Goal: Task Accomplishment & Management: Manage account settings

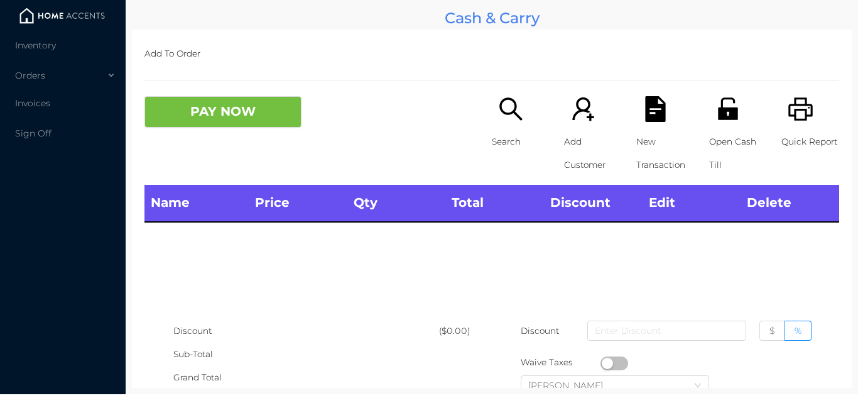
click at [46, 27] on li at bounding box center [63, 15] width 126 height 25
click at [70, 55] on li "Inventory" at bounding box center [63, 45] width 126 height 25
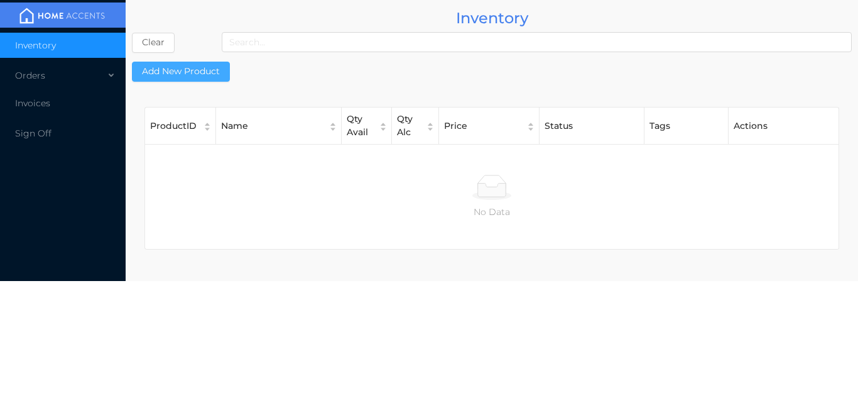
click at [185, 67] on button "Add New Product" at bounding box center [181, 72] width 98 height 20
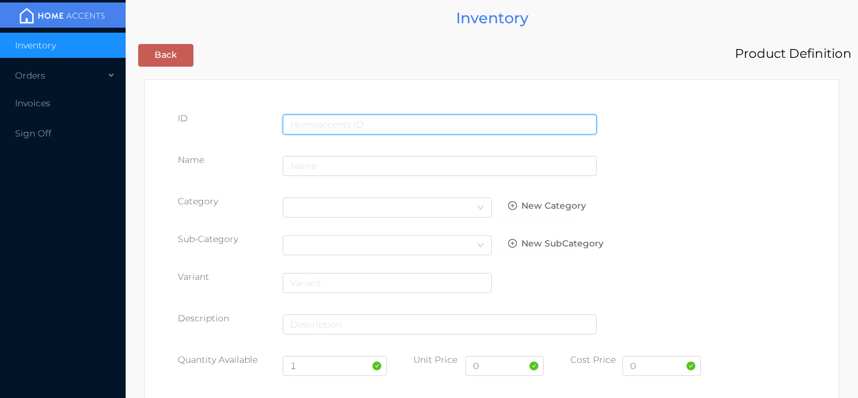
click at [325, 116] on input "text" at bounding box center [440, 124] width 314 height 20
type input "71547041201"
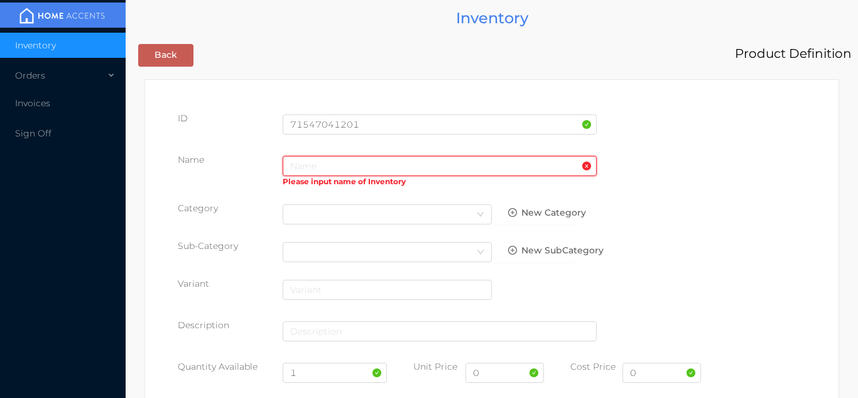
click at [309, 170] on input "text" at bounding box center [440, 166] width 314 height 20
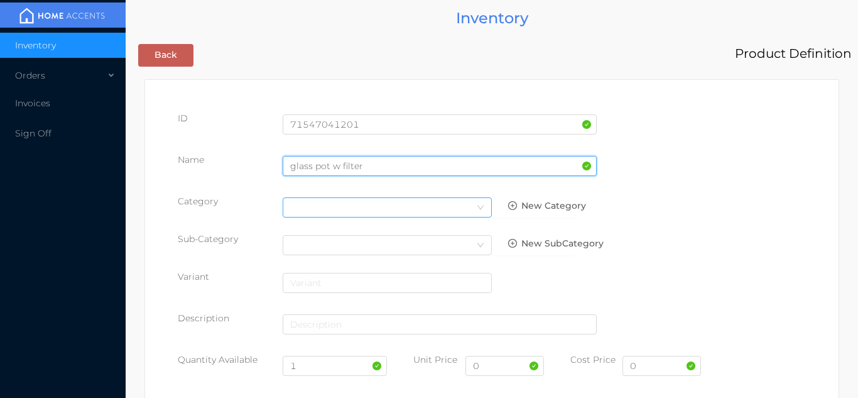
type input "glass pot w filter"
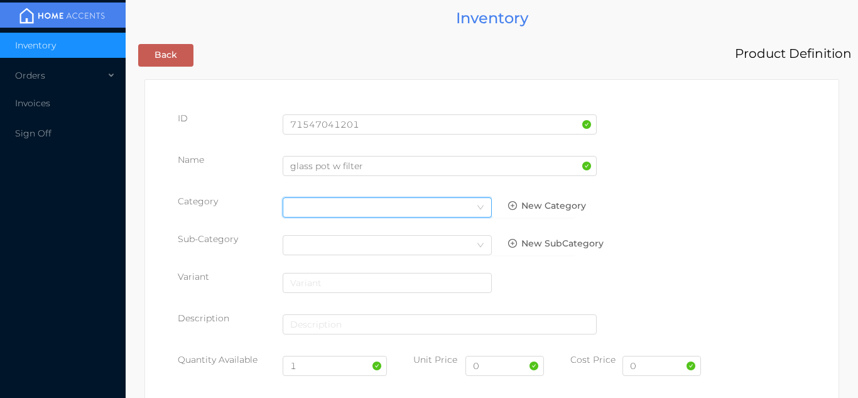
click at [478, 208] on icon "icon: down" at bounding box center [481, 208] width 8 height 8
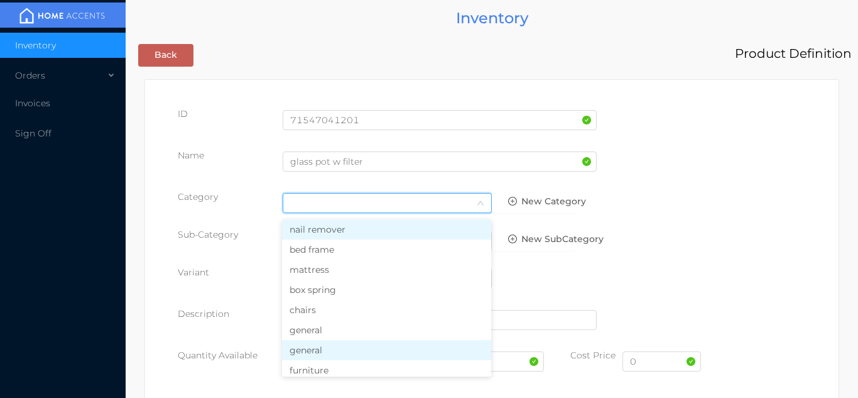
click at [327, 351] on li "general" at bounding box center [386, 350] width 209 height 20
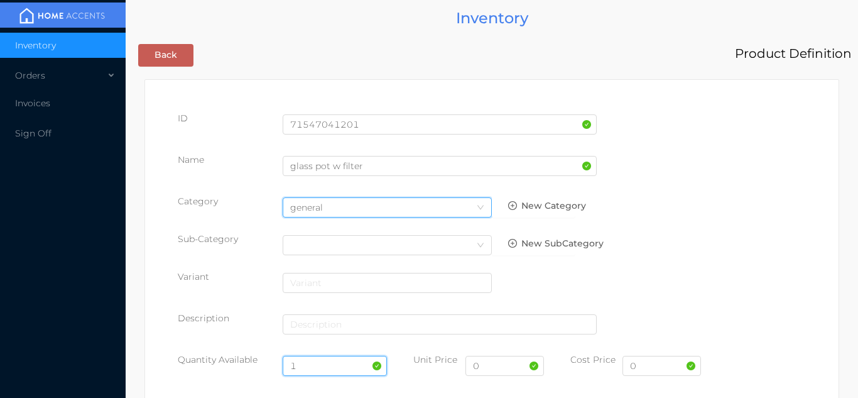
click at [325, 364] on input "1" at bounding box center [335, 366] width 105 height 20
type input "12"
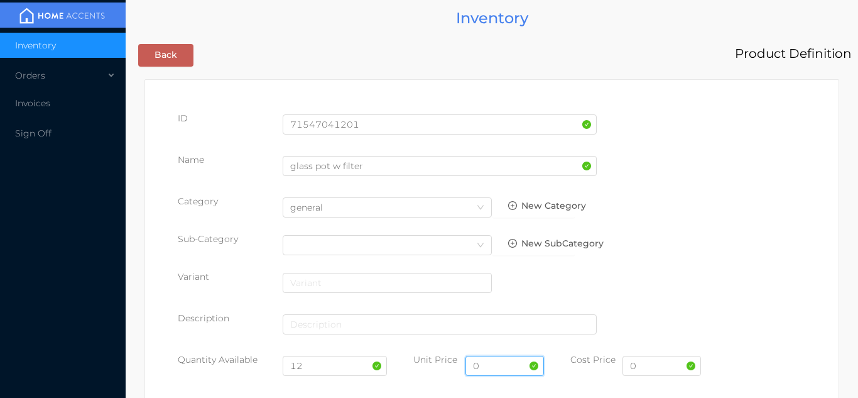
click at [488, 371] on input "0" at bounding box center [505, 366] width 79 height 20
type input "3.99"
click at [656, 366] on input "0" at bounding box center [662, 366] width 79 height 20
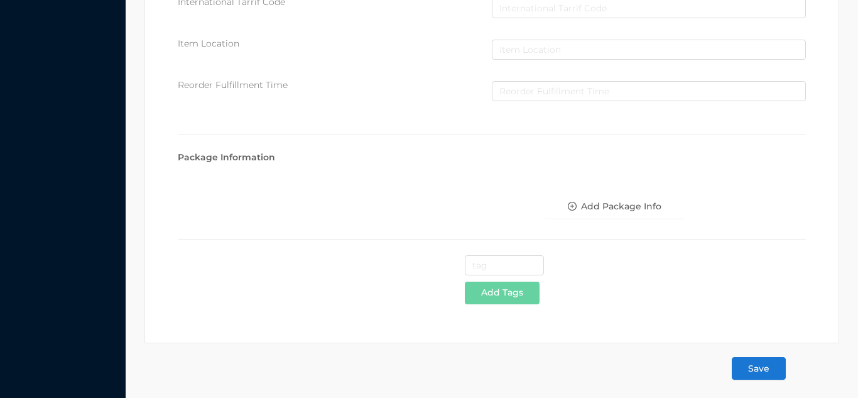
scroll to position [646, 0]
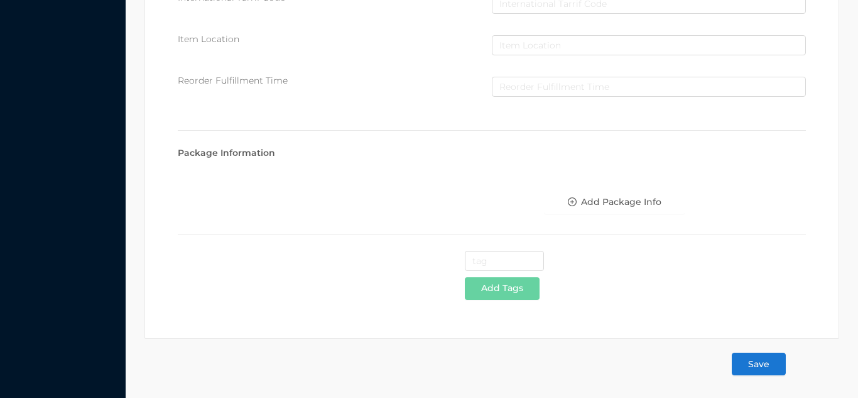
type input "2.67"
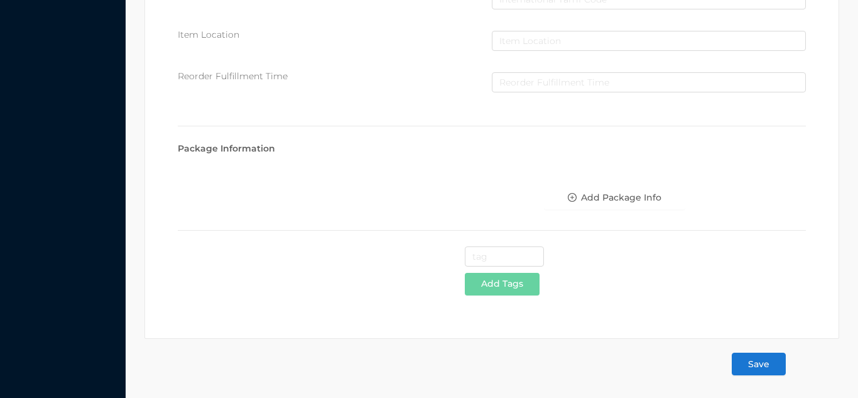
click at [764, 370] on button "Save" at bounding box center [759, 364] width 54 height 23
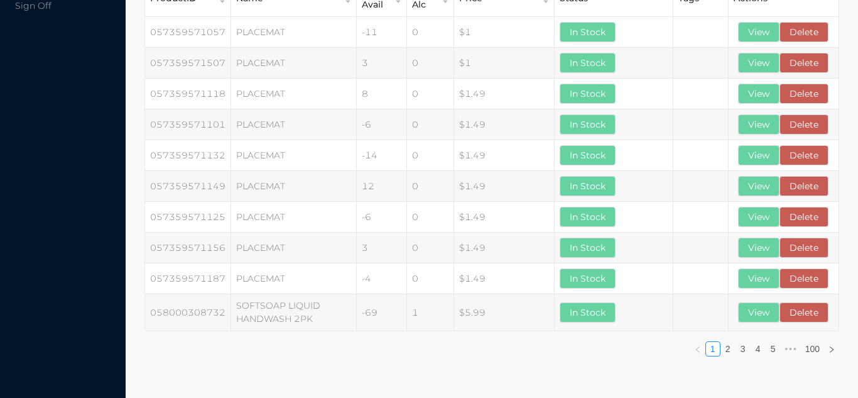
scroll to position [0, 0]
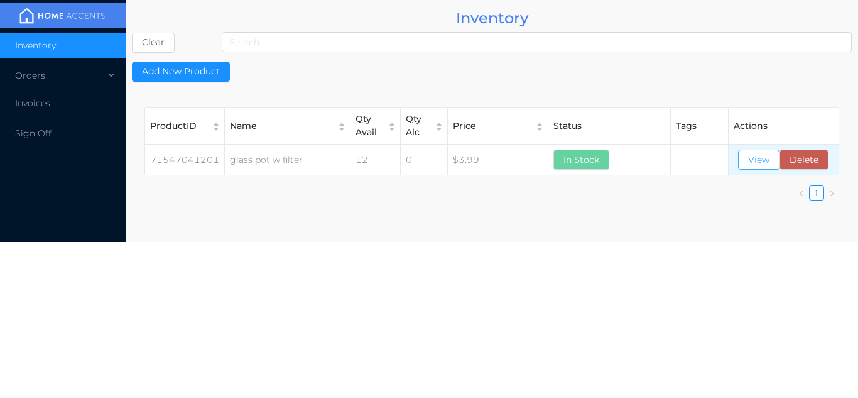
click at [748, 164] on button "View" at bounding box center [758, 160] width 41 height 20
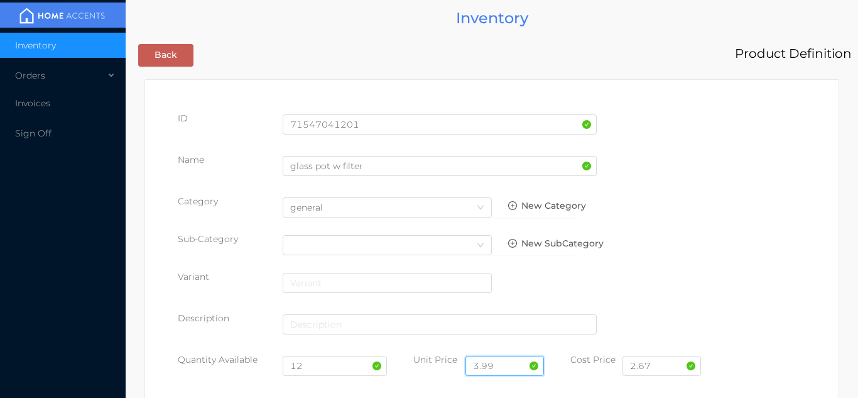
click at [501, 363] on input "3.99" at bounding box center [505, 366] width 79 height 20
type input "3"
type input "4.99"
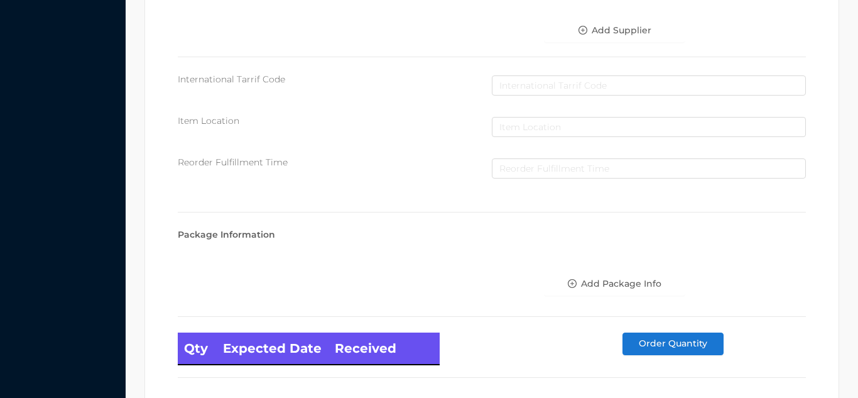
scroll to position [713, 0]
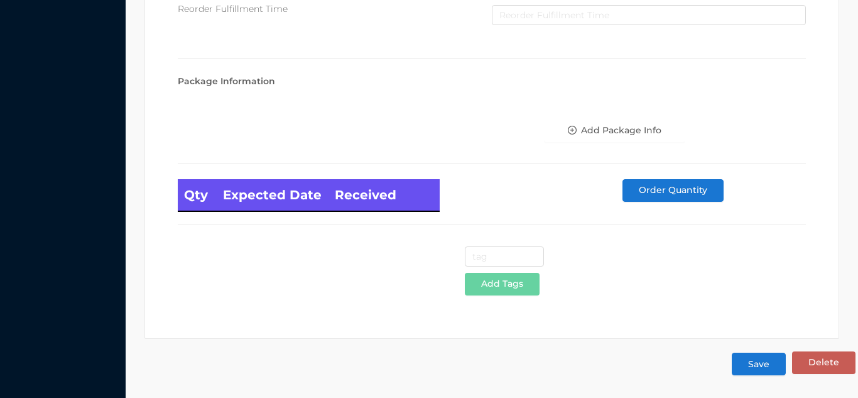
click at [753, 369] on button "Save" at bounding box center [759, 364] width 54 height 23
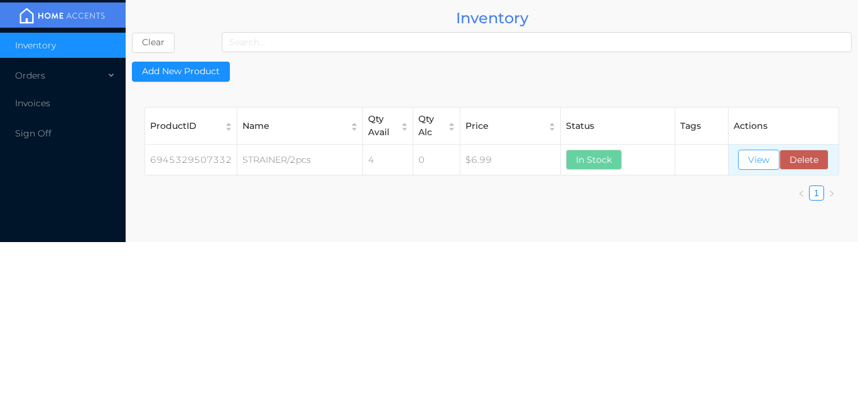
click at [772, 165] on button "View" at bounding box center [758, 160] width 41 height 20
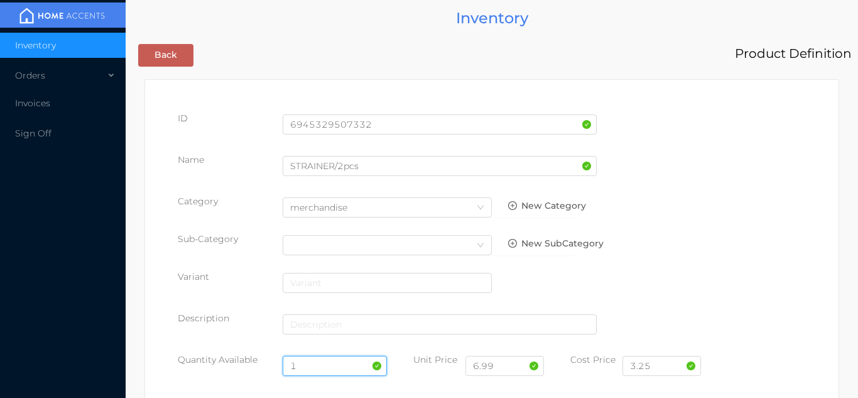
click at [318, 366] on input "1" at bounding box center [335, 366] width 105 height 20
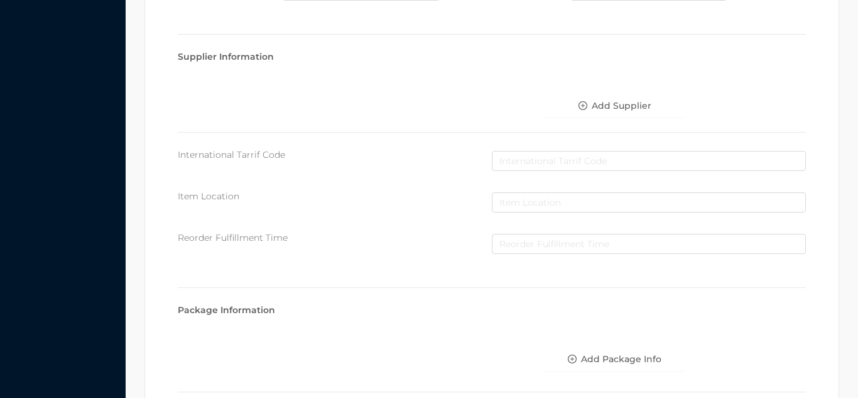
scroll to position [713, 0]
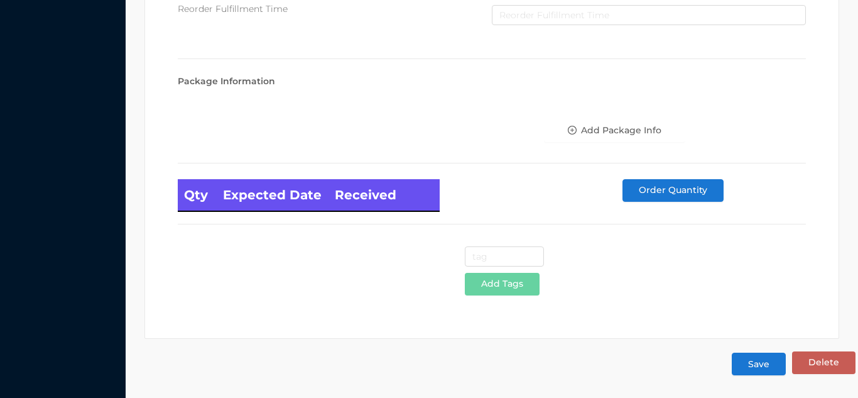
type input "12"
click at [764, 364] on button "Save" at bounding box center [759, 364] width 54 height 23
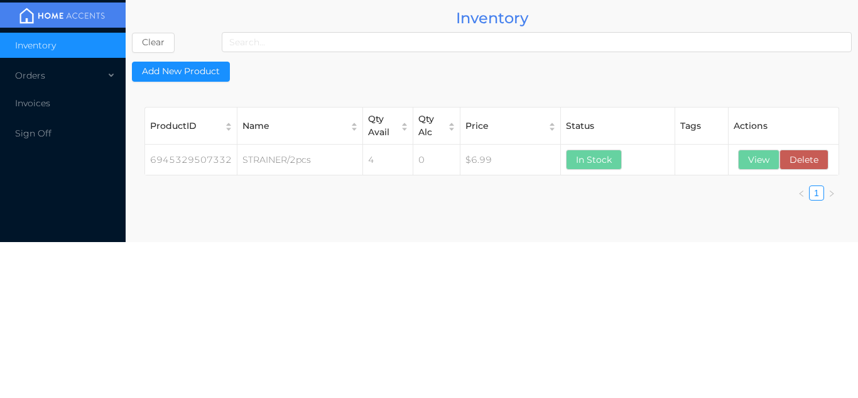
scroll to position [0, 0]
click at [745, 163] on button "View" at bounding box center [758, 160] width 41 height 20
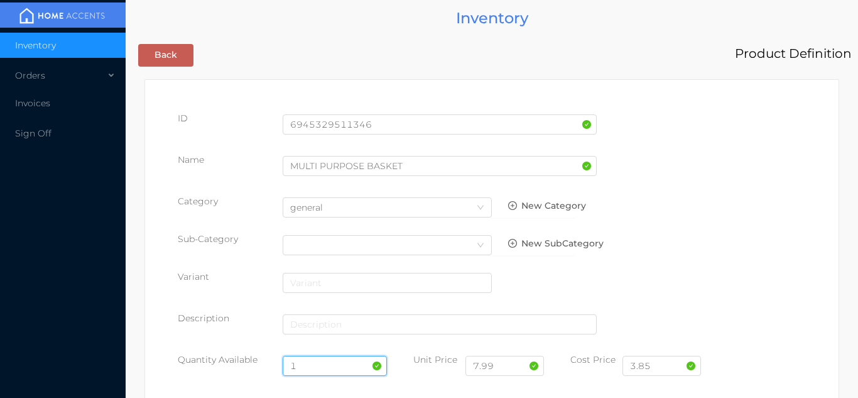
click at [314, 365] on input "1" at bounding box center [335, 366] width 105 height 20
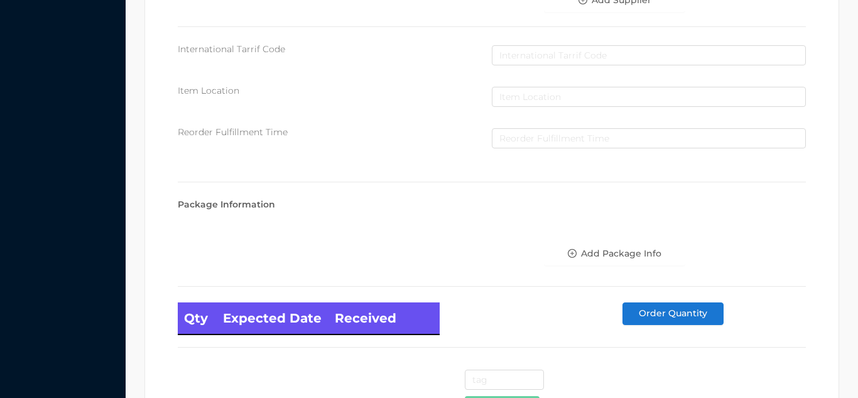
scroll to position [713, 0]
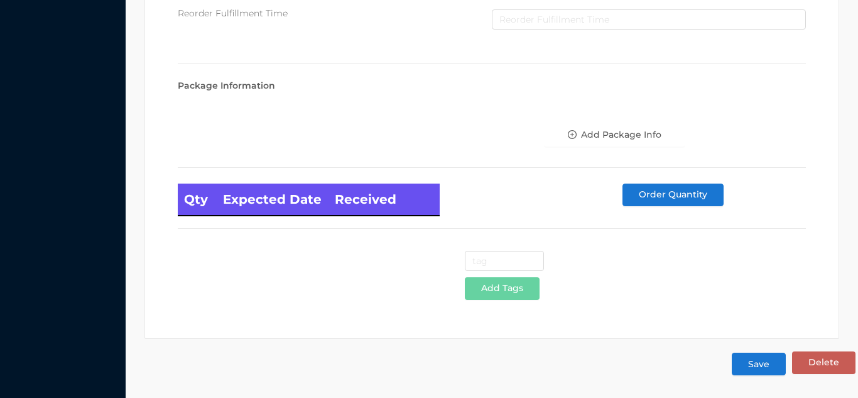
type input "12"
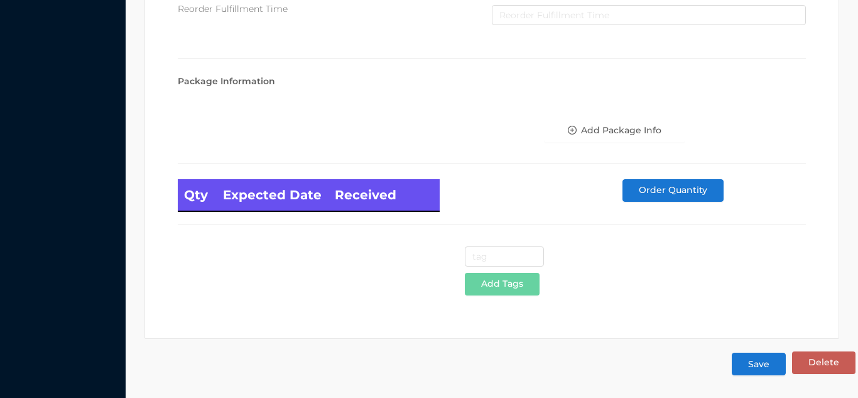
click at [754, 366] on button "Save" at bounding box center [759, 364] width 54 height 23
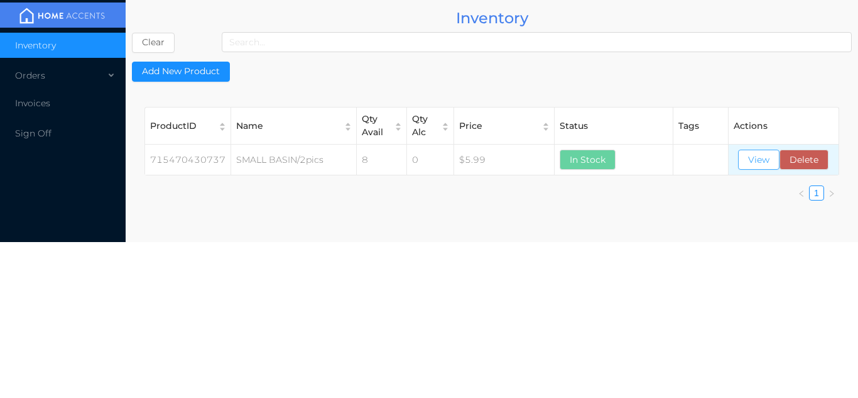
click at [741, 162] on button "View" at bounding box center [758, 160] width 41 height 20
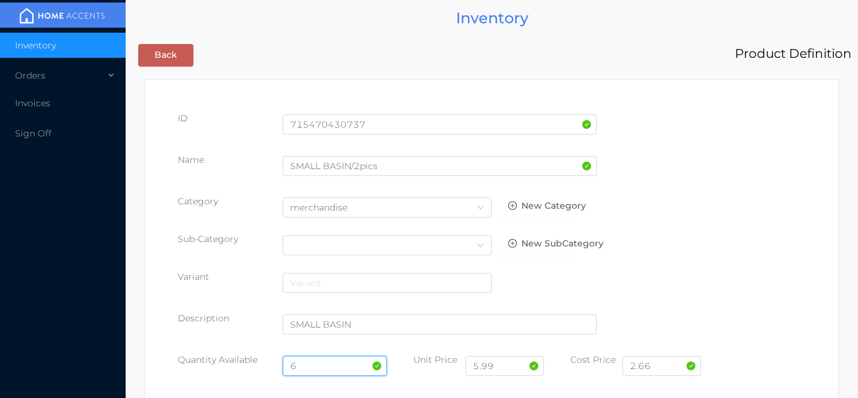
click at [323, 363] on input "6" at bounding box center [335, 366] width 105 height 20
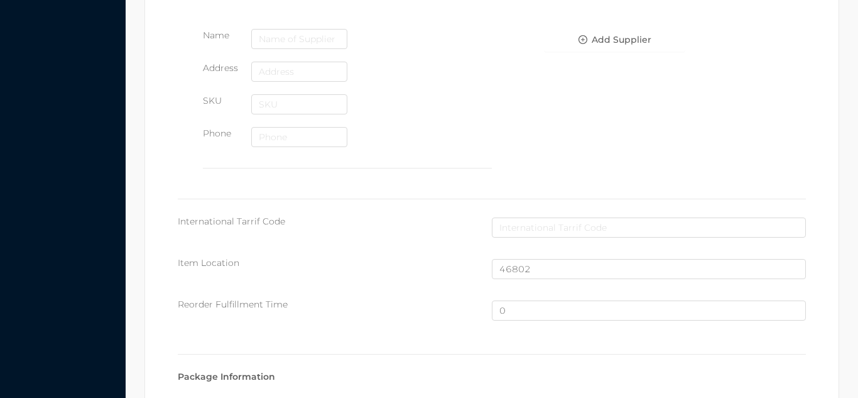
scroll to position [846, 0]
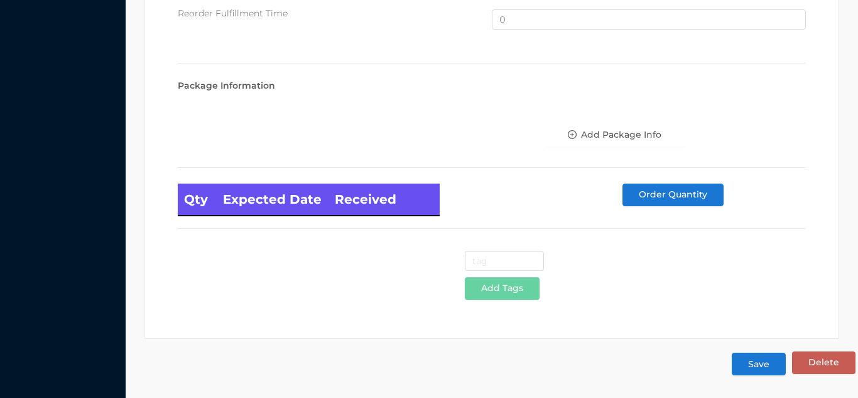
type input "12"
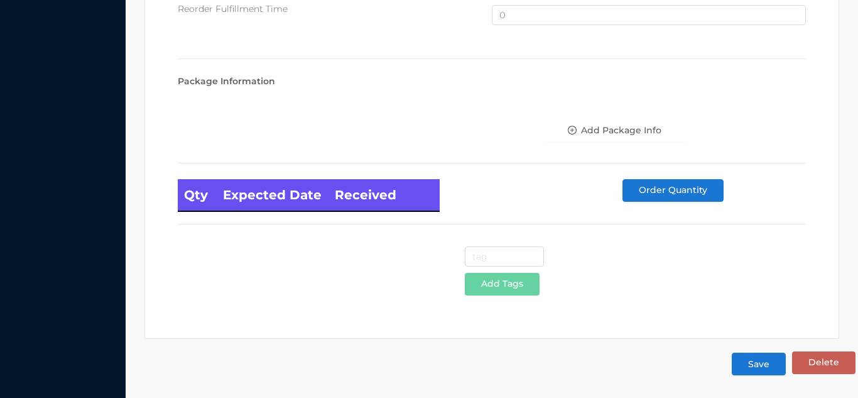
click at [758, 372] on button "Save" at bounding box center [759, 364] width 54 height 23
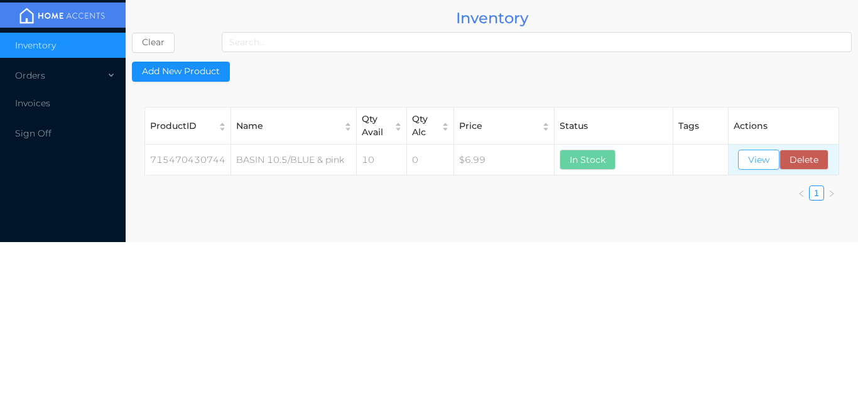
click at [758, 165] on button "View" at bounding box center [758, 160] width 41 height 20
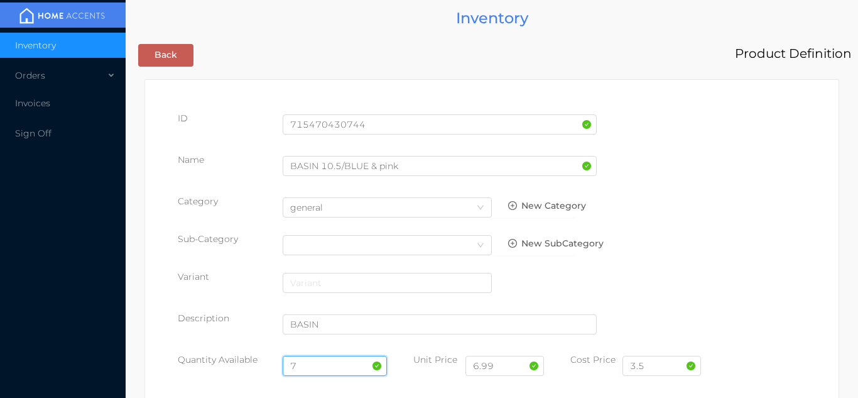
click at [307, 365] on input "7" at bounding box center [335, 366] width 105 height 20
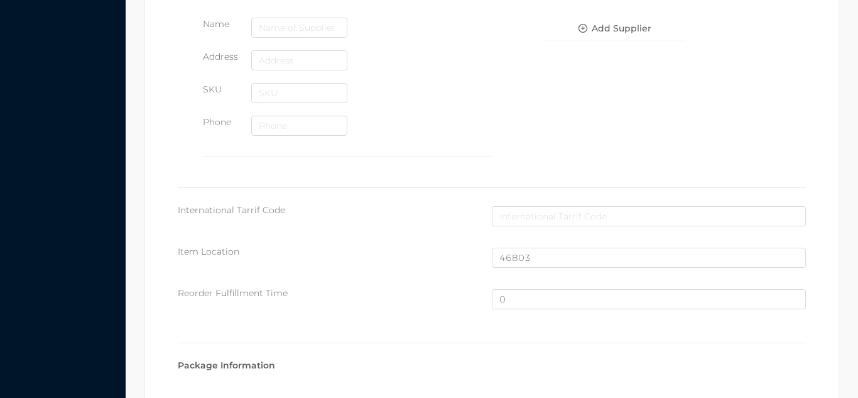
scroll to position [846, 0]
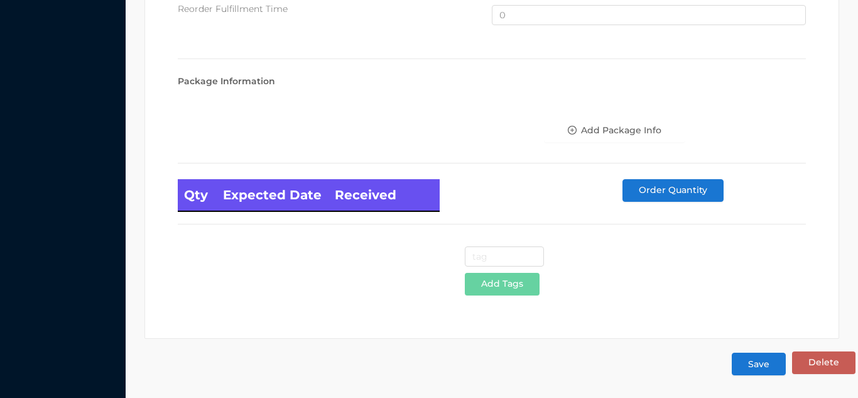
type input "12"
click at [758, 371] on button "Save" at bounding box center [759, 364] width 54 height 23
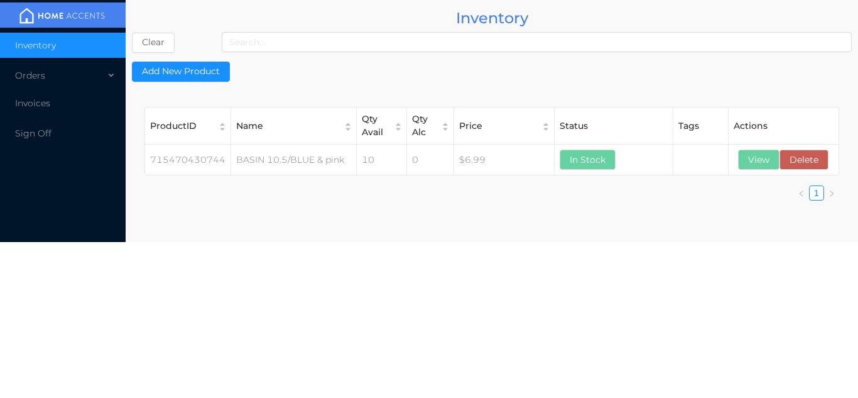
scroll to position [0, 0]
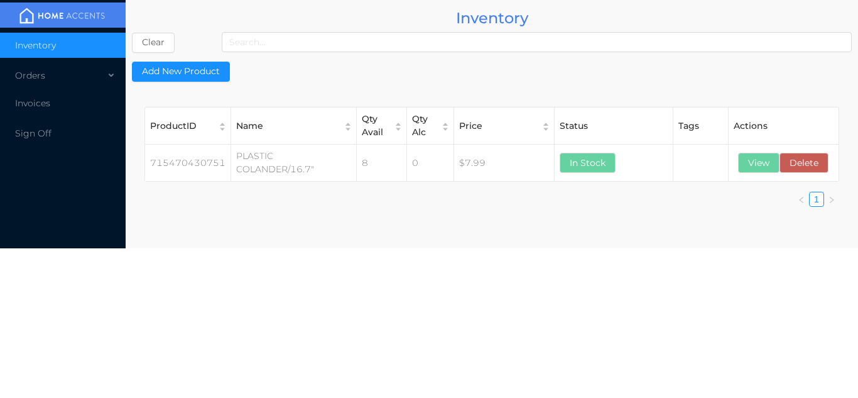
click at [752, 143] on th "Actions" at bounding box center [784, 125] width 110 height 37
click at [762, 167] on button "View" at bounding box center [758, 163] width 41 height 20
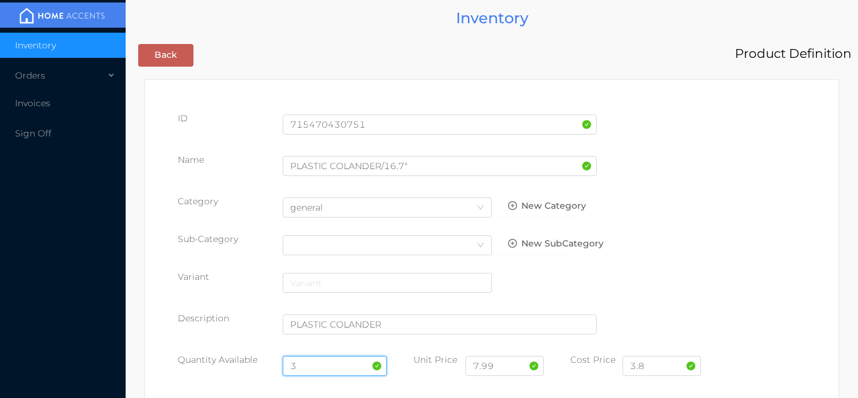
click at [322, 358] on input "3" at bounding box center [335, 366] width 105 height 20
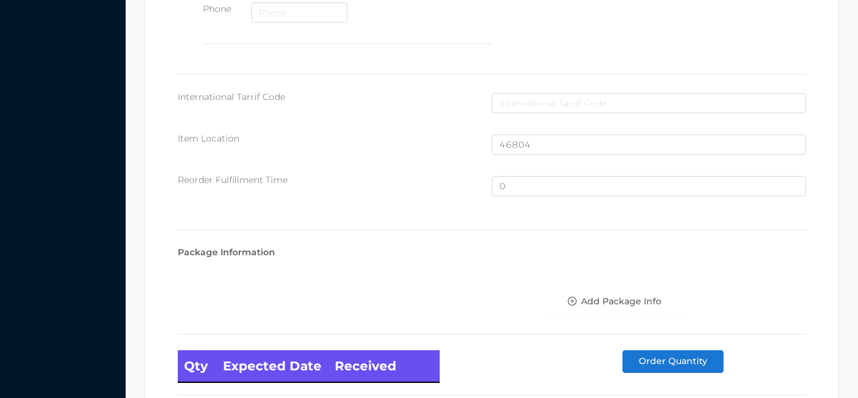
scroll to position [846, 0]
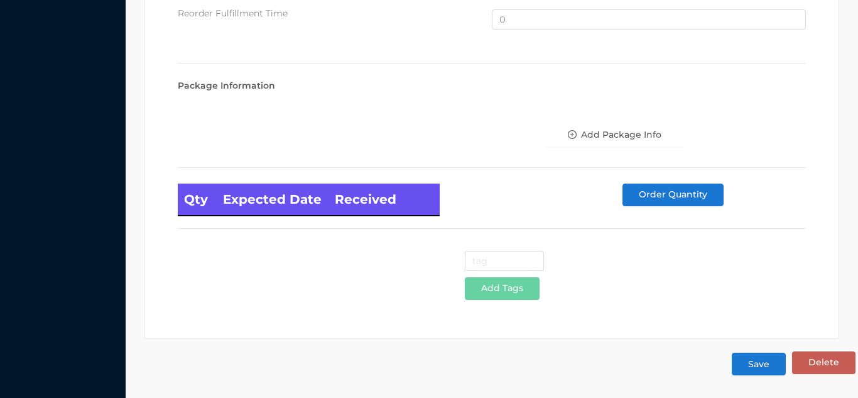
type input "12"
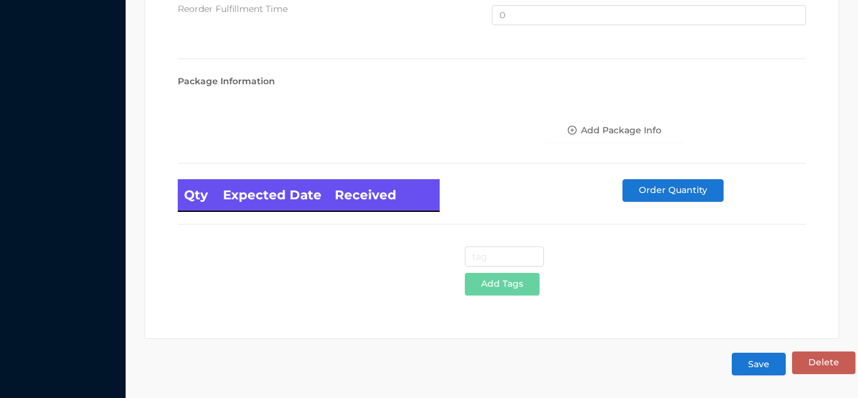
click at [758, 363] on button "Save" at bounding box center [759, 364] width 54 height 23
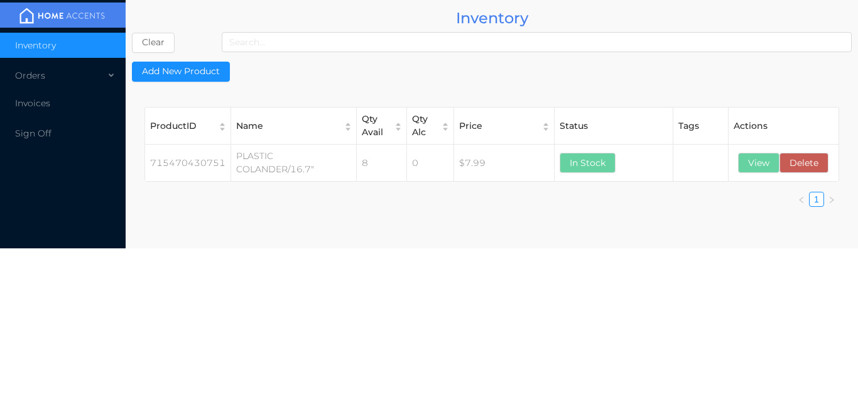
scroll to position [0, 0]
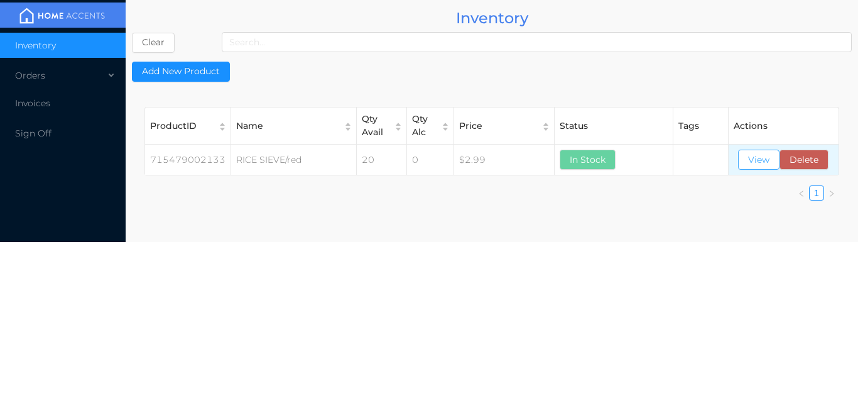
click at [753, 167] on button "View" at bounding box center [758, 160] width 41 height 20
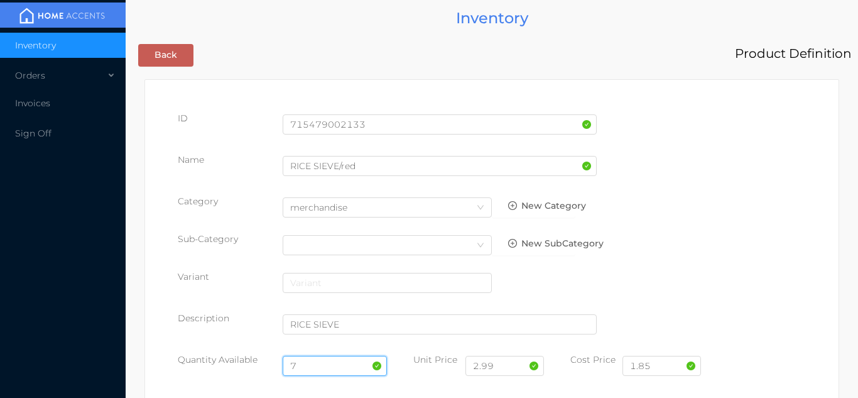
click at [307, 366] on input "7" at bounding box center [335, 366] width 105 height 20
type input "3"
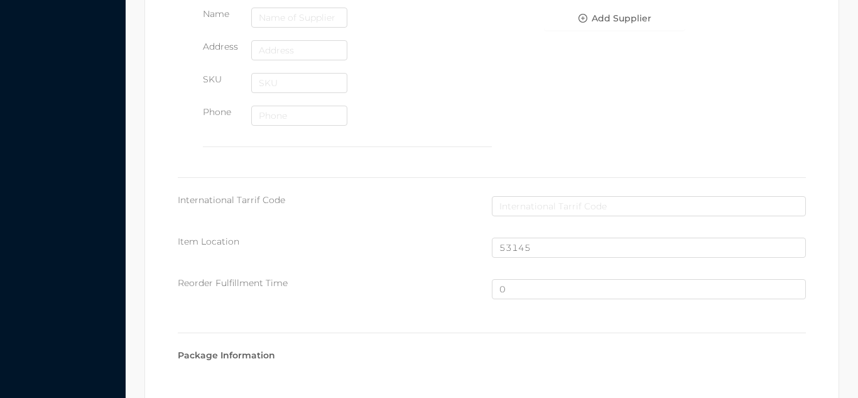
scroll to position [846, 0]
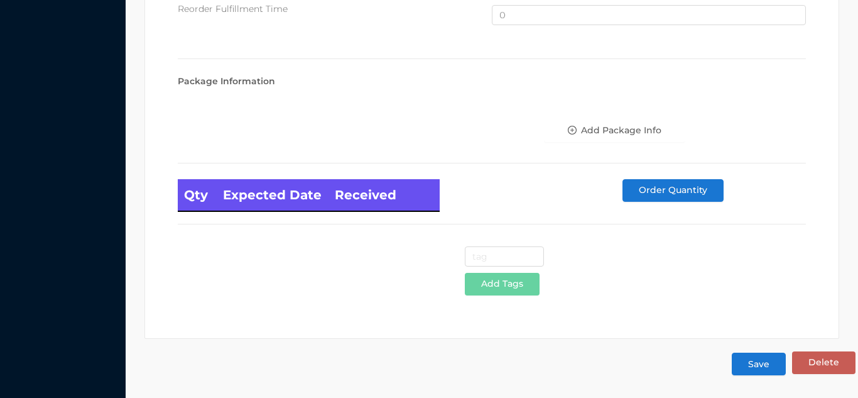
type input "20"
click at [756, 369] on button "Save" at bounding box center [759, 364] width 54 height 23
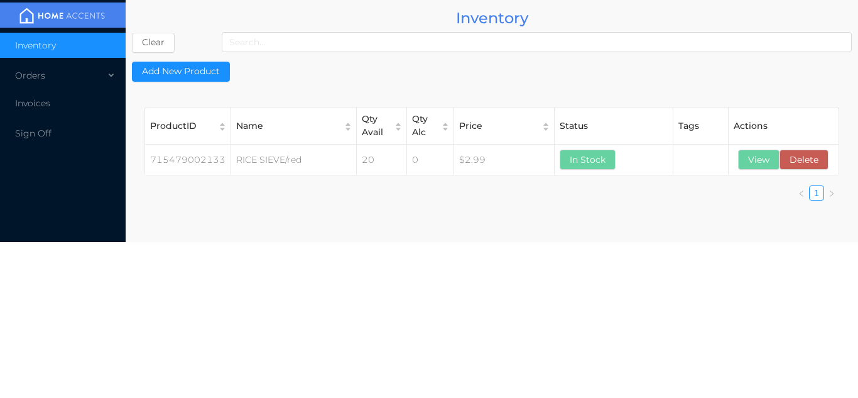
scroll to position [0, 0]
click at [752, 168] on button "View" at bounding box center [758, 160] width 41 height 20
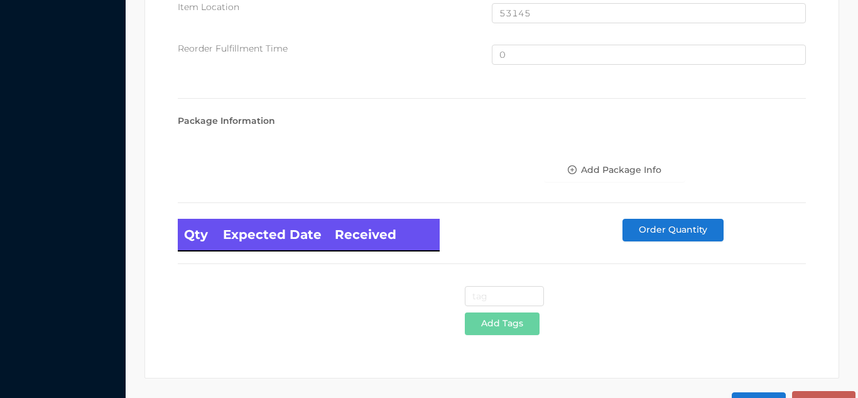
scroll to position [846, 0]
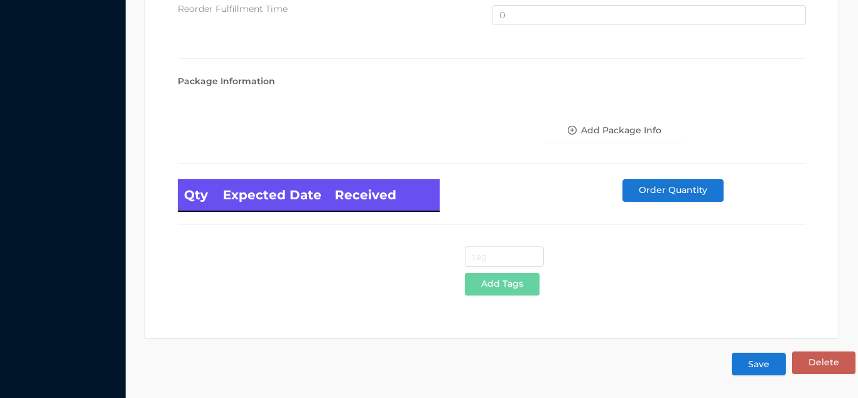
click at [751, 371] on button "Save" at bounding box center [759, 364] width 54 height 23
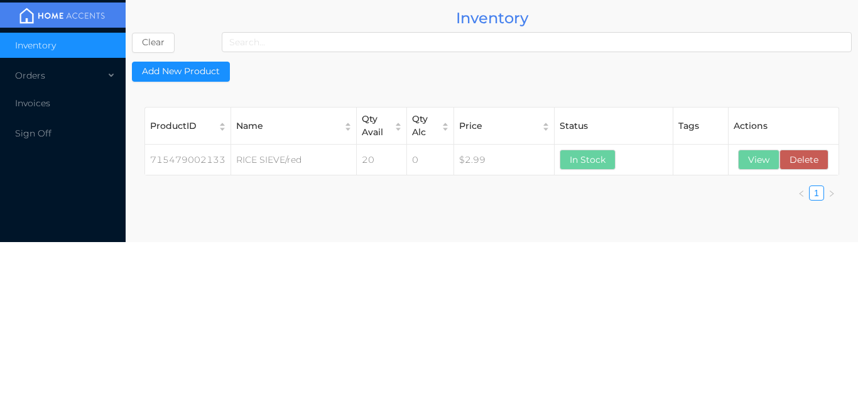
scroll to position [0, 0]
click at [757, 161] on button "View" at bounding box center [758, 160] width 41 height 20
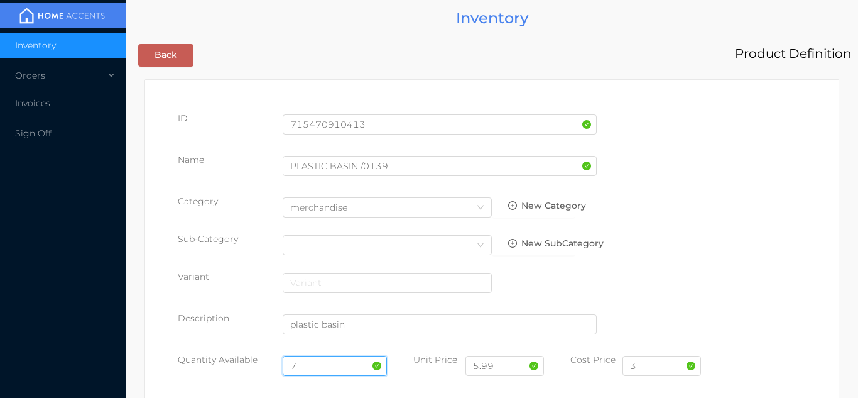
click at [309, 362] on input "7" at bounding box center [335, 366] width 105 height 20
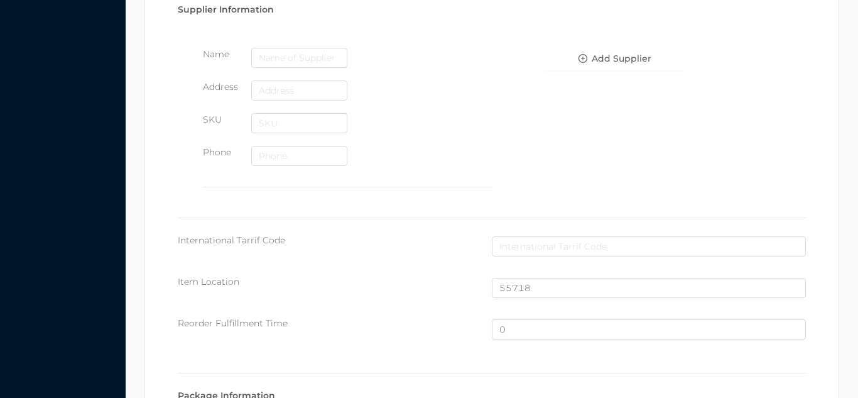
scroll to position [846, 0]
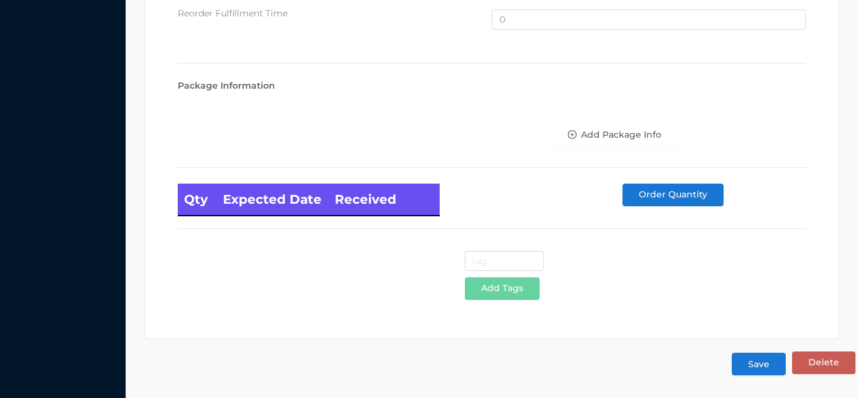
type input "12"
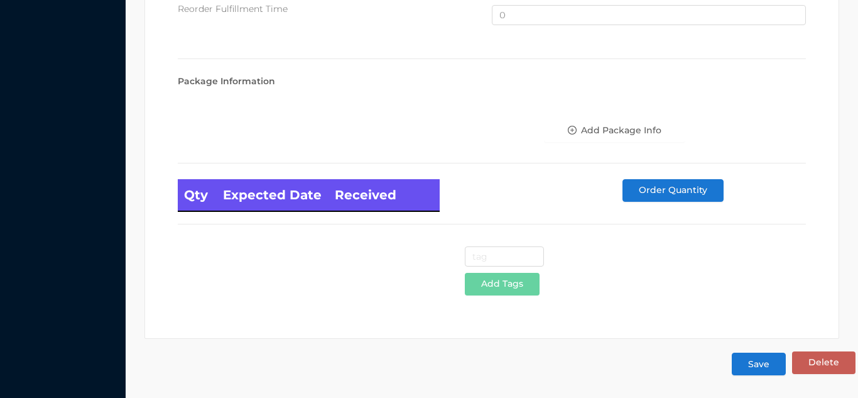
click at [762, 361] on button "Save" at bounding box center [759, 364] width 54 height 23
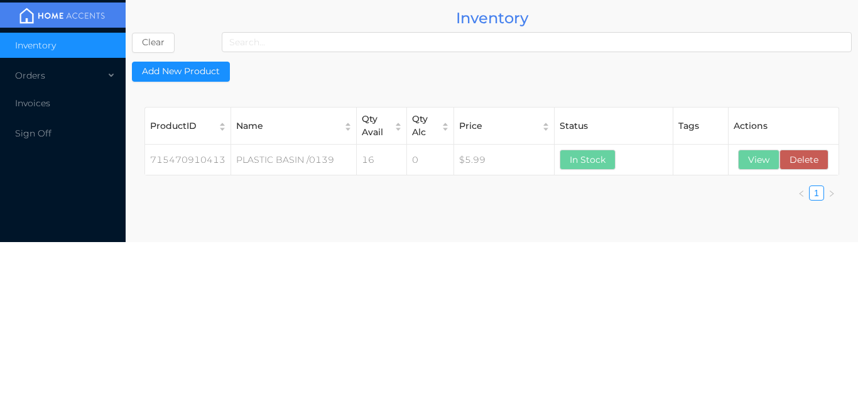
scroll to position [0, 0]
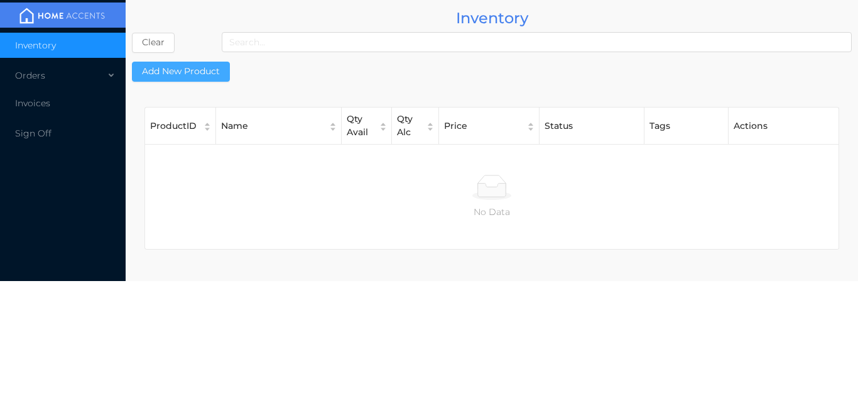
click at [191, 75] on button "Add New Product" at bounding box center [181, 72] width 98 height 20
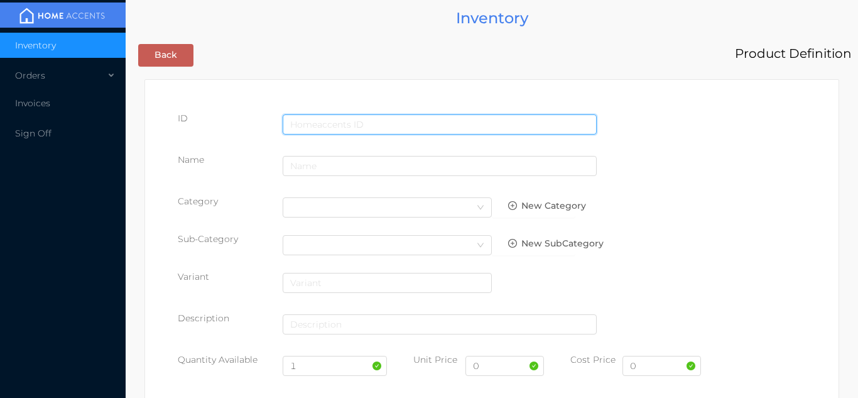
click at [330, 125] on input "text" at bounding box center [440, 124] width 314 height 20
type input "715479012293"
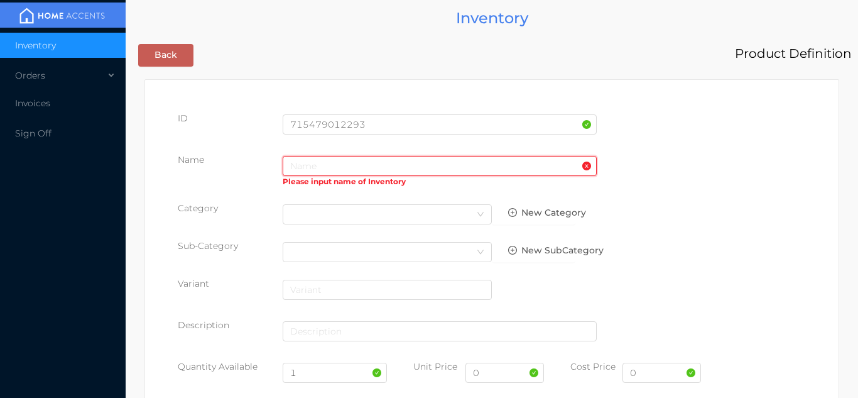
click at [331, 167] on input "text" at bounding box center [440, 166] width 314 height 20
click at [662, 122] on div "ID 715479012293" at bounding box center [492, 129] width 628 height 35
click at [336, 166] on input "text" at bounding box center [440, 166] width 314 height 20
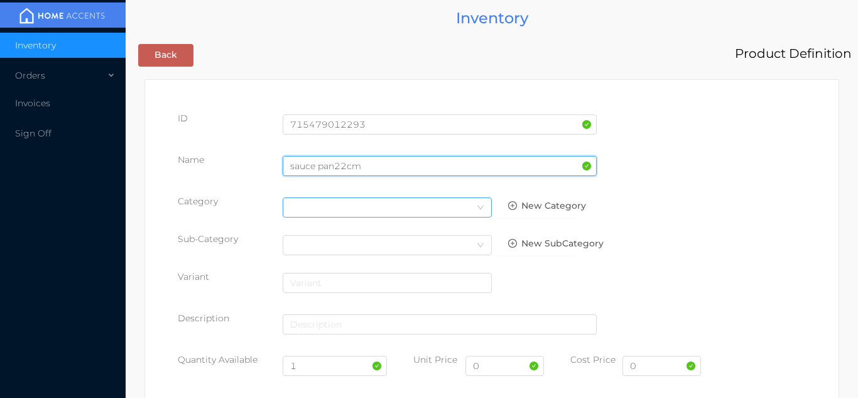
type input "sauce pan22cm"
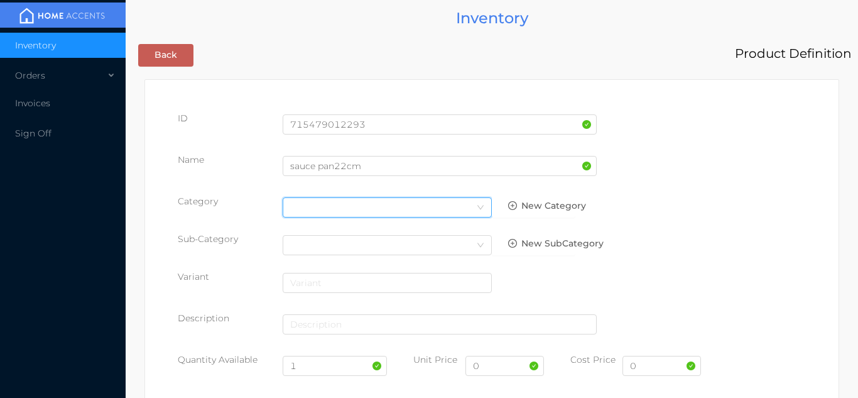
click at [469, 202] on div "Select Category" at bounding box center [387, 207] width 194 height 19
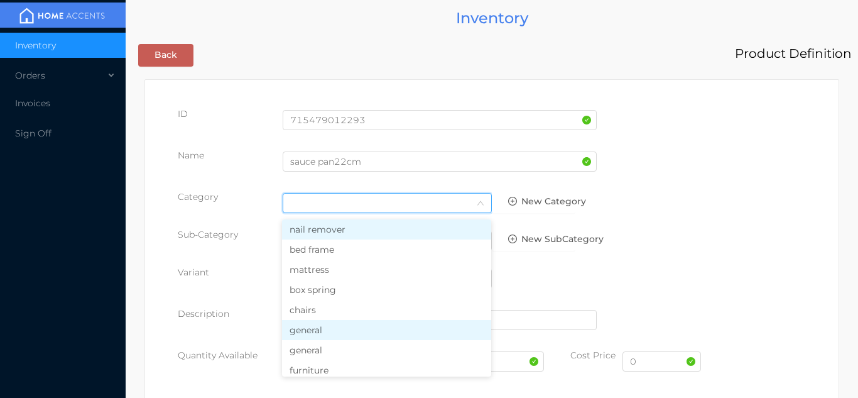
click at [335, 337] on li "general" at bounding box center [386, 330] width 209 height 20
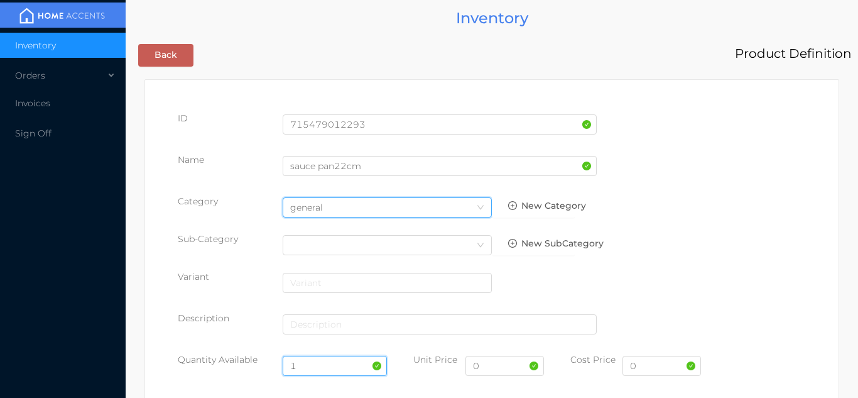
click at [331, 366] on input "1" at bounding box center [335, 366] width 105 height 20
type input "10"
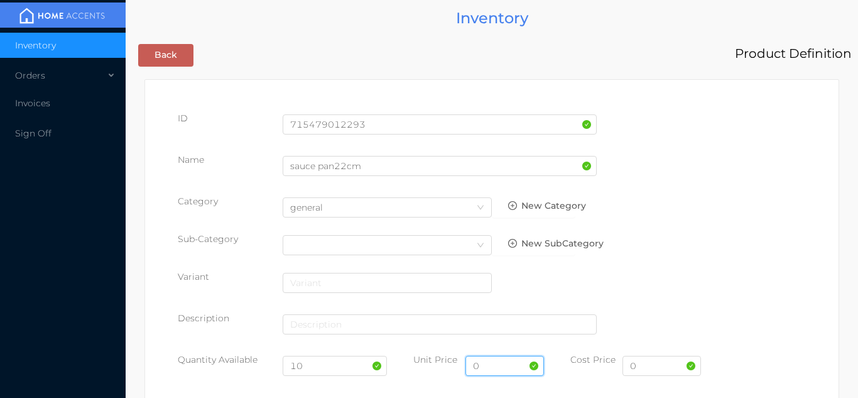
click at [496, 368] on input "0" at bounding box center [505, 366] width 79 height 20
type input "29.99"
click at [672, 368] on input "0" at bounding box center [662, 366] width 79 height 20
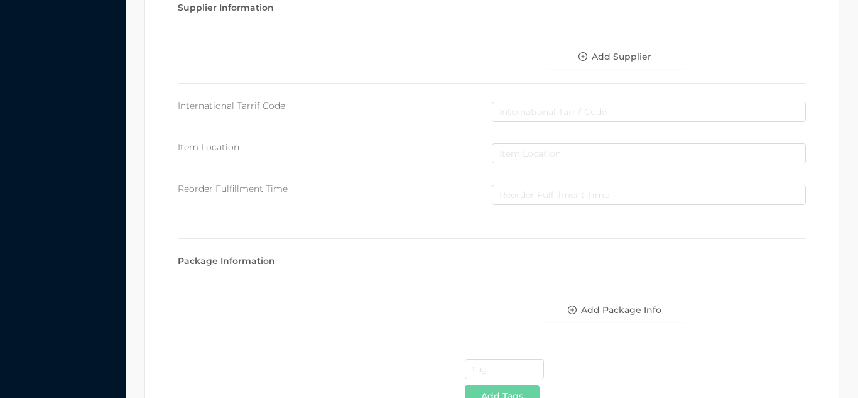
scroll to position [646, 0]
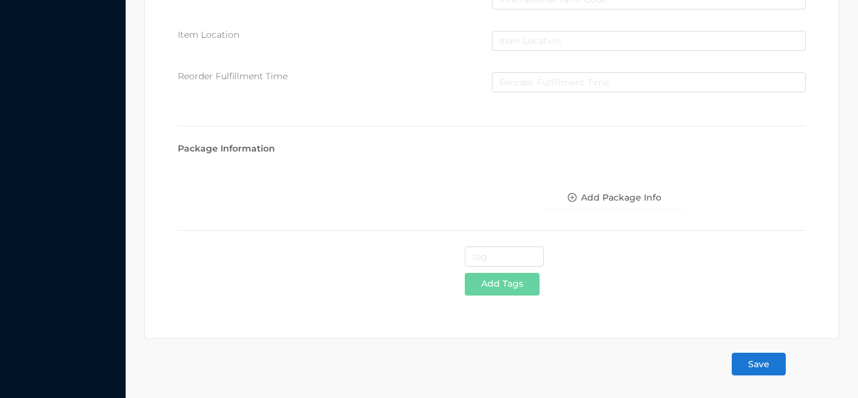
type input "13"
click at [761, 373] on button "Save" at bounding box center [759, 364] width 54 height 23
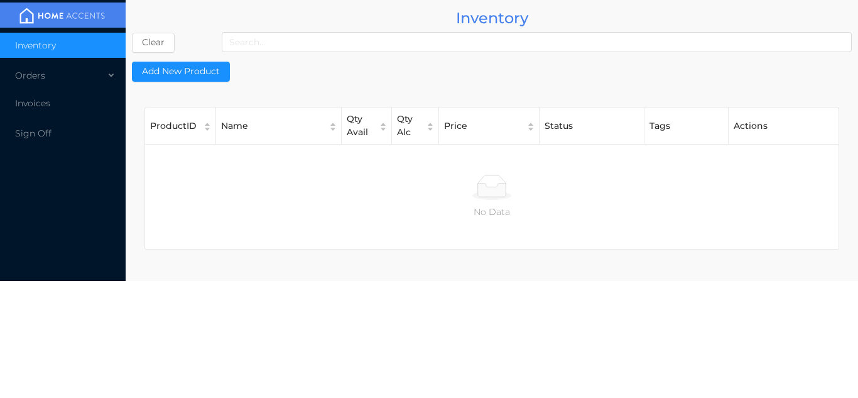
scroll to position [0, 0]
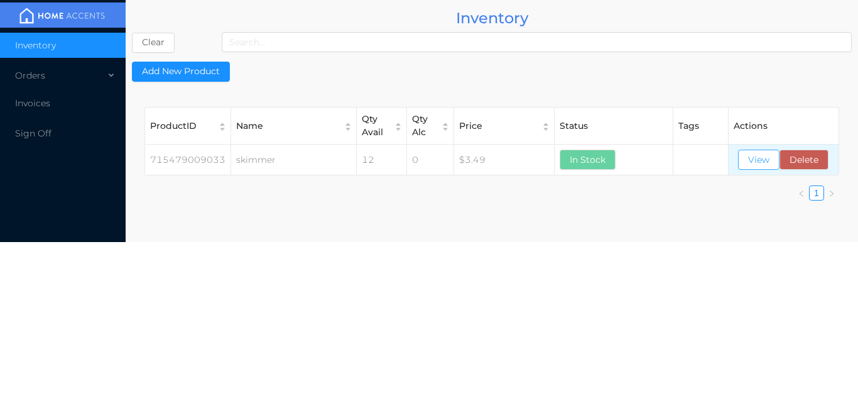
click at [760, 160] on button "View" at bounding box center [758, 160] width 41 height 20
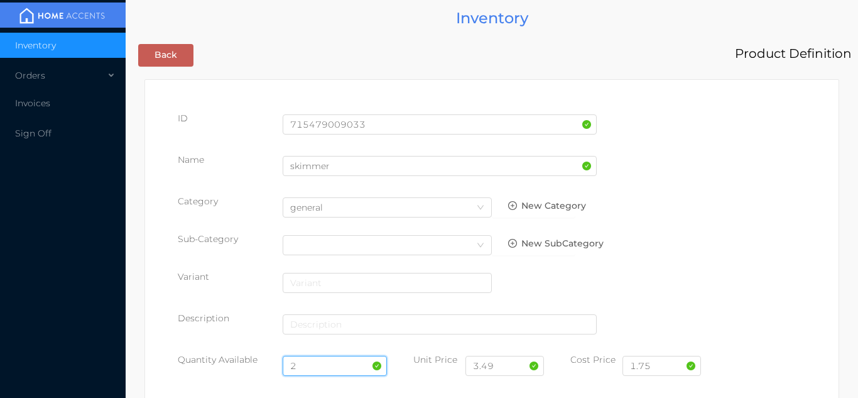
click at [321, 361] on input "2" at bounding box center [335, 366] width 105 height 20
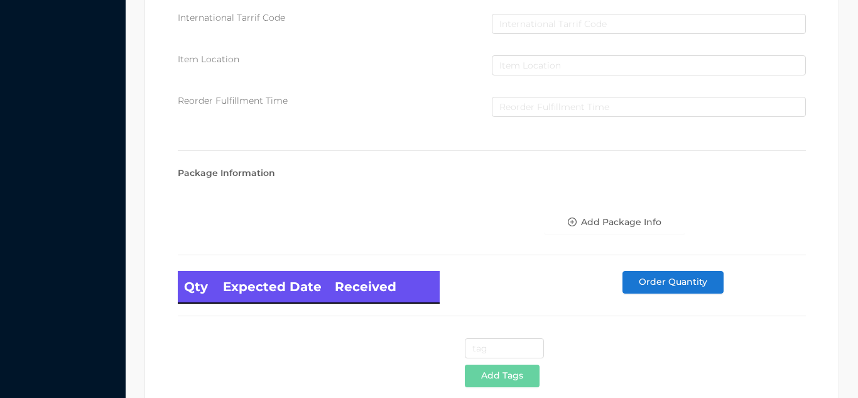
scroll to position [713, 0]
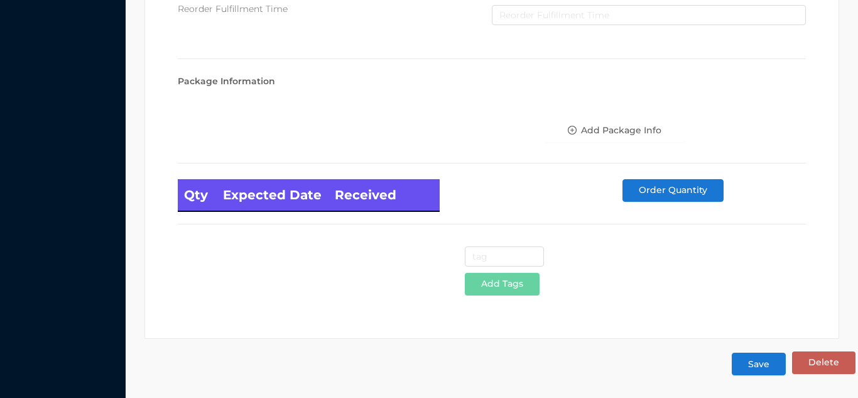
type input "12"
click at [754, 366] on button "Save" at bounding box center [759, 364] width 54 height 23
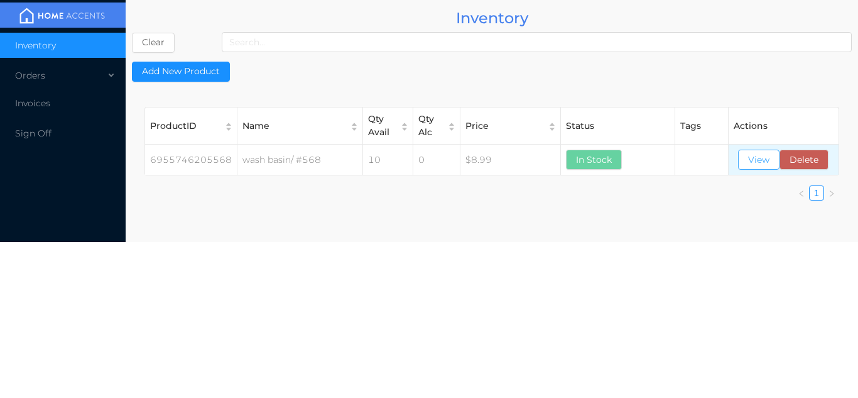
click at [752, 164] on button "View" at bounding box center [758, 160] width 41 height 20
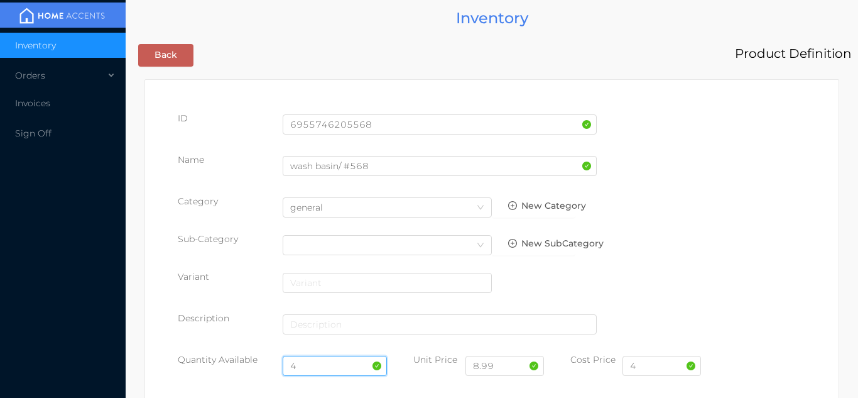
click at [309, 366] on input "4" at bounding box center [335, 366] width 105 height 20
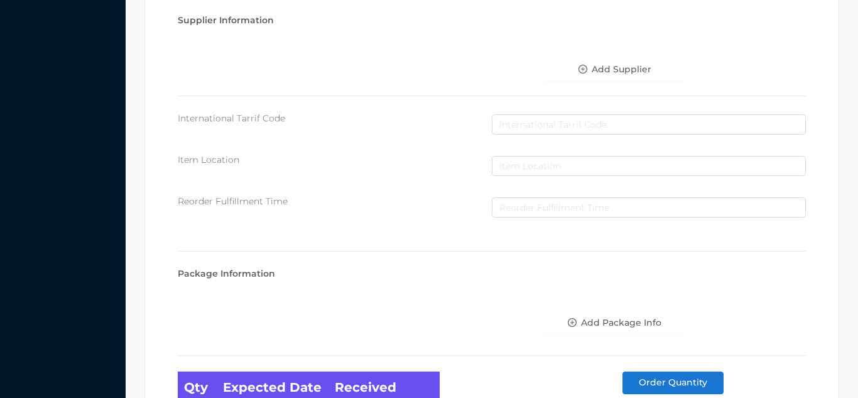
scroll to position [713, 0]
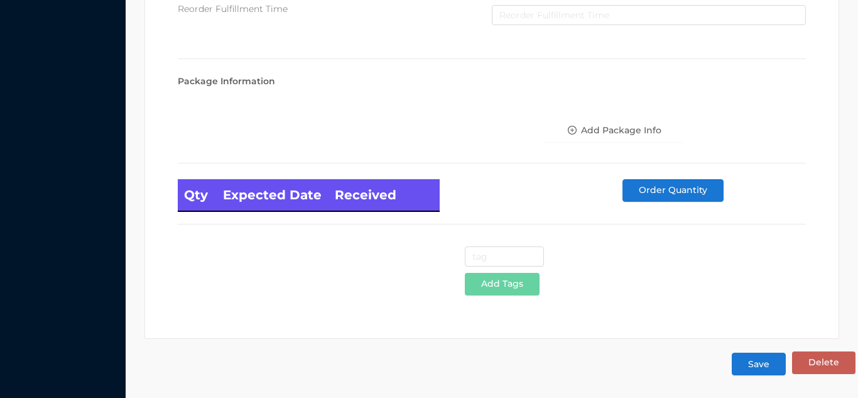
type input "10"
click at [758, 361] on button "Save" at bounding box center [759, 364] width 54 height 23
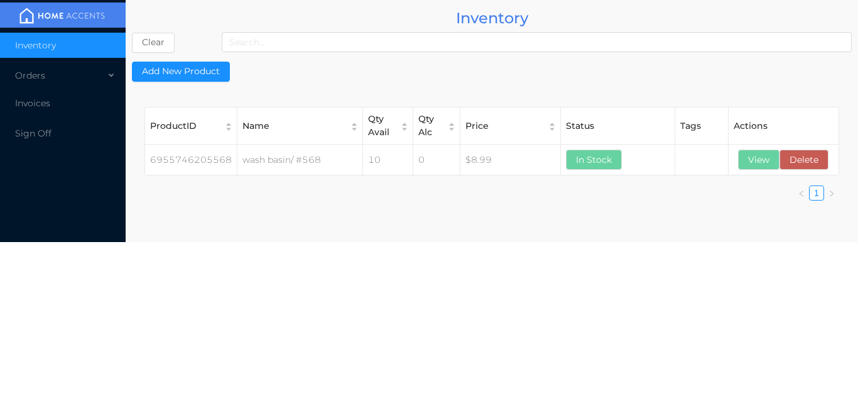
scroll to position [0, 0]
click at [745, 166] on button "View" at bounding box center [758, 160] width 41 height 20
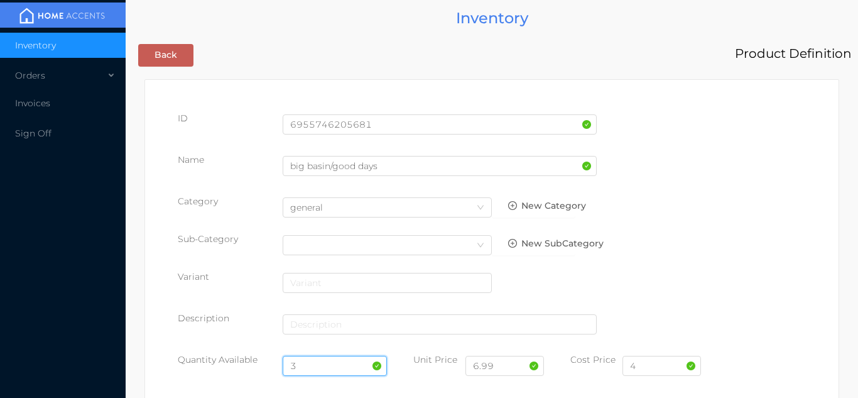
click at [315, 366] on input "3" at bounding box center [335, 366] width 105 height 20
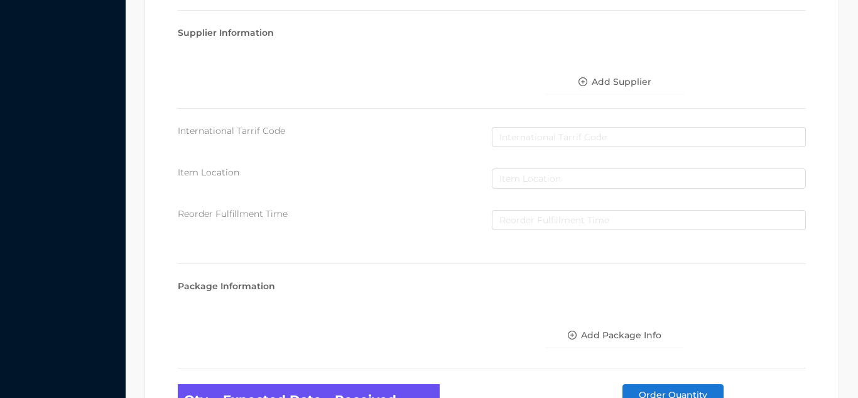
scroll to position [713, 0]
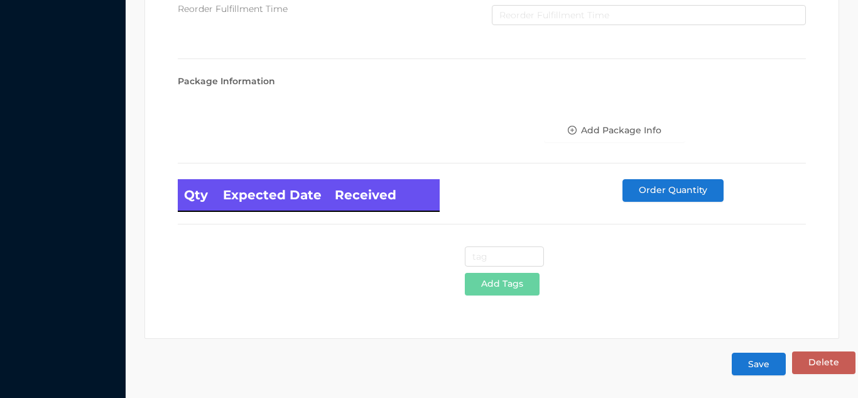
type input "10"
click at [743, 373] on button "Save" at bounding box center [759, 364] width 54 height 23
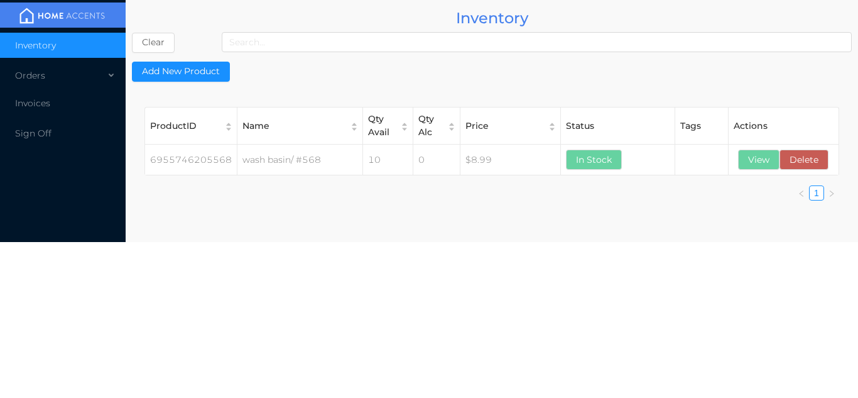
scroll to position [0, 0]
click at [753, 161] on button "View" at bounding box center [758, 160] width 41 height 20
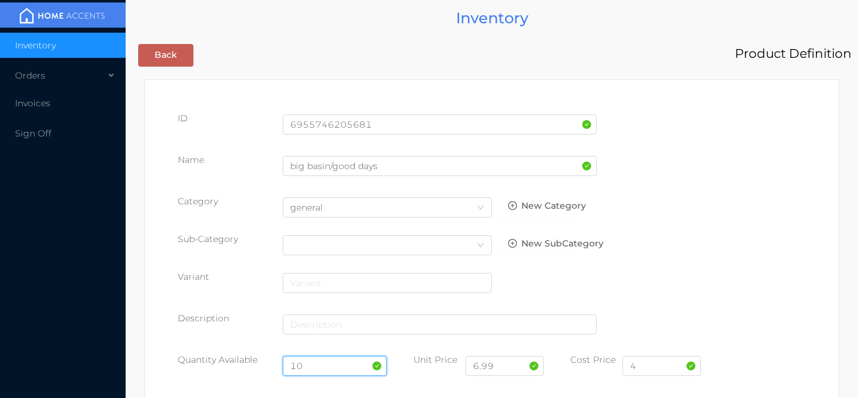
click at [315, 361] on input "10" at bounding box center [335, 366] width 105 height 20
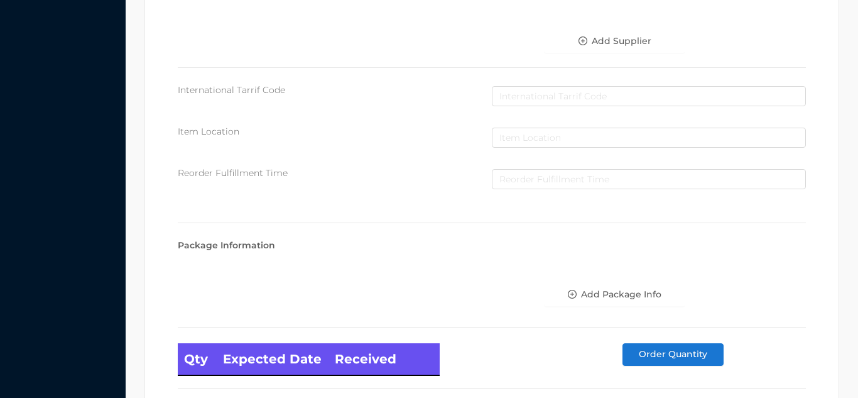
scroll to position [713, 0]
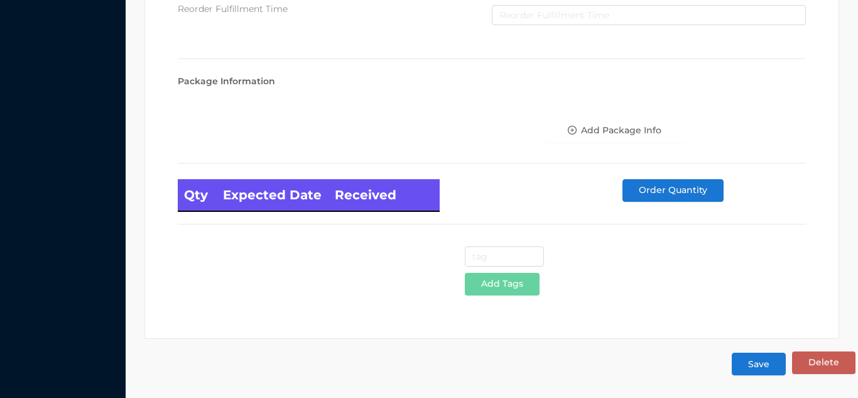
click at [748, 372] on button "Save" at bounding box center [759, 364] width 54 height 23
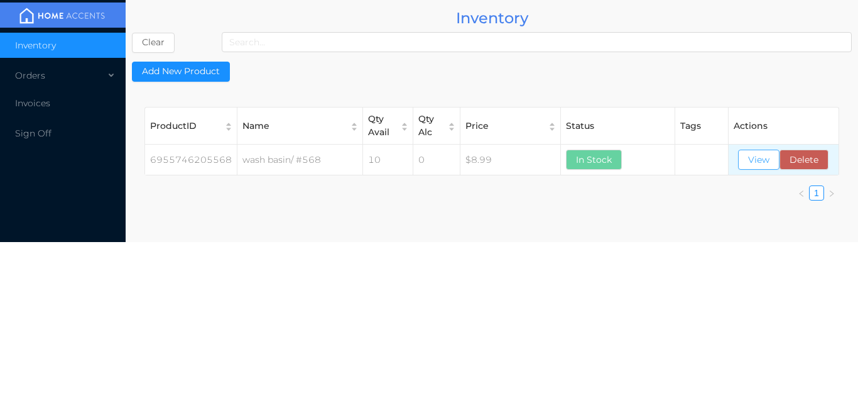
click at [750, 157] on button "View" at bounding box center [758, 160] width 41 height 20
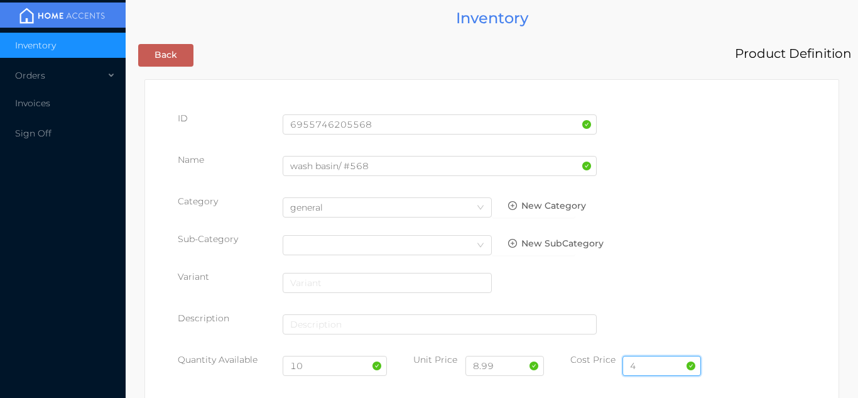
click at [672, 364] on input "4" at bounding box center [662, 366] width 79 height 20
type input "5"
click at [335, 366] on input "10" at bounding box center [335, 366] width 105 height 20
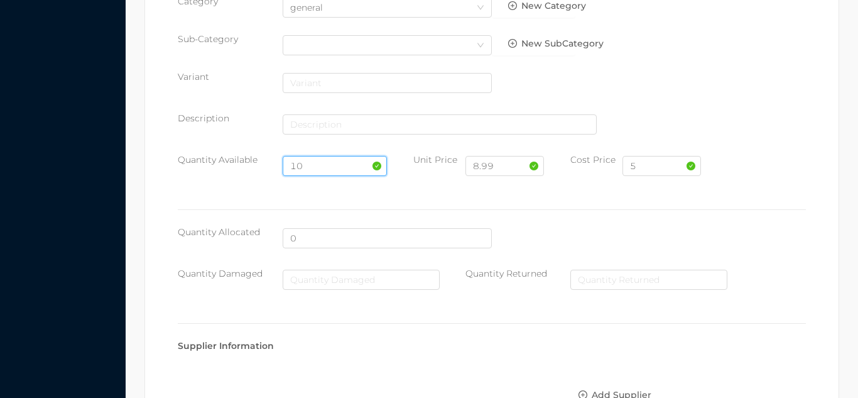
scroll to position [713, 0]
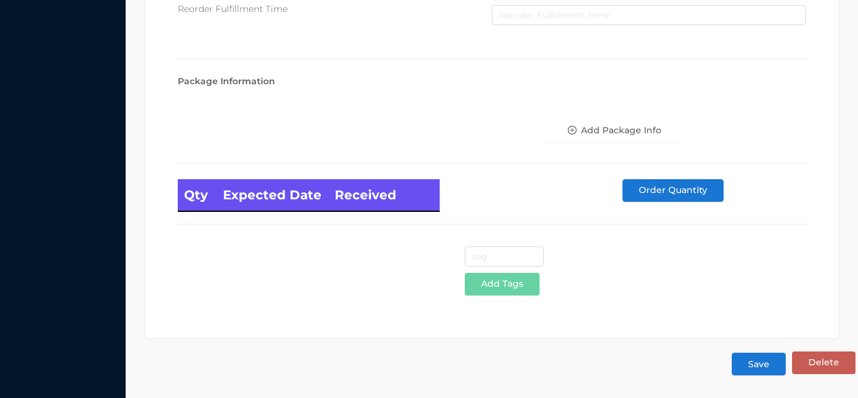
click at [771, 363] on button "Save" at bounding box center [759, 364] width 54 height 23
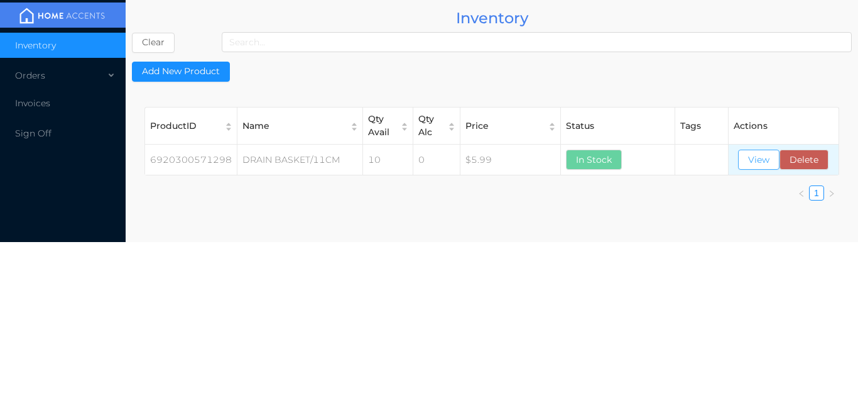
click at [761, 157] on button "View" at bounding box center [758, 160] width 41 height 20
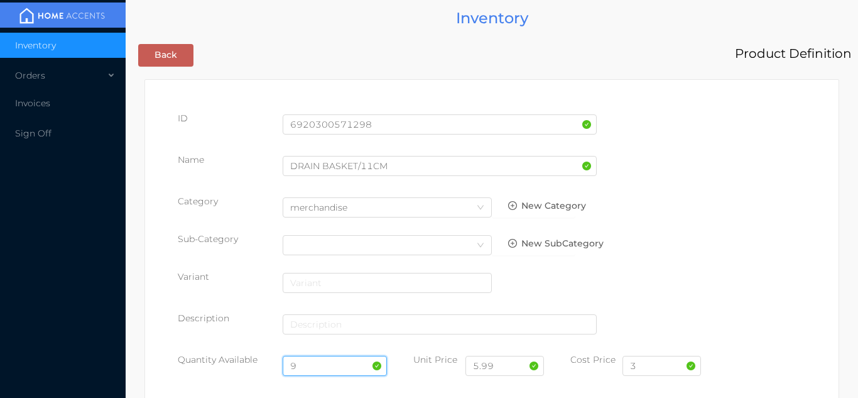
click at [329, 366] on input "9" at bounding box center [335, 366] width 105 height 20
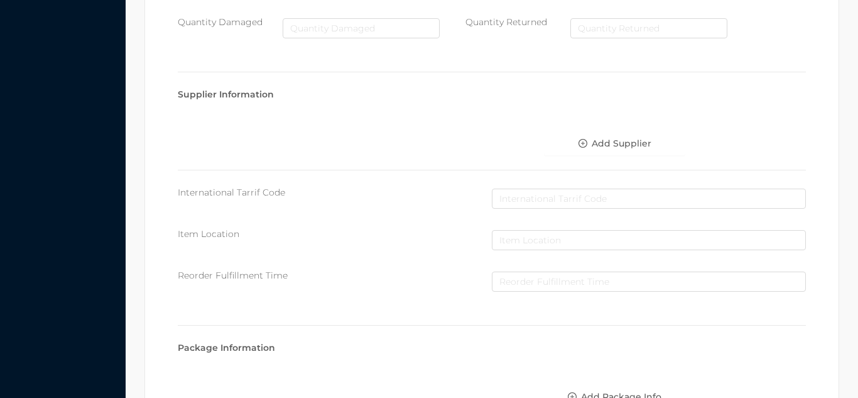
scroll to position [713, 0]
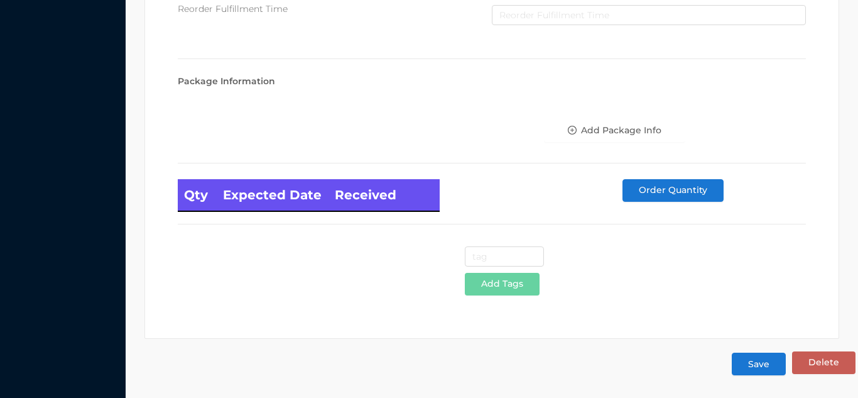
type input "8"
click at [763, 366] on button "Save" at bounding box center [759, 364] width 54 height 23
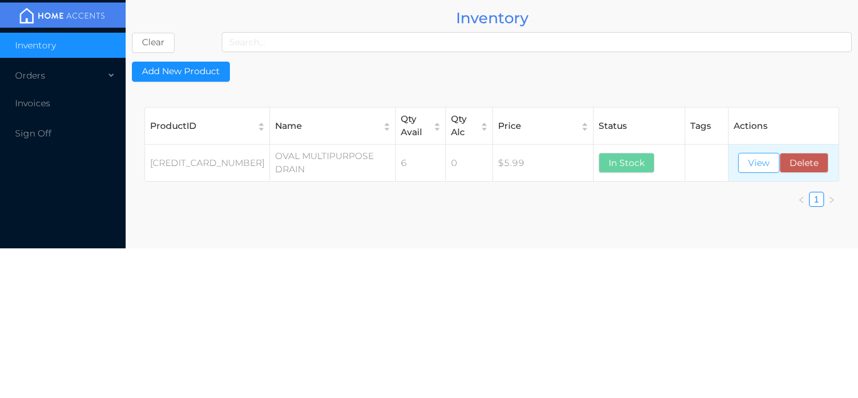
click at [759, 170] on button "View" at bounding box center [758, 163] width 41 height 20
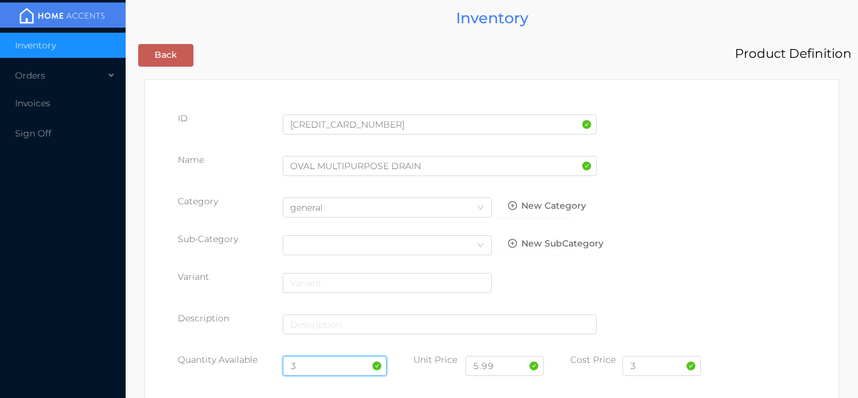
click at [314, 365] on input "3" at bounding box center [335, 366] width 105 height 20
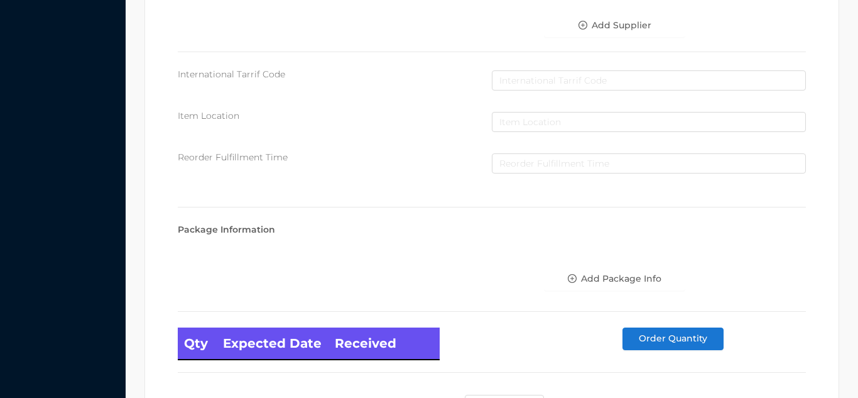
scroll to position [713, 0]
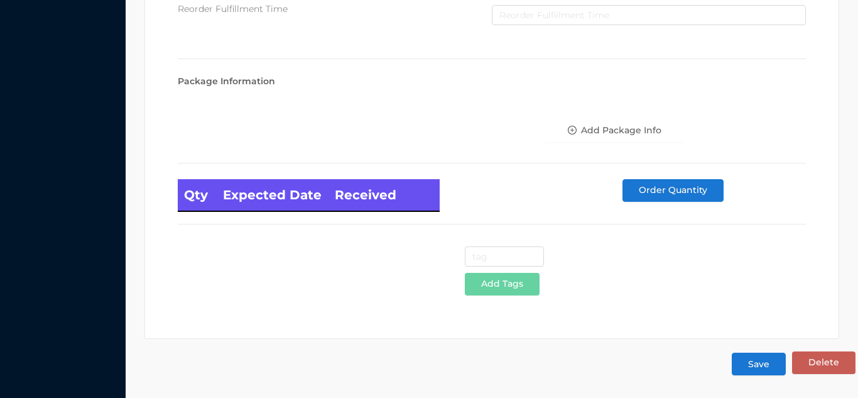
type input "8"
click at [762, 364] on button "Save" at bounding box center [759, 364] width 54 height 23
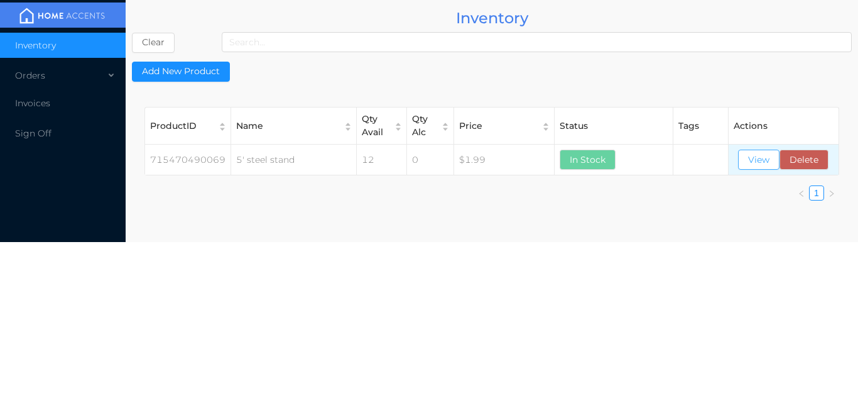
click at [766, 156] on button "View" at bounding box center [758, 160] width 41 height 20
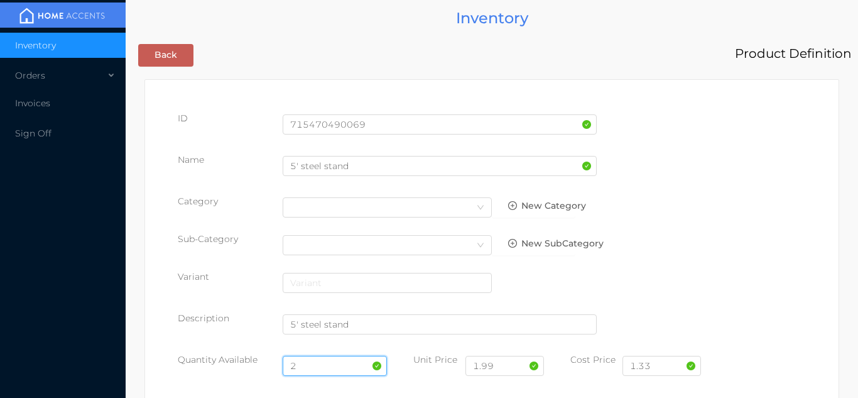
click at [308, 364] on input "2" at bounding box center [335, 366] width 105 height 20
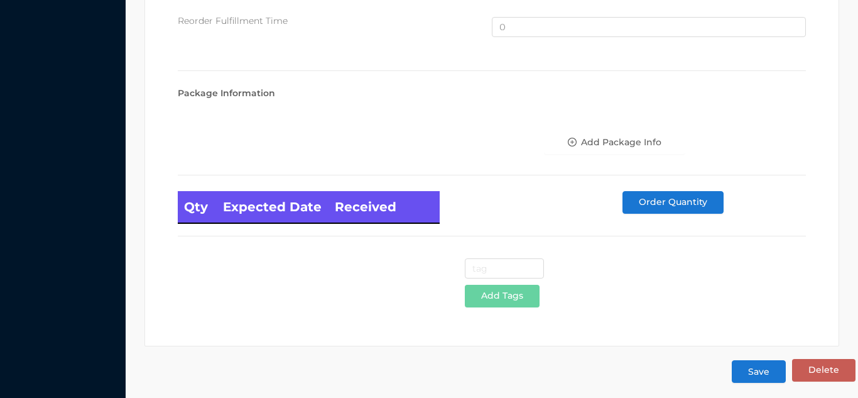
scroll to position [846, 0]
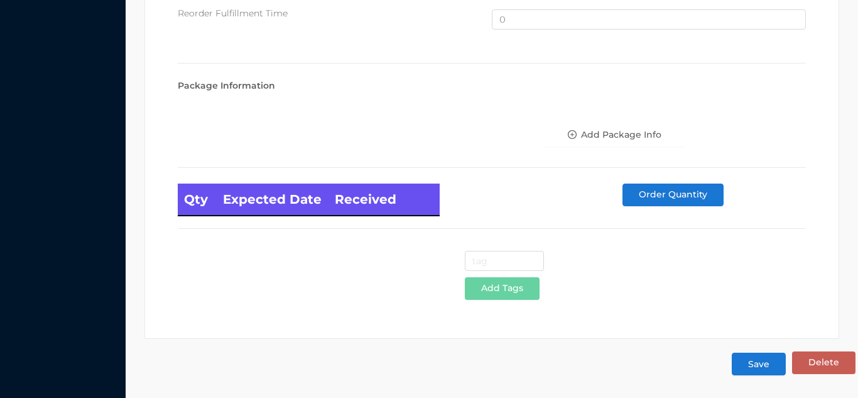
type input "12715470490069"
click at [732, 353] on button "Save" at bounding box center [759, 364] width 54 height 23
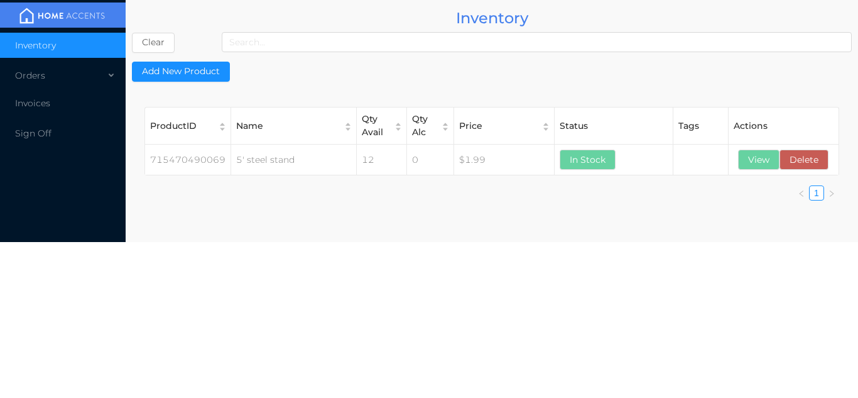
scroll to position [0, 0]
click at [749, 163] on button "View" at bounding box center [758, 160] width 41 height 20
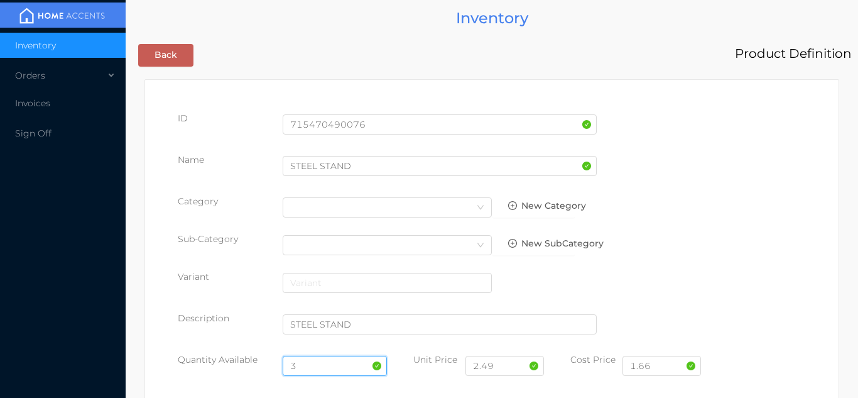
click at [307, 364] on input "3" at bounding box center [335, 366] width 105 height 20
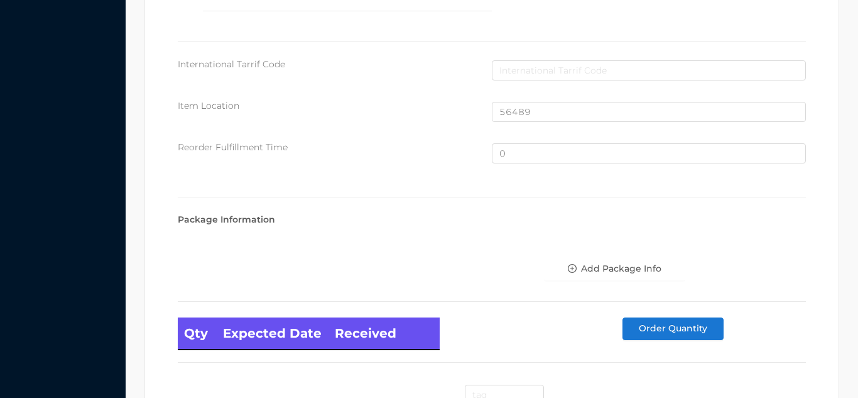
scroll to position [846, 0]
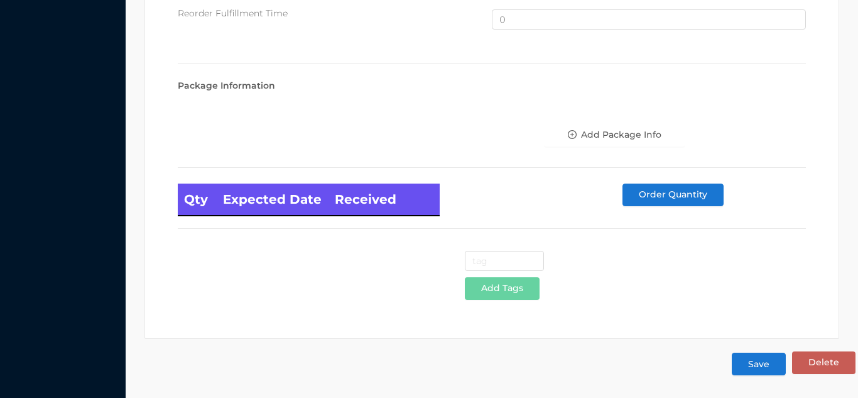
type input "12"
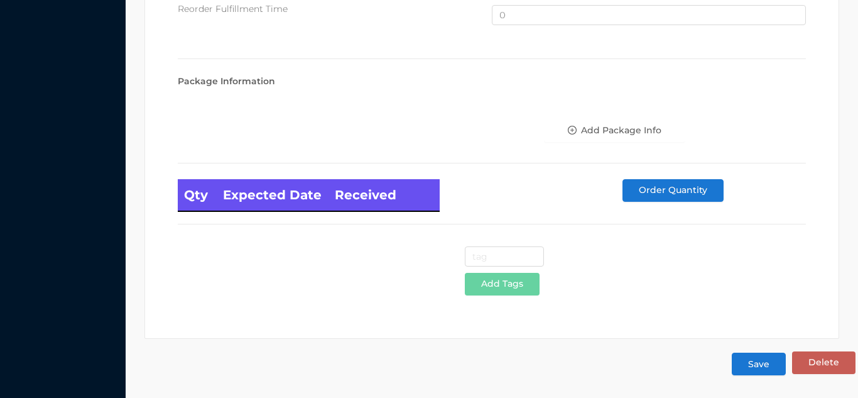
click at [762, 356] on button "Save" at bounding box center [759, 364] width 54 height 23
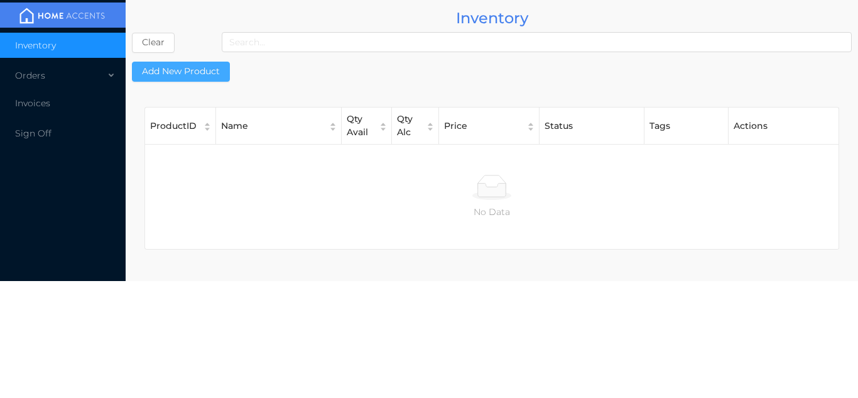
click at [210, 72] on button "Add New Product" at bounding box center [181, 72] width 98 height 20
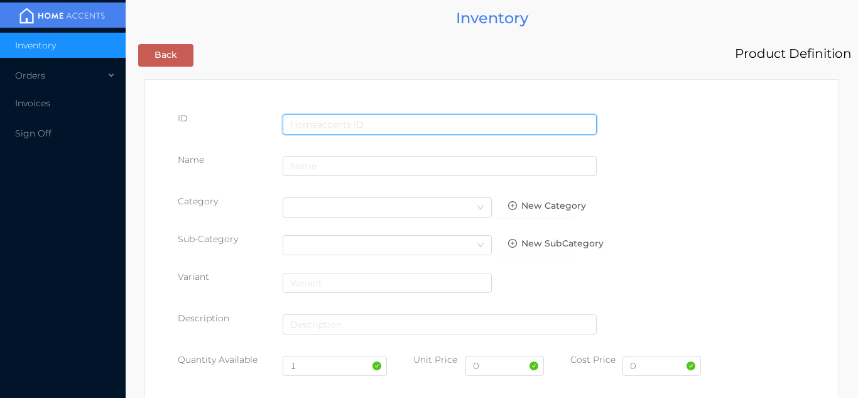
click at [295, 121] on input "text" at bounding box center [440, 124] width 314 height 20
type input "715479012262"
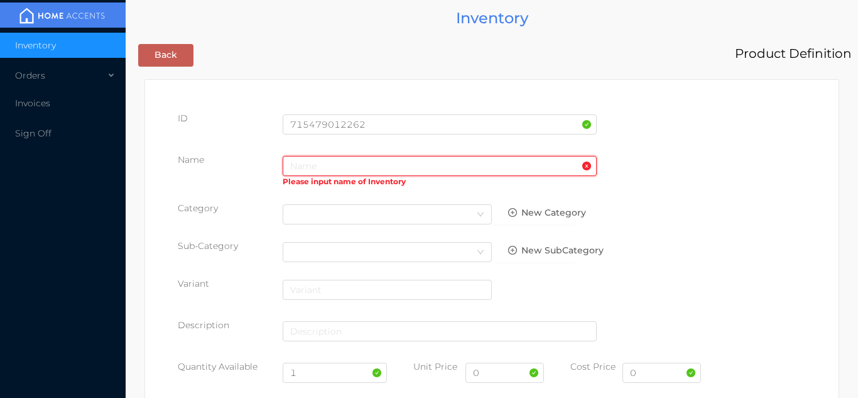
click at [325, 160] on input "text" at bounding box center [440, 166] width 314 height 20
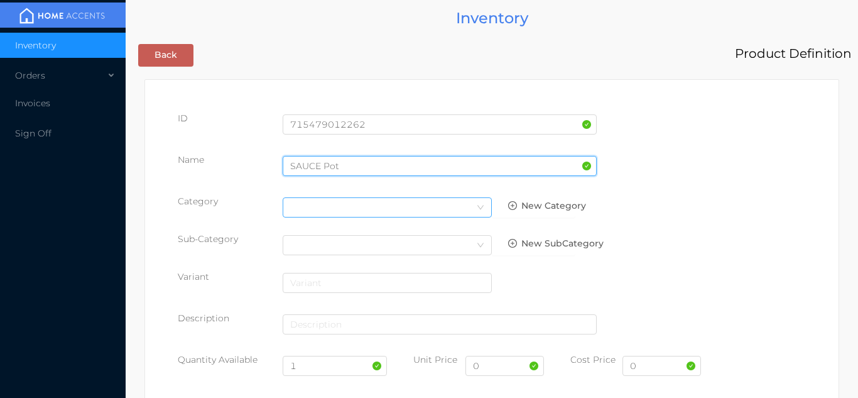
type input "SAUCE Pot"
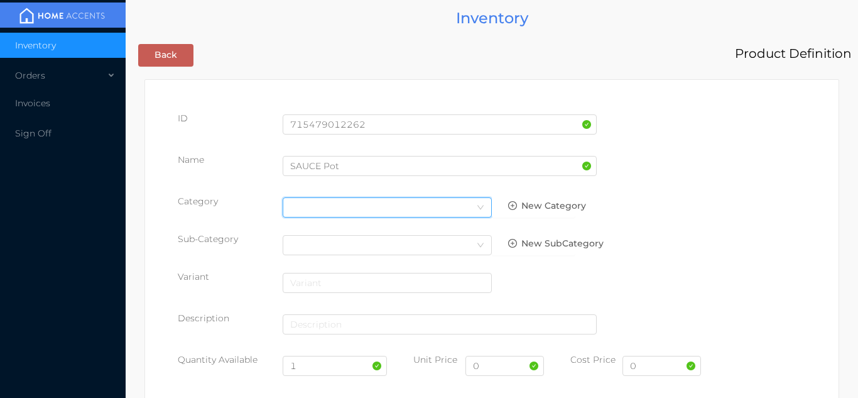
click at [478, 207] on icon "icon: down" at bounding box center [481, 208] width 8 height 8
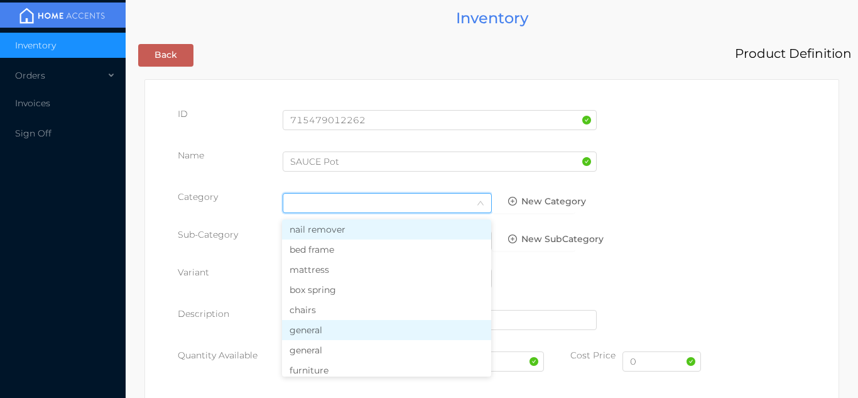
click at [325, 337] on li "general" at bounding box center [386, 330] width 209 height 20
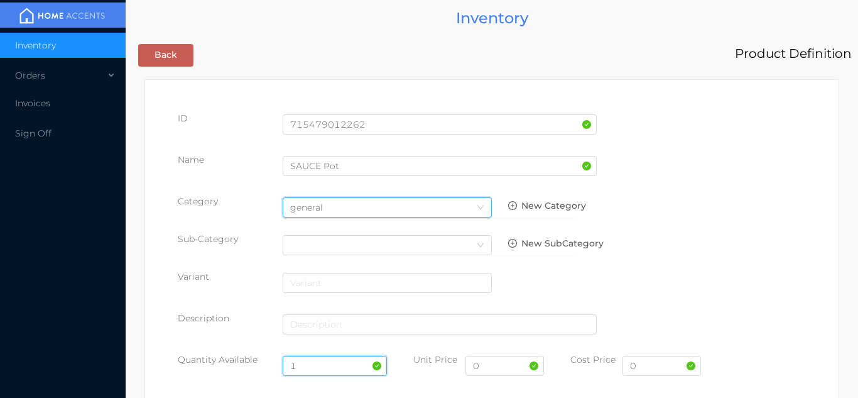
click at [315, 362] on input "1" at bounding box center [335, 366] width 105 height 20
type input "15"
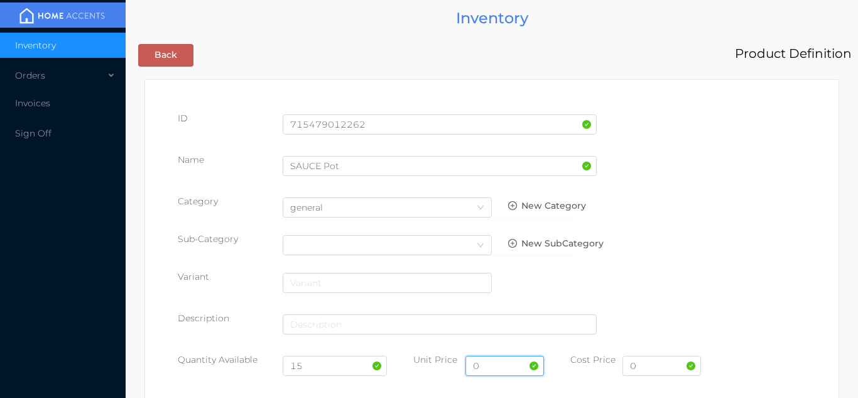
click at [501, 370] on input "0" at bounding box center [505, 366] width 79 height 20
type input "1.99"
click at [656, 367] on input "0" at bounding box center [662, 366] width 79 height 20
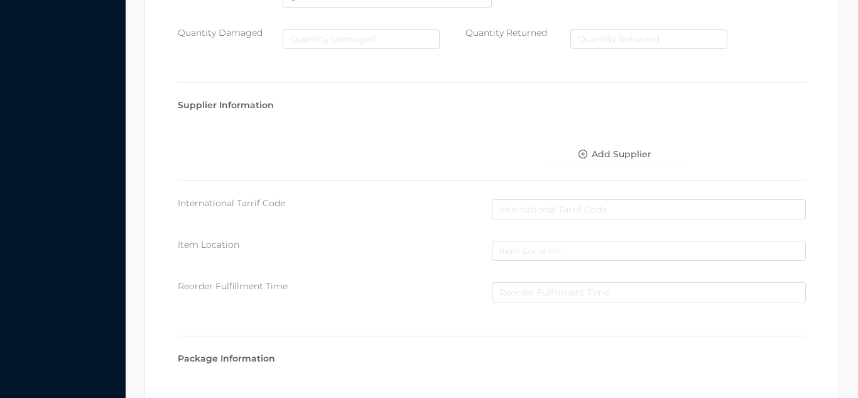
scroll to position [646, 0]
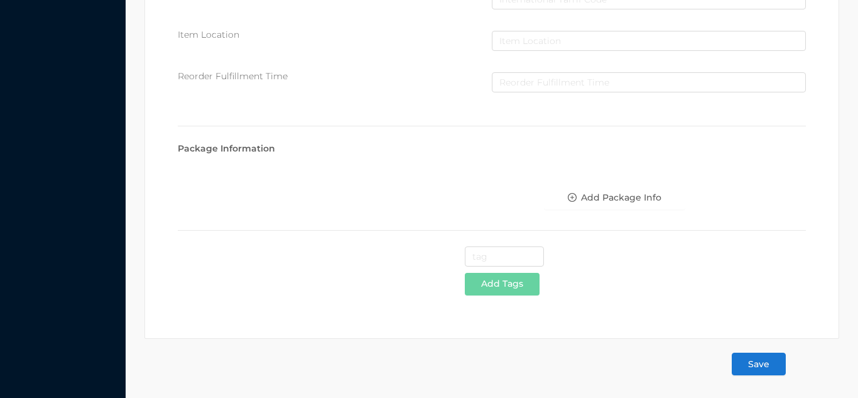
type input "1"
click at [760, 370] on button "Save" at bounding box center [759, 364] width 54 height 23
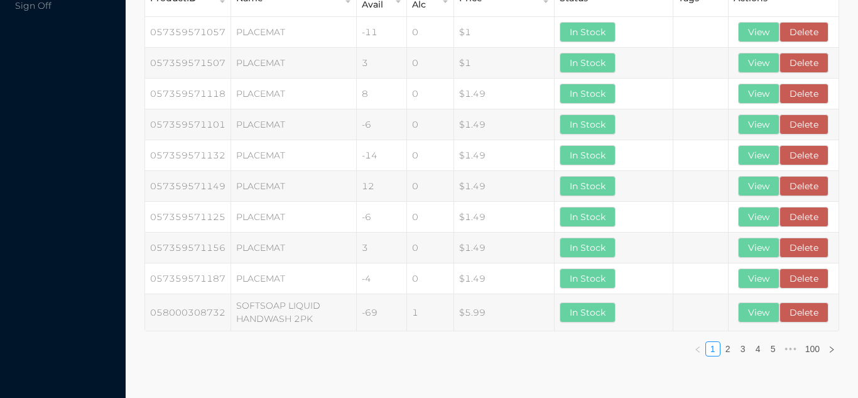
scroll to position [0, 0]
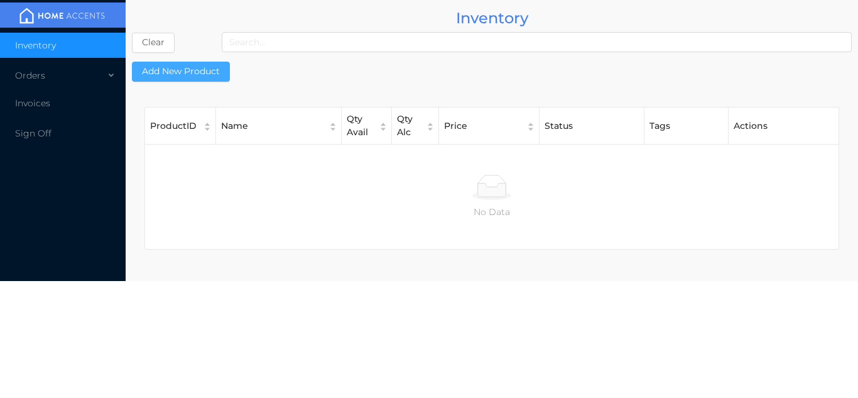
click at [202, 62] on button "Add New Product" at bounding box center [181, 72] width 98 height 20
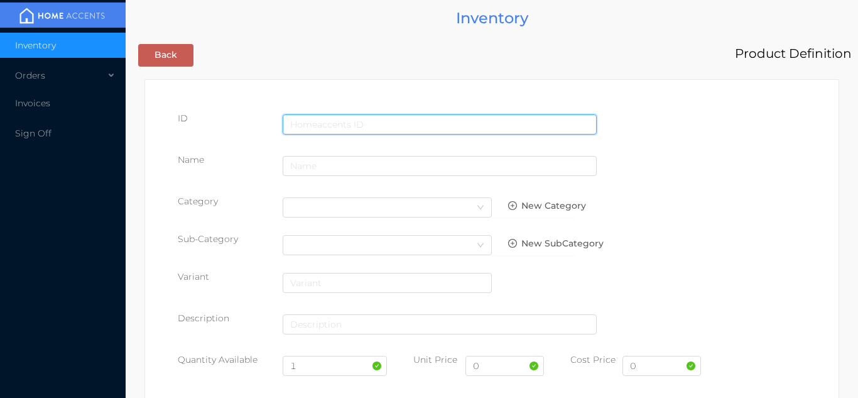
click at [324, 124] on input "text" at bounding box center [440, 124] width 314 height 20
type input "715479012279"
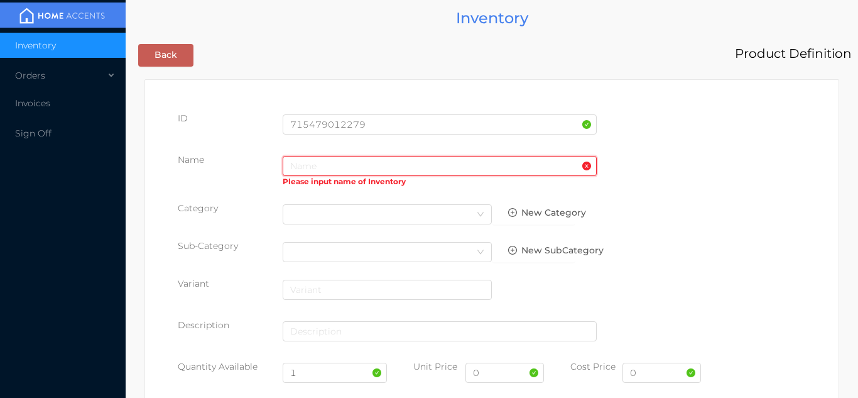
click at [322, 168] on input "text" at bounding box center [440, 166] width 314 height 20
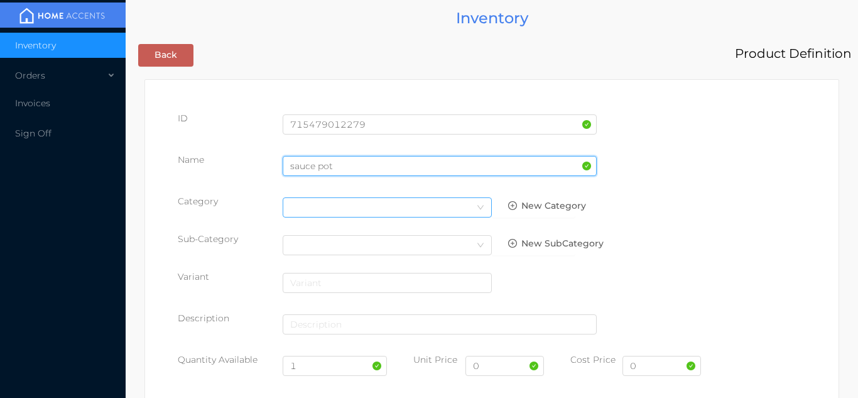
type input "sauce pot"
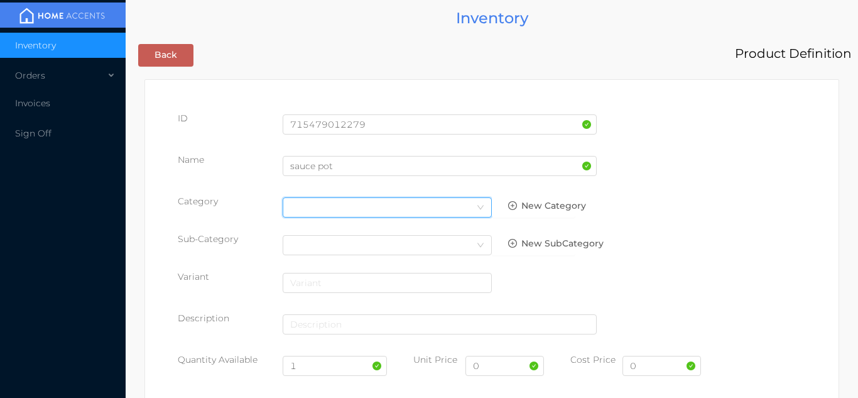
click at [463, 208] on div "Select Category" at bounding box center [387, 207] width 194 height 19
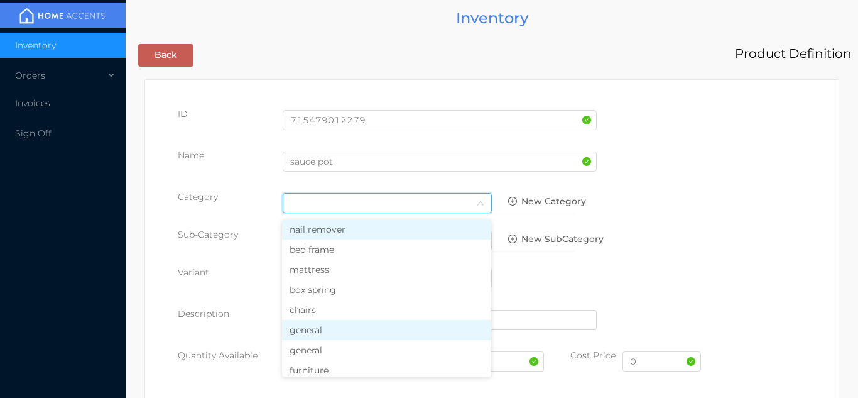
click at [331, 329] on li "general" at bounding box center [386, 330] width 209 height 20
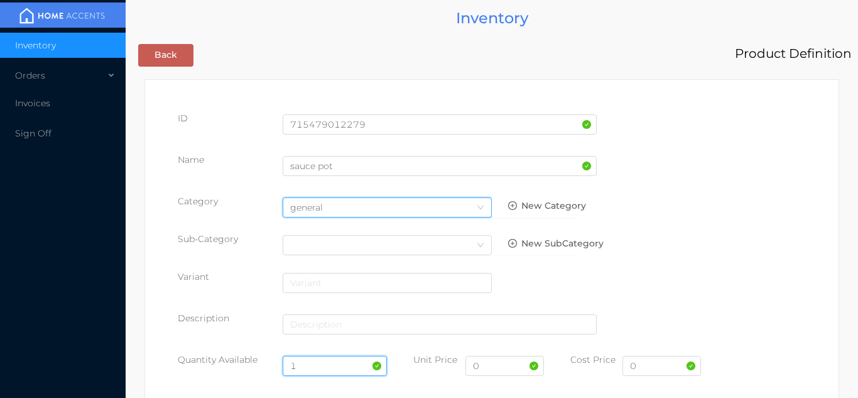
click at [322, 366] on input "1" at bounding box center [335, 366] width 105 height 20
type input "15"
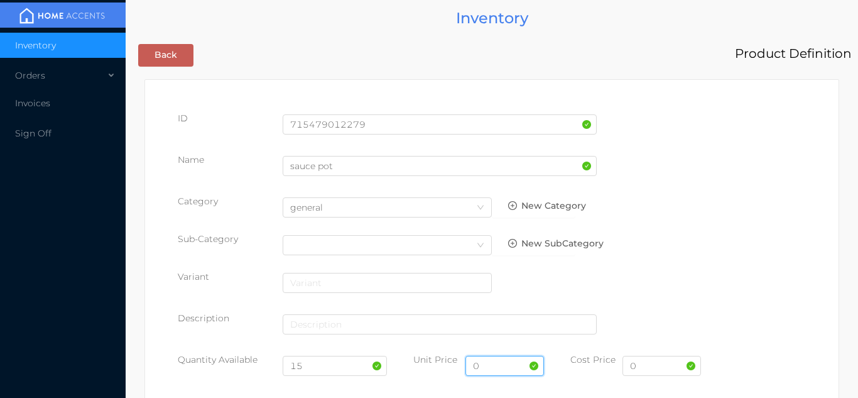
click at [513, 370] on input "0" at bounding box center [505, 366] width 79 height 20
type input "2.99"
click at [647, 369] on input "0" at bounding box center [662, 366] width 79 height 20
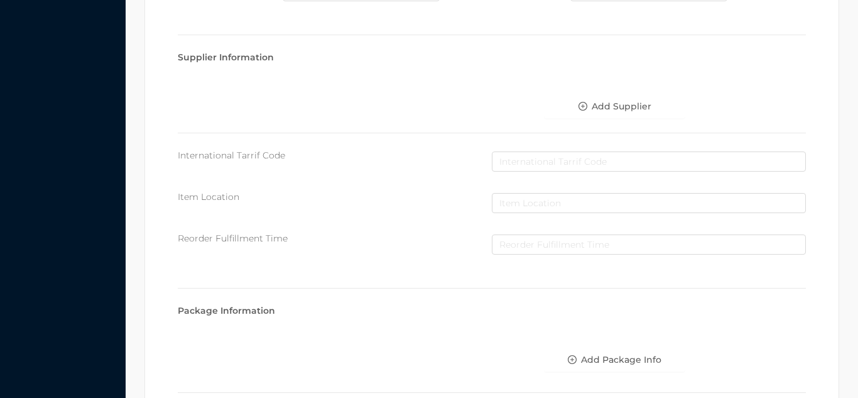
scroll to position [646, 0]
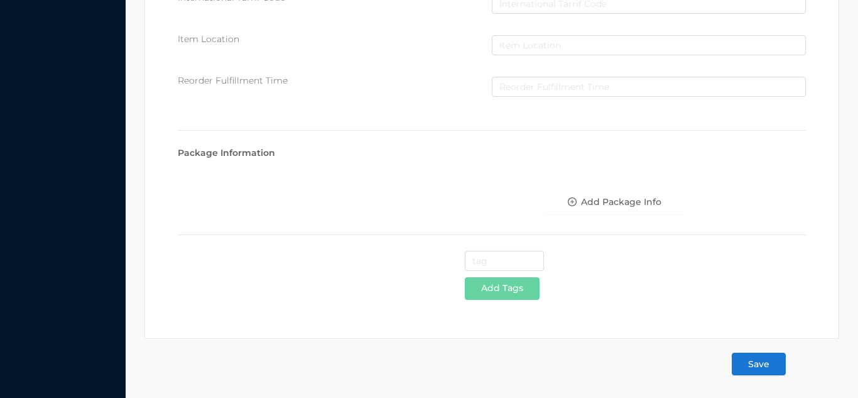
type input "1.66"
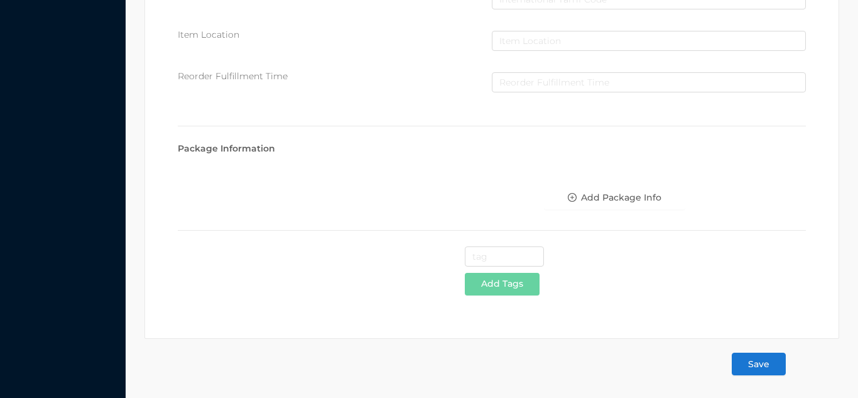
click at [767, 375] on button "Save" at bounding box center [759, 364] width 54 height 23
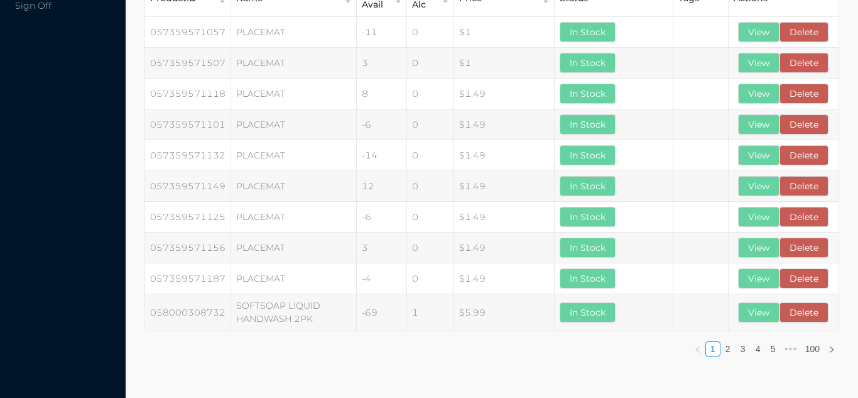
scroll to position [0, 0]
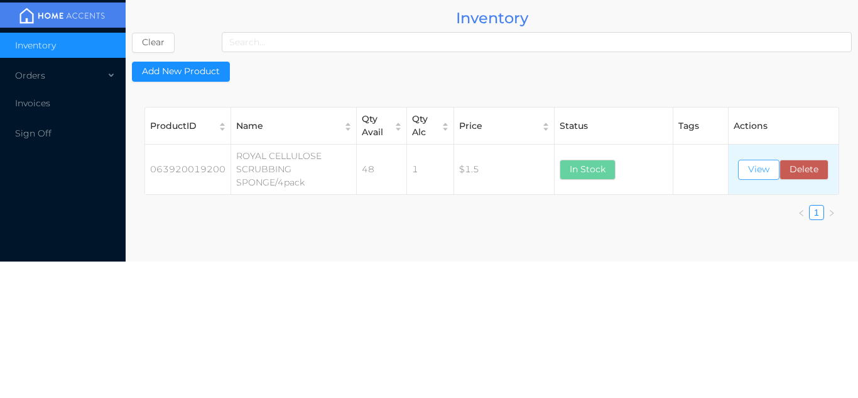
click at [748, 171] on button "View" at bounding box center [758, 170] width 41 height 20
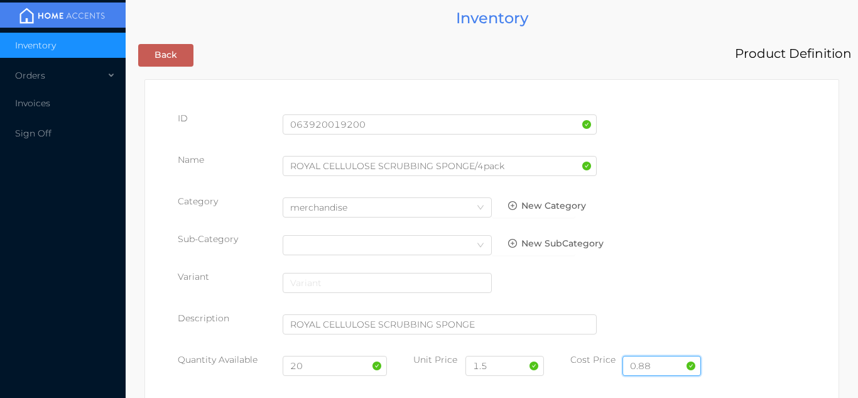
click at [665, 364] on input "0.88" at bounding box center [662, 366] width 79 height 20
type input "0"
type input "1.00"
click at [512, 369] on input "1.5" at bounding box center [505, 366] width 79 height 20
type input "1.99"
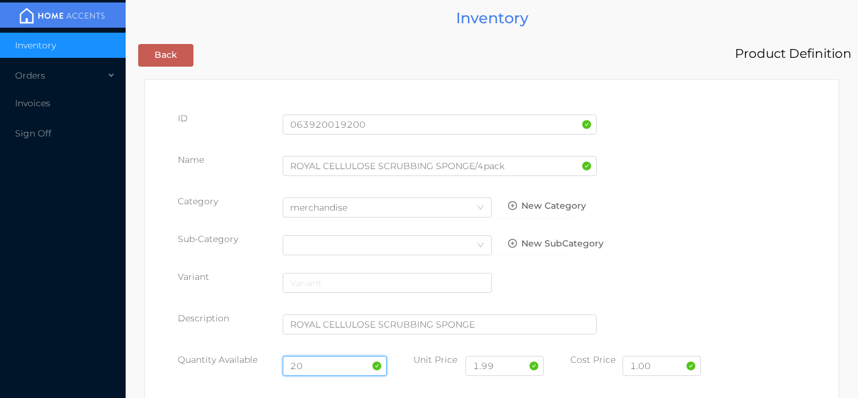
click at [327, 369] on input "20" at bounding box center [335, 366] width 105 height 20
type input "2"
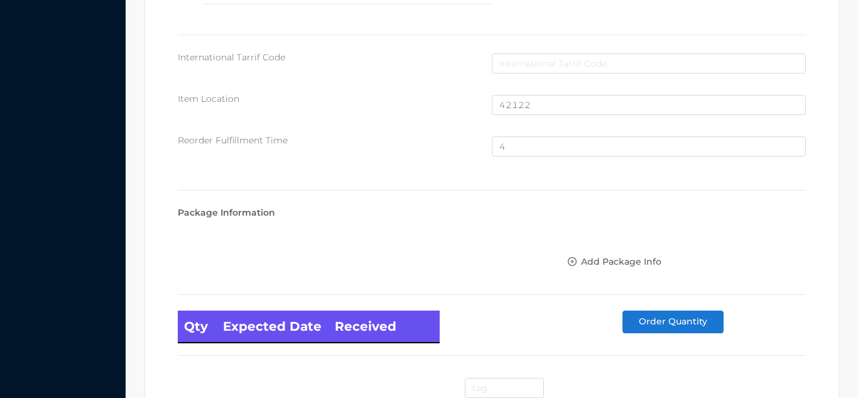
scroll to position [846, 0]
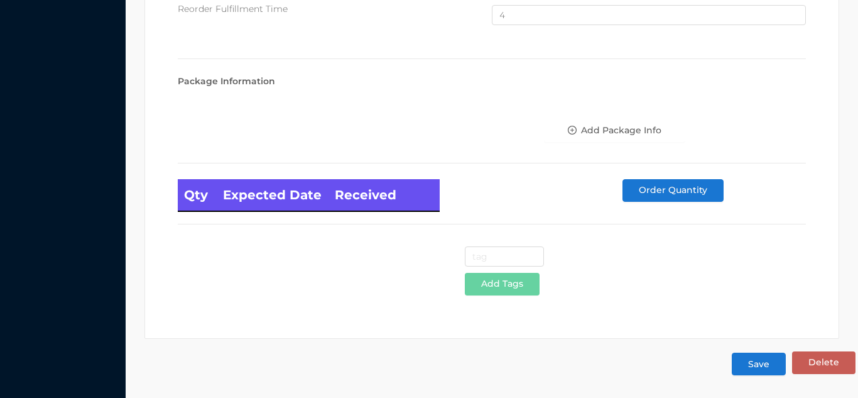
type input "80"
click at [773, 366] on button "Save" at bounding box center [759, 364] width 54 height 23
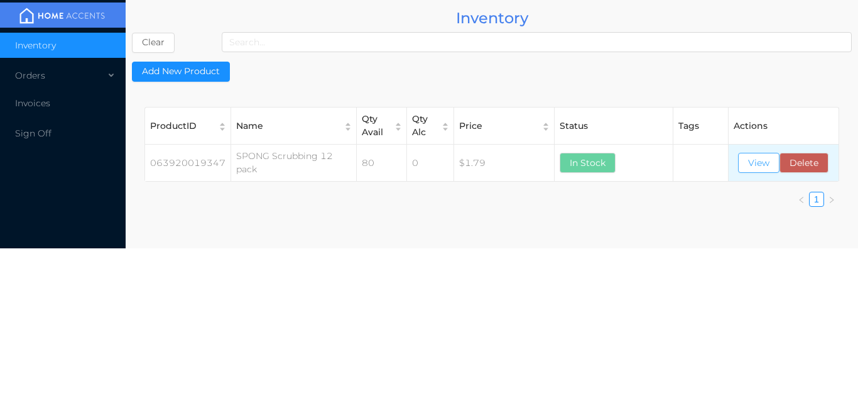
click at [771, 165] on button "View" at bounding box center [758, 163] width 41 height 20
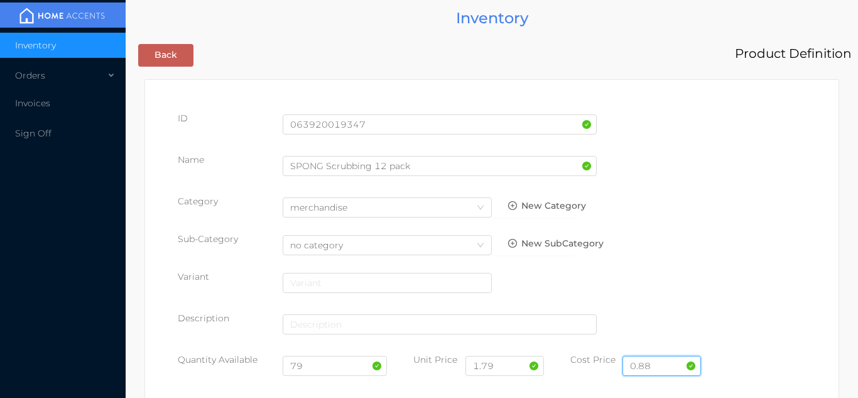
click at [658, 365] on input "0.88" at bounding box center [662, 366] width 79 height 20
type input "0"
type input "1"
type input "0.88"
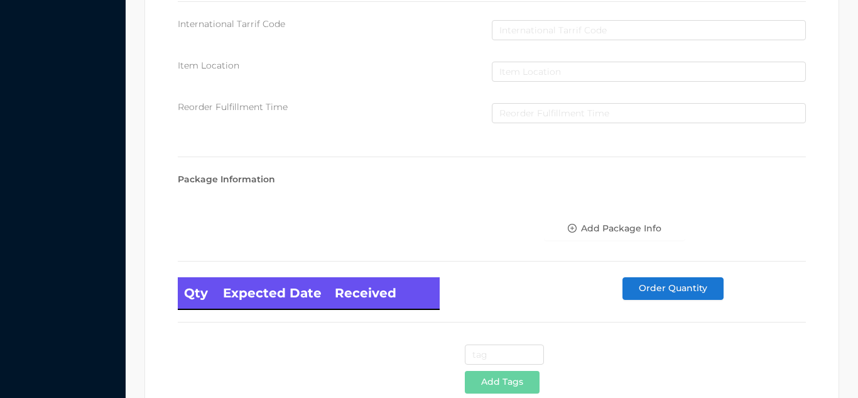
scroll to position [713, 0]
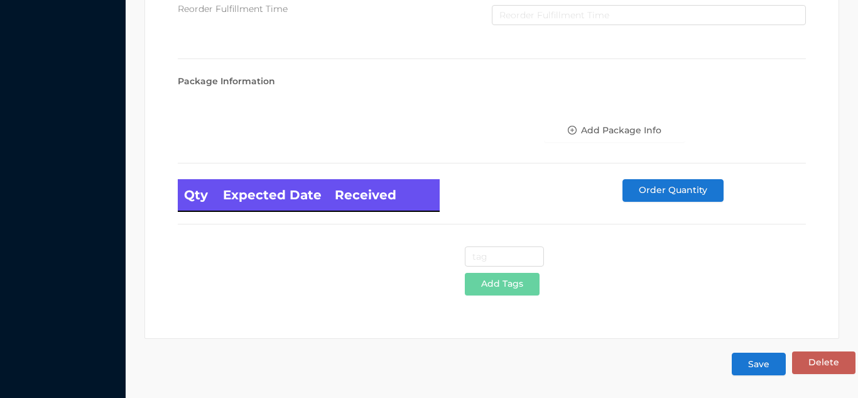
click at [765, 367] on button "Save" at bounding box center [759, 364] width 54 height 23
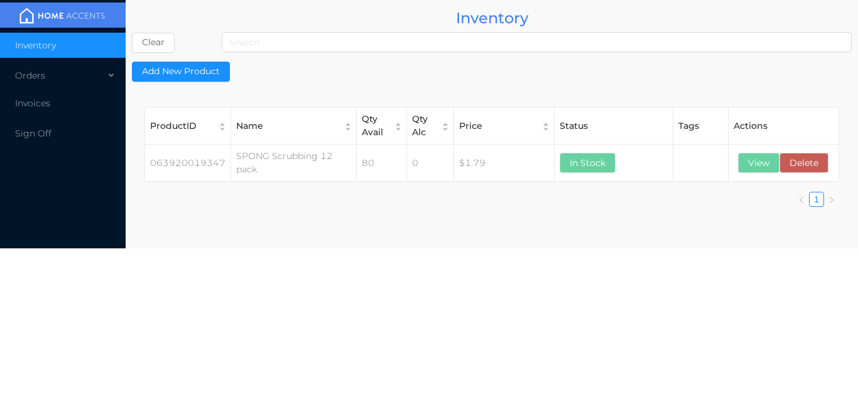
scroll to position [0, 0]
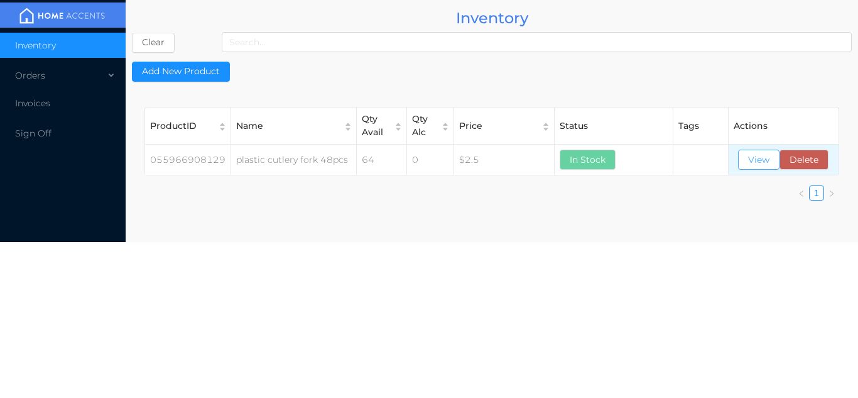
click at [760, 163] on button "View" at bounding box center [758, 160] width 41 height 20
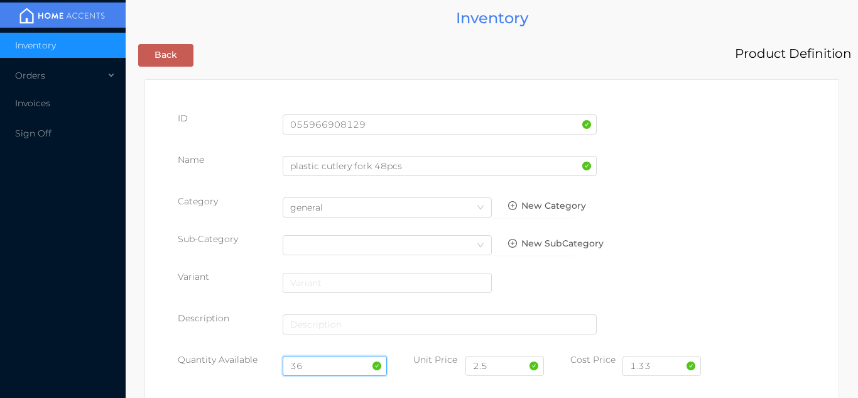
click at [325, 366] on input "36" at bounding box center [335, 366] width 105 height 20
type input "3"
type input "36"
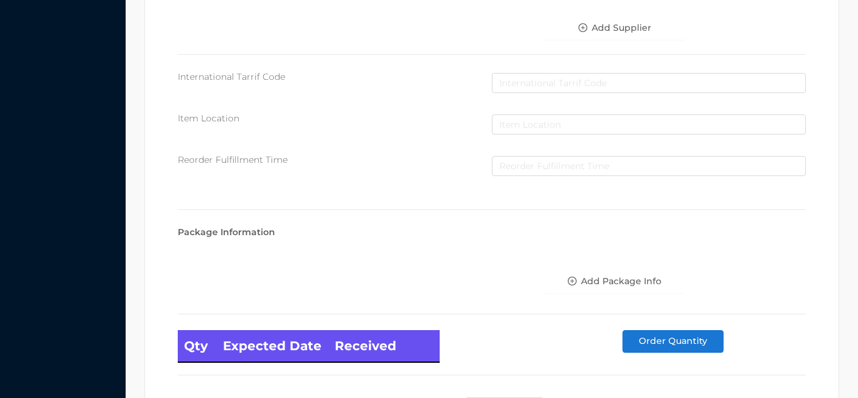
scroll to position [713, 0]
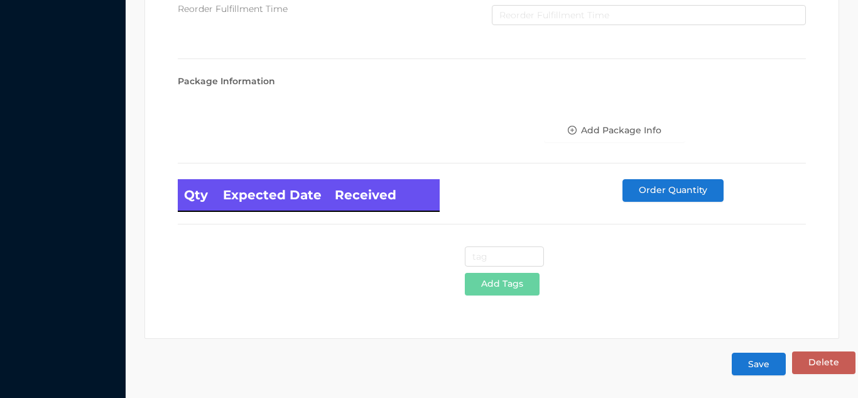
click at [762, 374] on button "Save" at bounding box center [759, 364] width 54 height 23
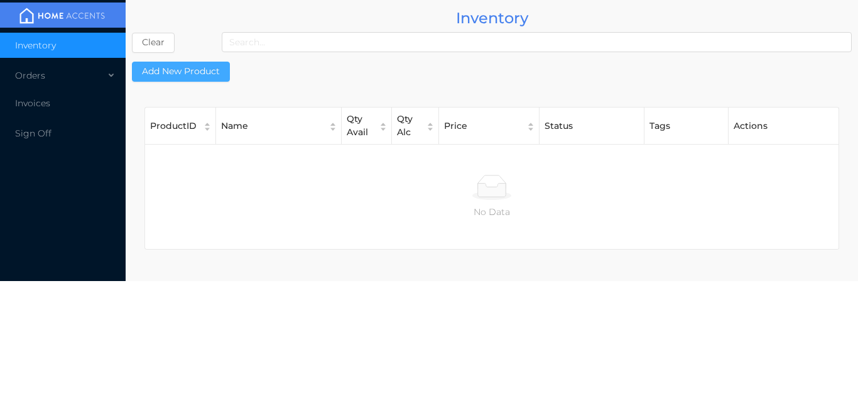
click at [200, 63] on button "Add New Product" at bounding box center [181, 72] width 98 height 20
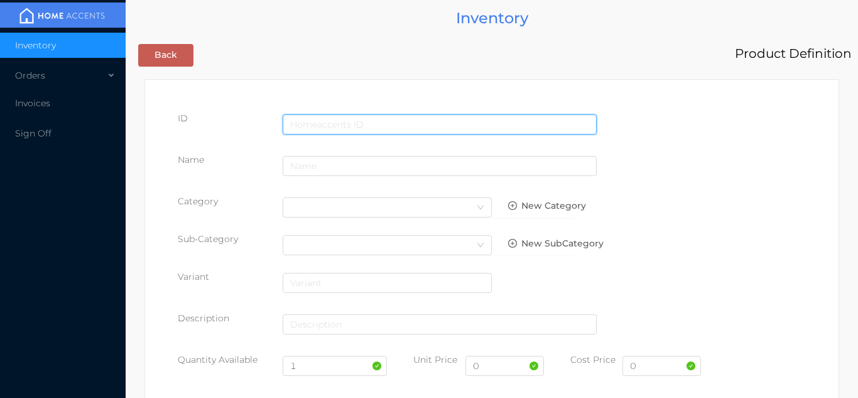
click at [342, 122] on input "text" at bounding box center [440, 124] width 314 height 20
type input "055966918463"
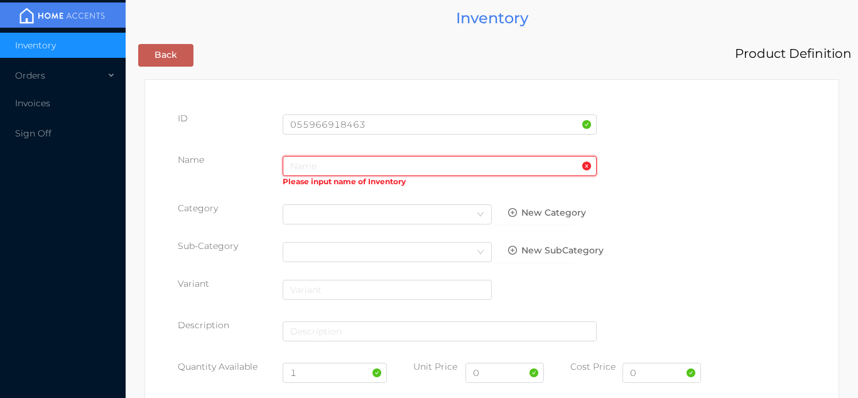
click at [309, 167] on input "text" at bounding box center [440, 166] width 314 height 20
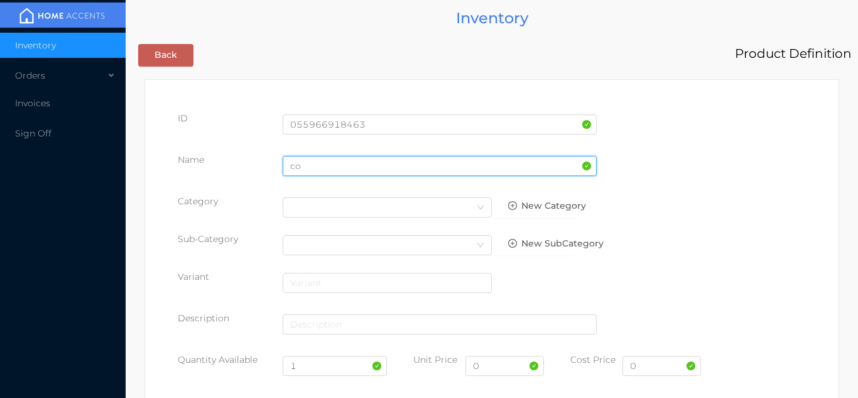
type input "c"
type input "8 pice plates"
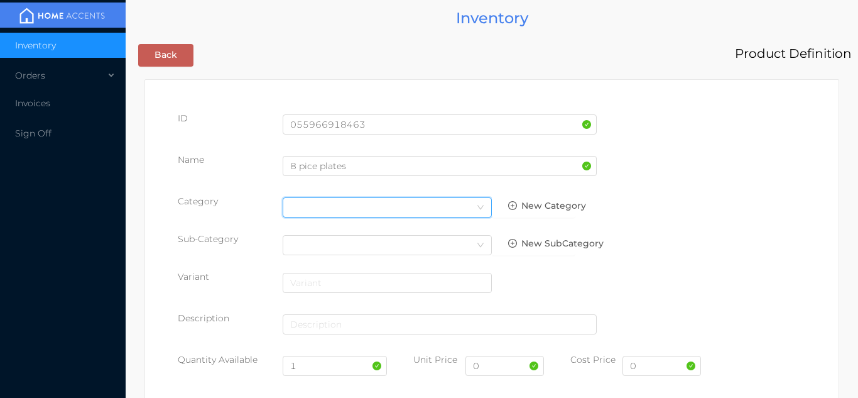
click at [479, 210] on icon "icon: down" at bounding box center [481, 208] width 8 height 8
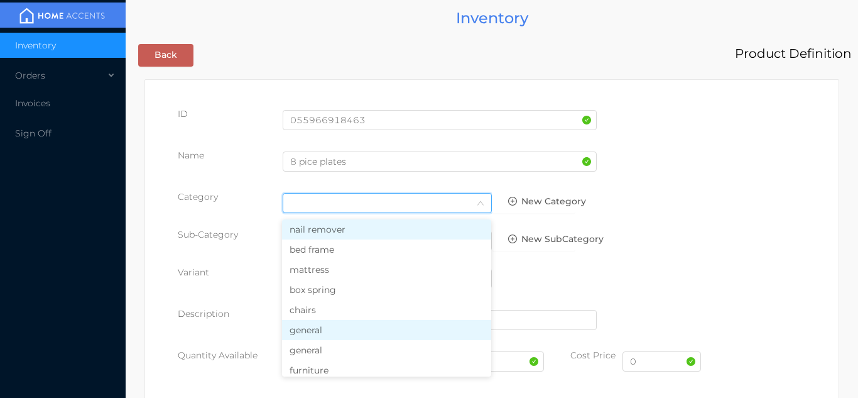
click at [325, 336] on li "general" at bounding box center [386, 330] width 209 height 20
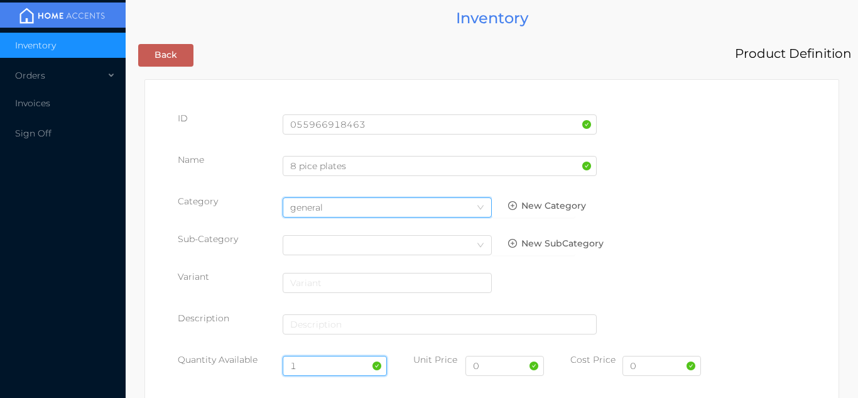
click at [316, 370] on input "1" at bounding box center [335, 366] width 105 height 20
type input "24"
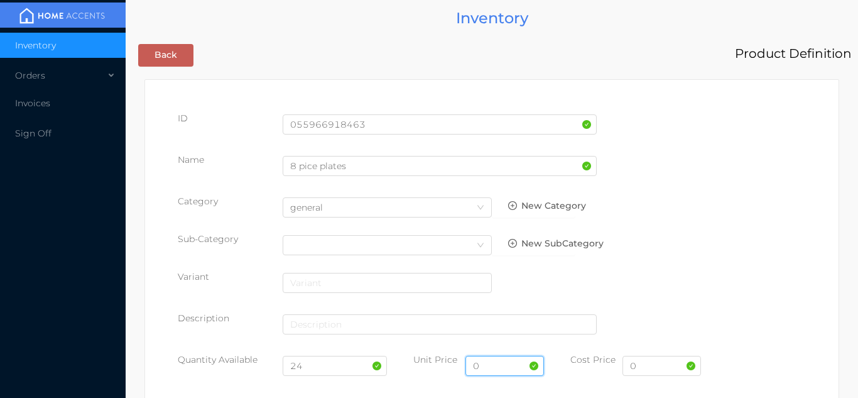
click at [510, 371] on input "0" at bounding box center [505, 366] width 79 height 20
type input "3.99"
click at [634, 371] on input "0" at bounding box center [662, 366] width 79 height 20
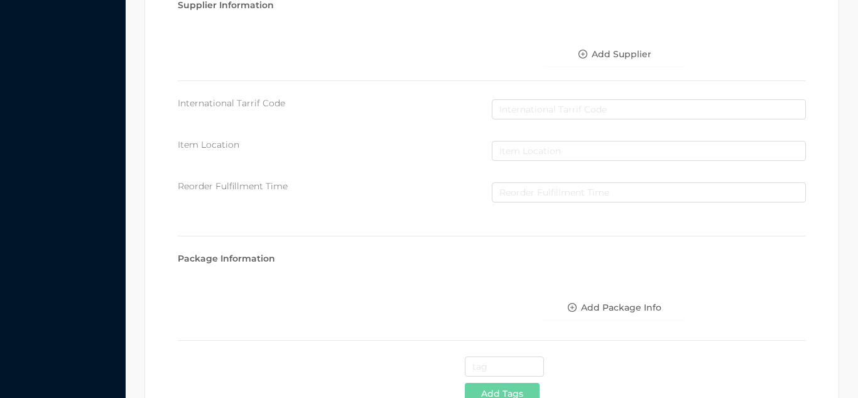
scroll to position [646, 0]
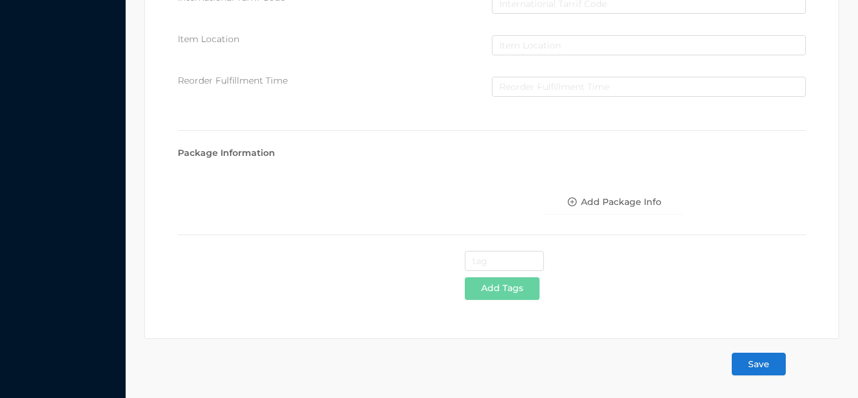
type input "2"
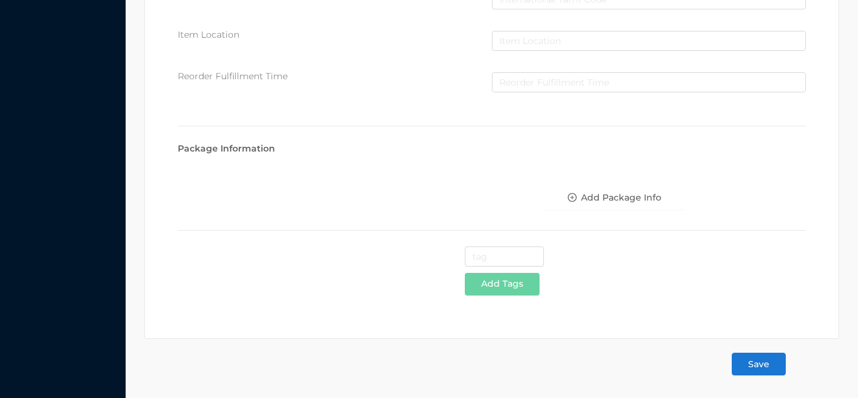
click at [758, 365] on button "Save" at bounding box center [759, 364] width 54 height 23
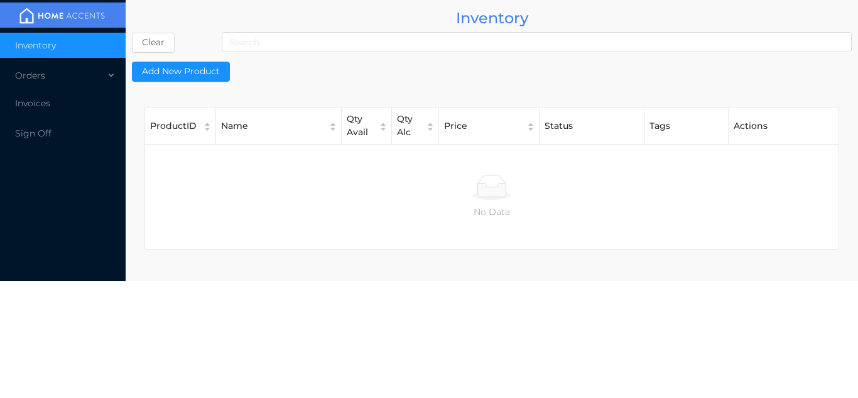
scroll to position [0, 0]
click at [202, 62] on button "Add New Product" at bounding box center [181, 72] width 98 height 20
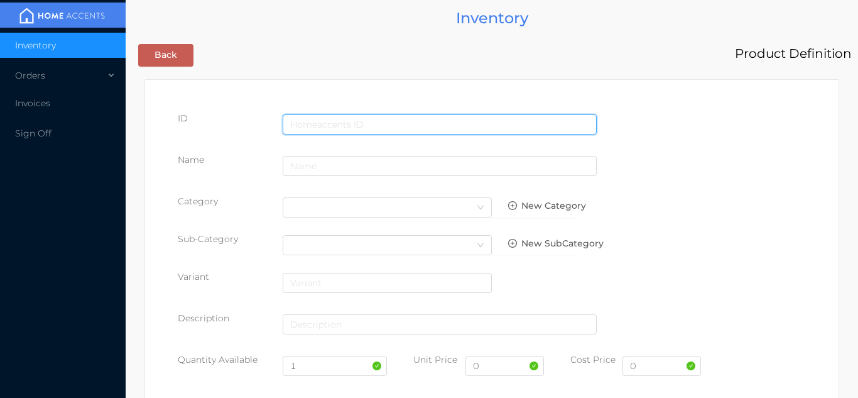
click at [331, 123] on input "text" at bounding box center [440, 124] width 314 height 20
type input "055966918456"
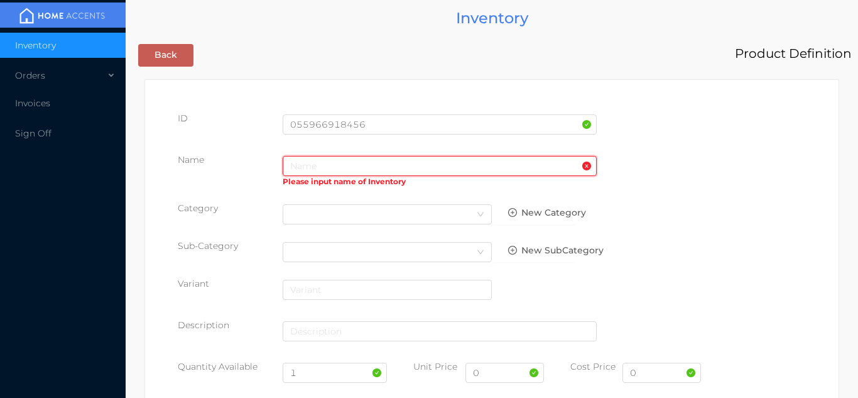
click at [312, 170] on input "text" at bounding box center [440, 166] width 314 height 20
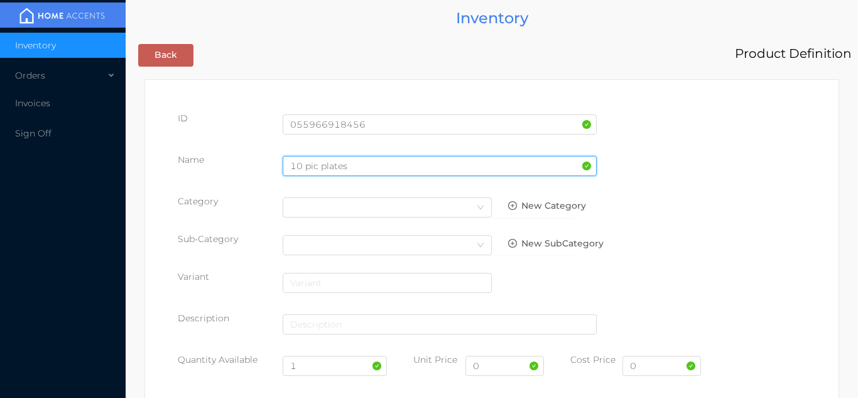
type input "10 pic plates"
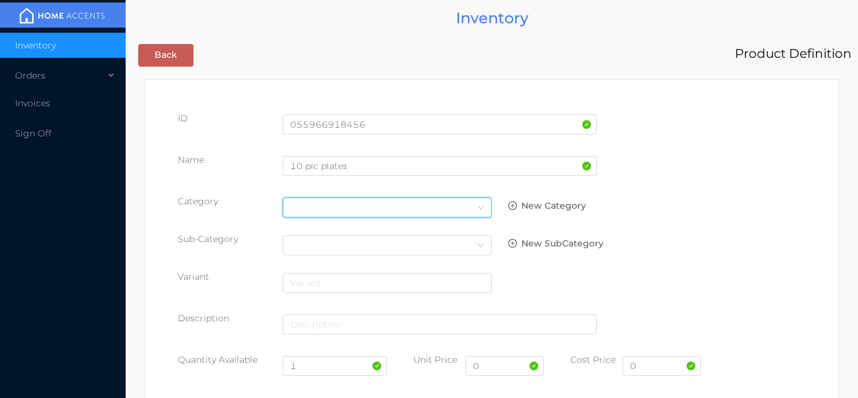
click at [481, 207] on icon "icon: down" at bounding box center [481, 208] width 8 height 8
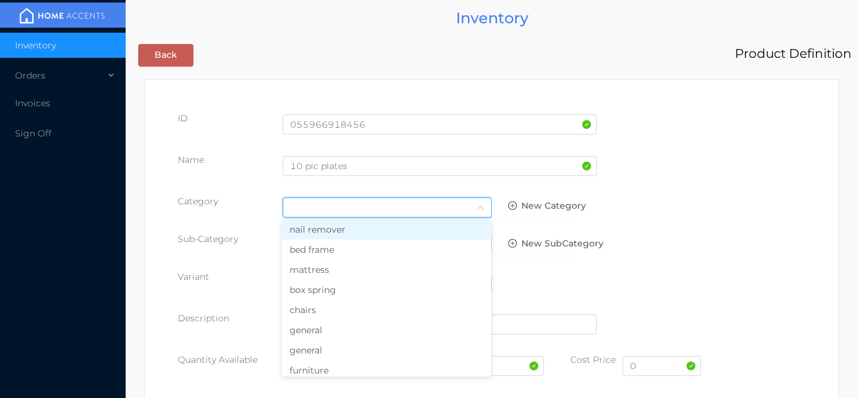
click at [341, 335] on li "general" at bounding box center [386, 330] width 209 height 20
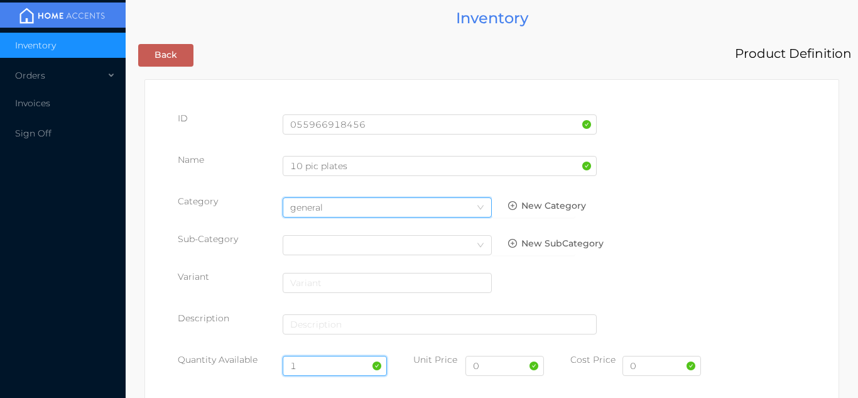
click at [323, 366] on input "1" at bounding box center [335, 366] width 105 height 20
type input "24"
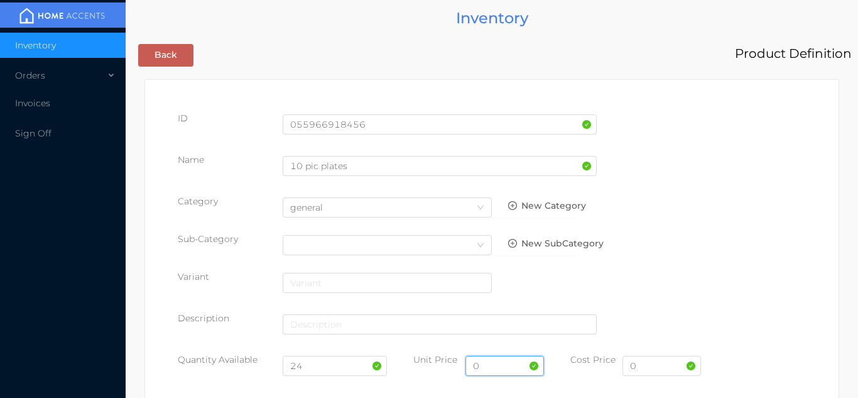
click at [504, 369] on input "0" at bounding box center [505, 366] width 79 height 20
type input "3.49"
click at [647, 370] on input "0" at bounding box center [662, 366] width 79 height 20
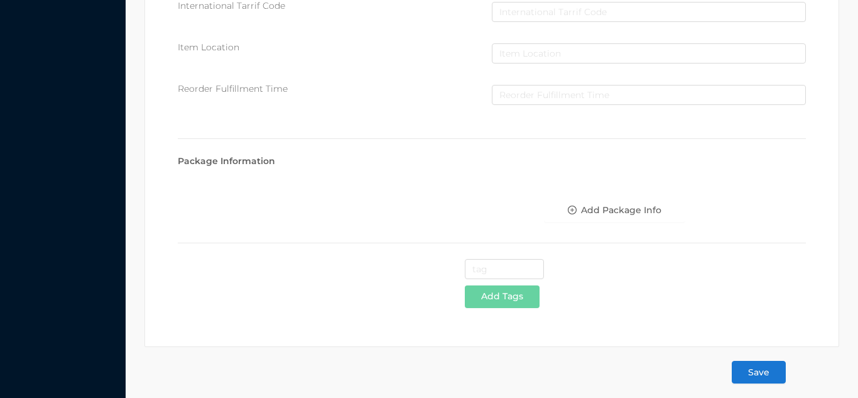
scroll to position [646, 0]
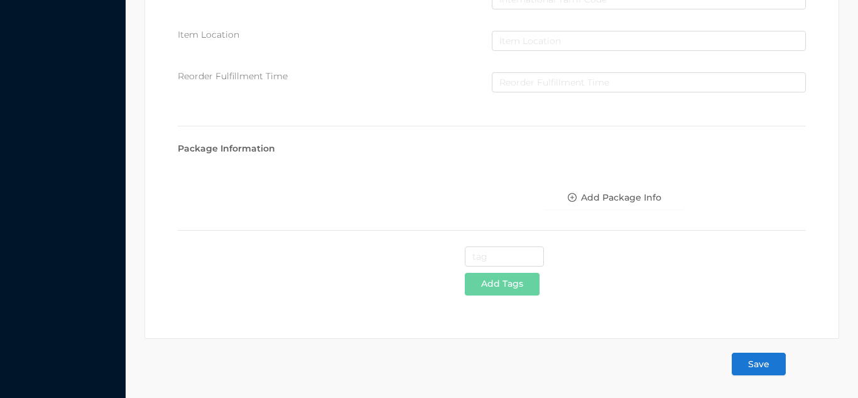
type input "1.85"
click at [767, 373] on button "Save" at bounding box center [759, 364] width 54 height 23
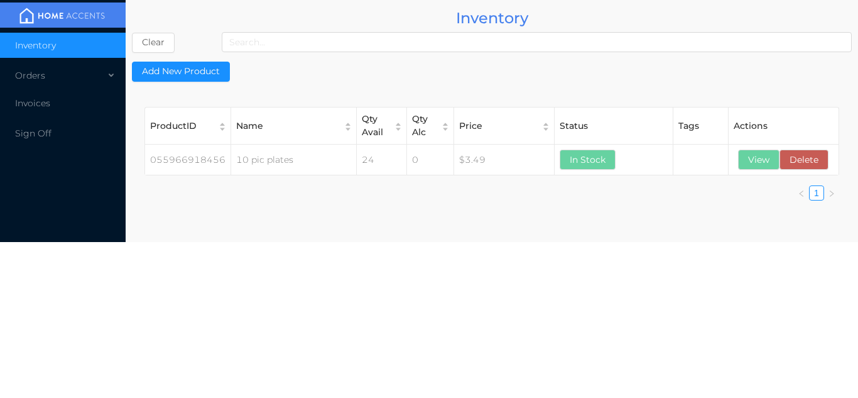
scroll to position [0, 0]
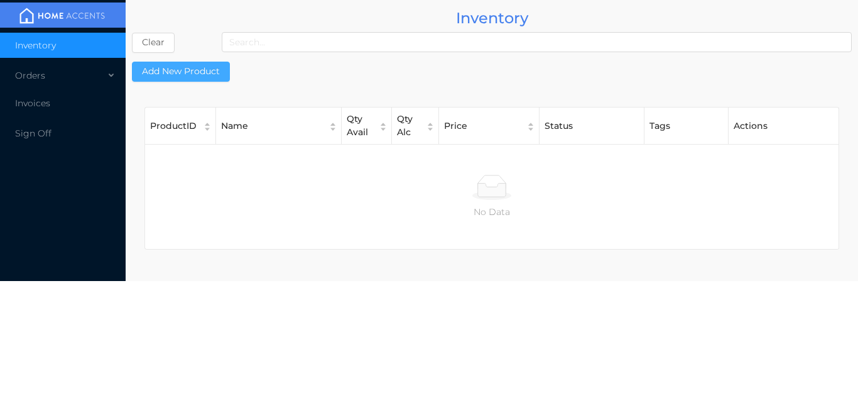
click at [190, 78] on button "Add New Product" at bounding box center [181, 72] width 98 height 20
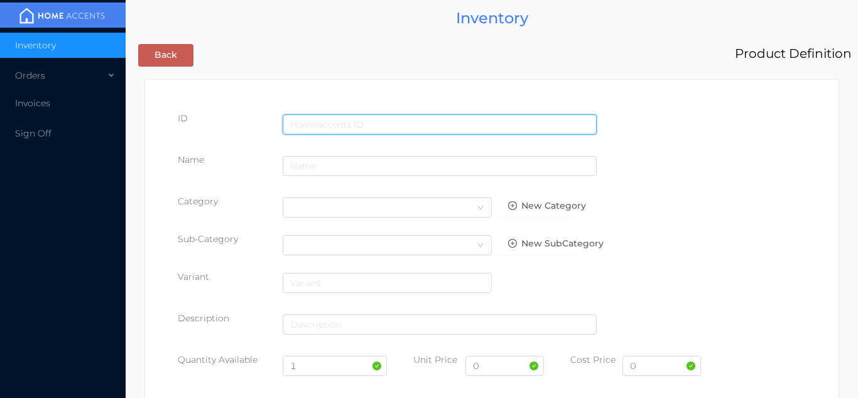
click at [320, 123] on input "text" at bounding box center [440, 124] width 314 height 20
type input "055966918418"
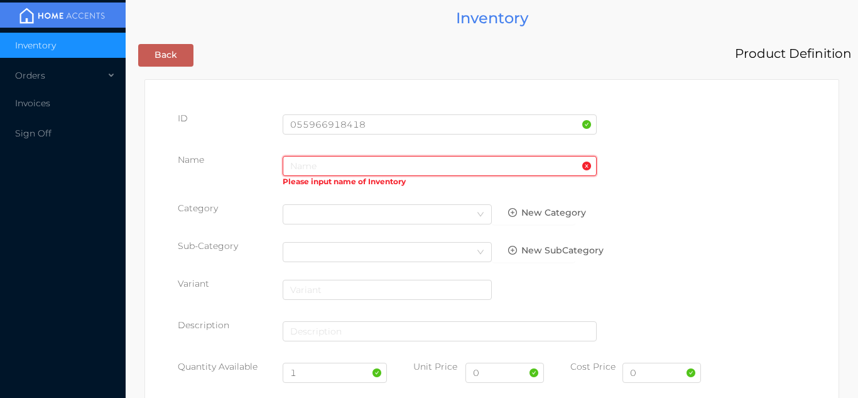
click at [295, 168] on input "text" at bounding box center [440, 166] width 314 height 20
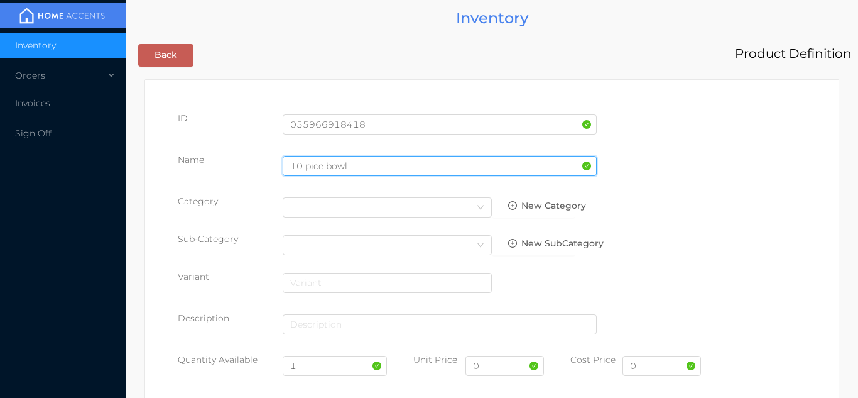
type input "10 pice bowl"
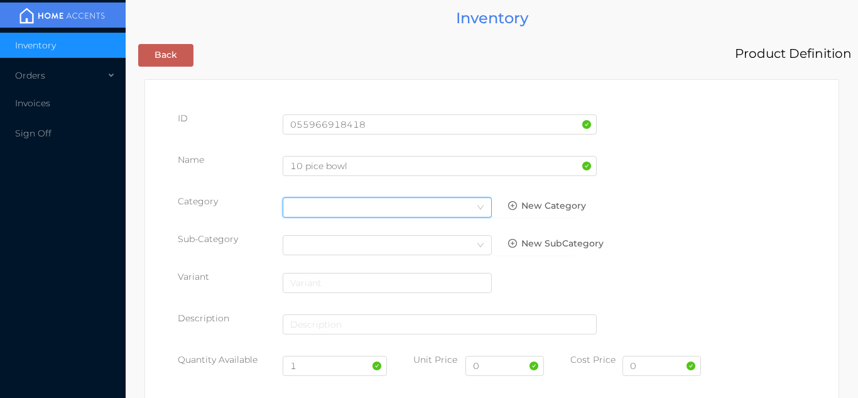
click at [468, 208] on div "Select Category" at bounding box center [387, 207] width 194 height 19
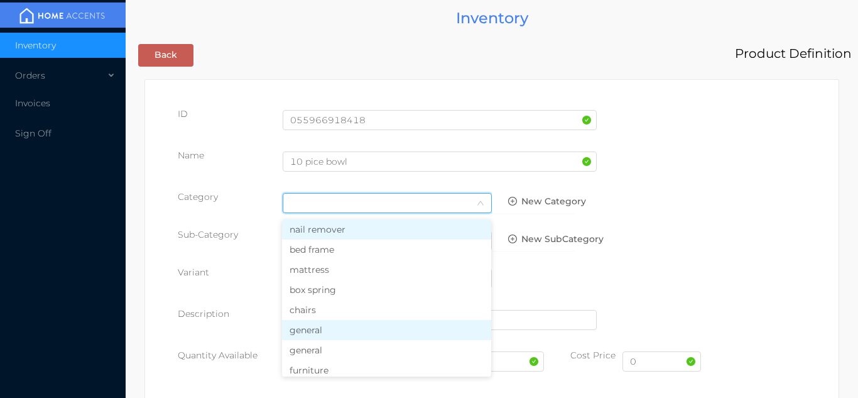
click at [329, 332] on li "general" at bounding box center [386, 330] width 209 height 20
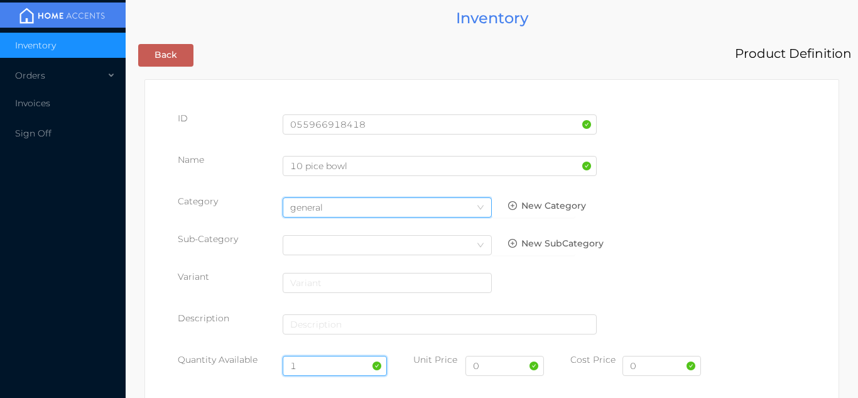
click at [318, 366] on input "1" at bounding box center [335, 366] width 105 height 20
type input "24"
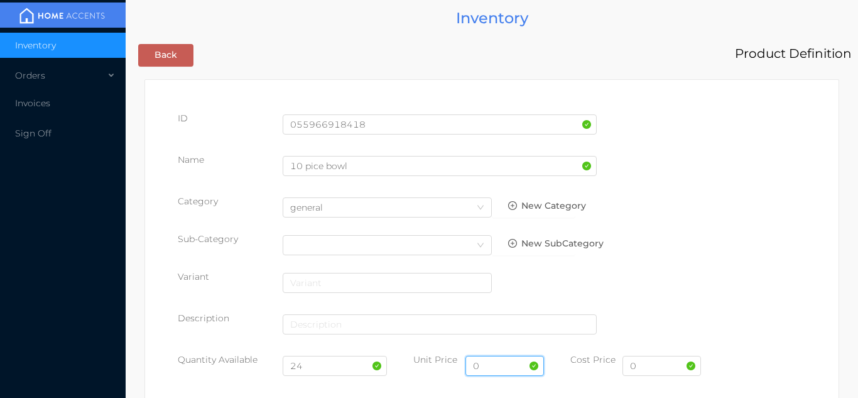
click at [500, 368] on input "0" at bounding box center [505, 366] width 79 height 20
type input "5.99"
click at [655, 369] on input "0" at bounding box center [662, 366] width 79 height 20
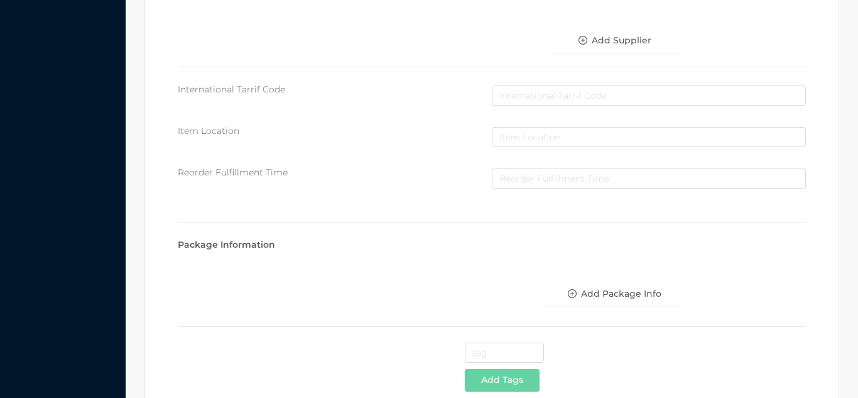
scroll to position [646, 0]
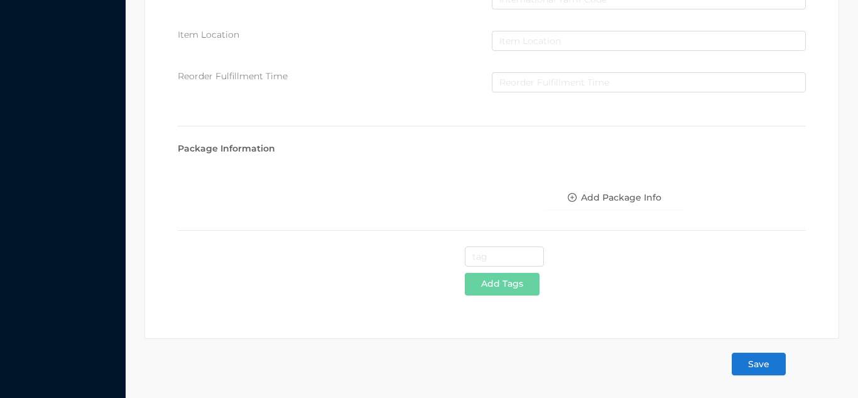
type input "3"
click at [772, 363] on button "Save" at bounding box center [759, 364] width 54 height 23
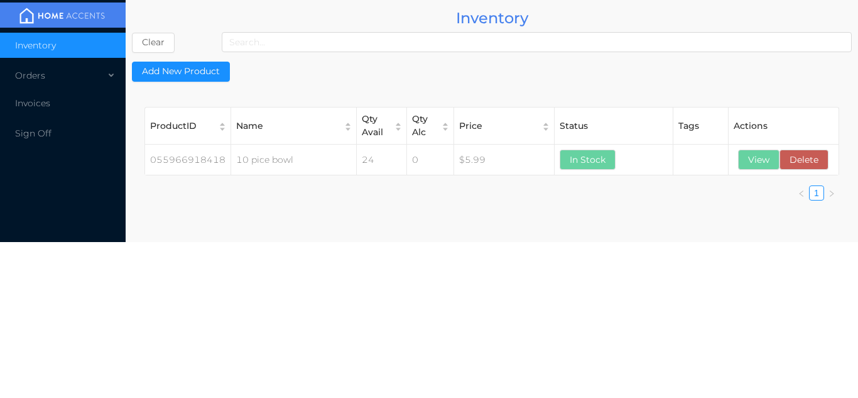
scroll to position [0, 0]
click at [760, 160] on button "View" at bounding box center [758, 160] width 41 height 20
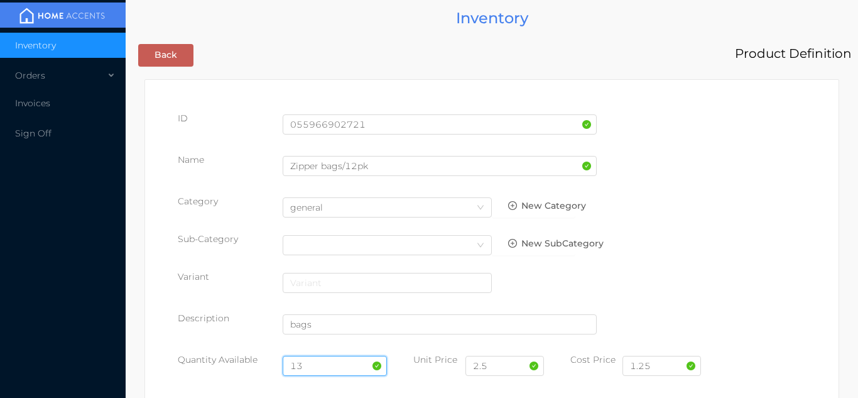
click at [318, 361] on input "13" at bounding box center [335, 366] width 105 height 20
type input "1"
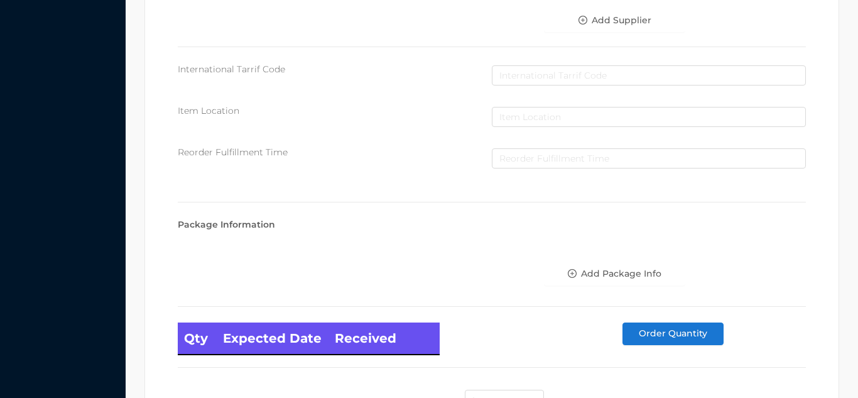
scroll to position [713, 0]
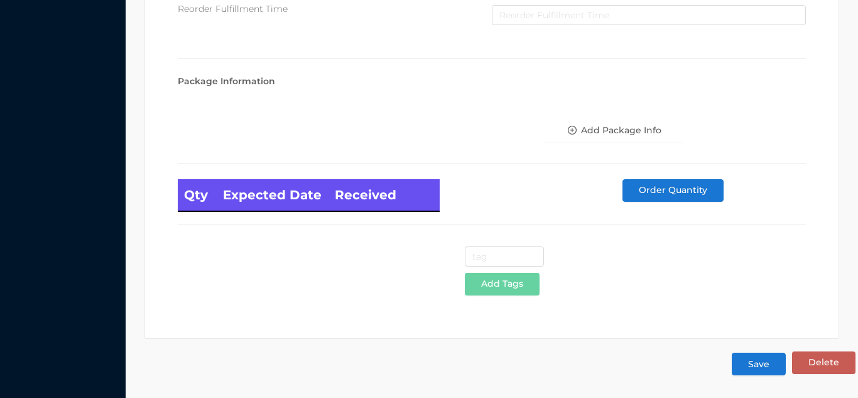
type input "24"
click at [760, 373] on button "Save" at bounding box center [759, 364] width 54 height 23
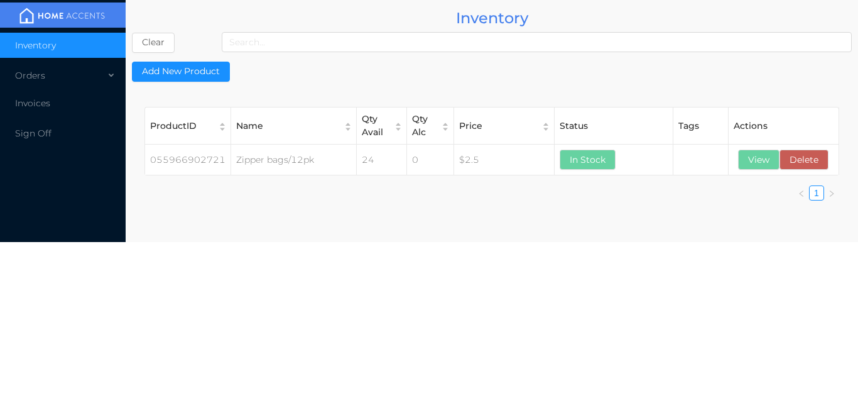
scroll to position [0, 0]
click at [754, 161] on button "View" at bounding box center [758, 160] width 41 height 20
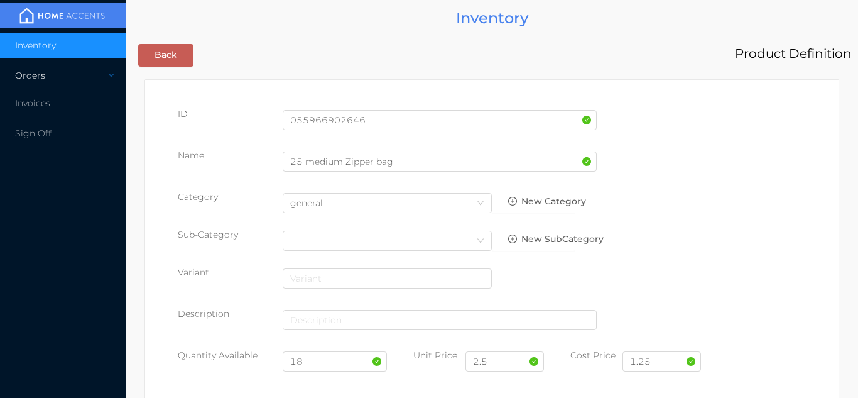
click at [68, 79] on div "Orders" at bounding box center [63, 75] width 126 height 25
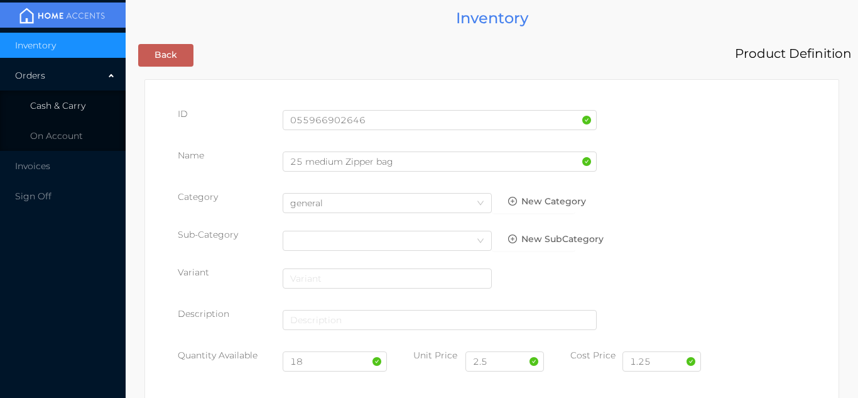
click at [83, 109] on span "Cash & Carry" at bounding box center [57, 105] width 55 height 11
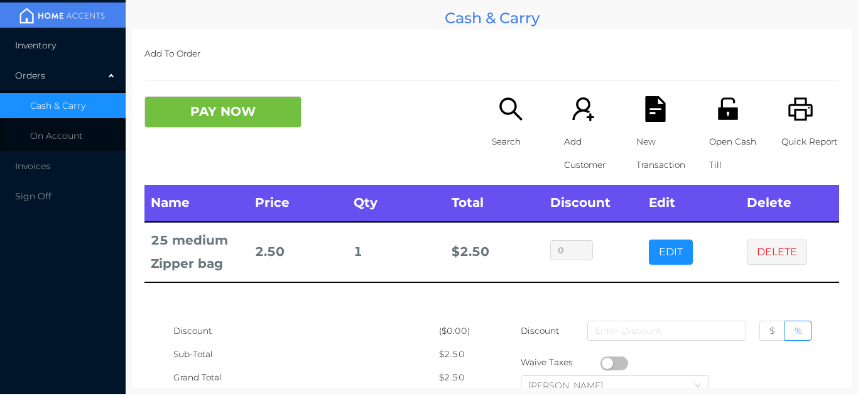
click at [41, 34] on li "Inventory" at bounding box center [63, 45] width 126 height 25
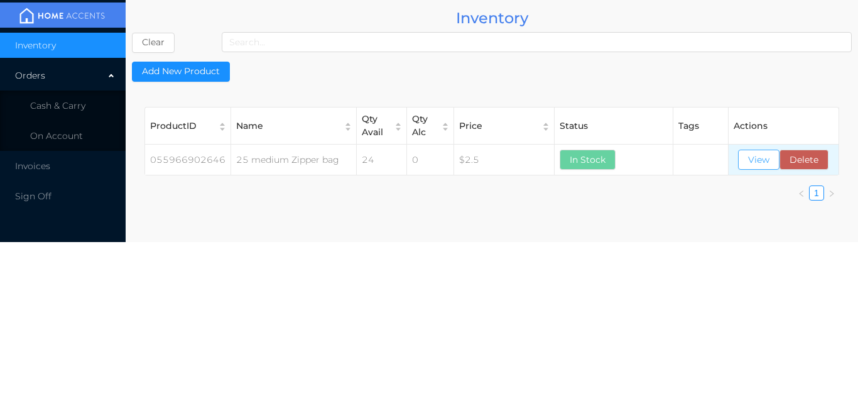
click at [748, 161] on button "View" at bounding box center [758, 160] width 41 height 20
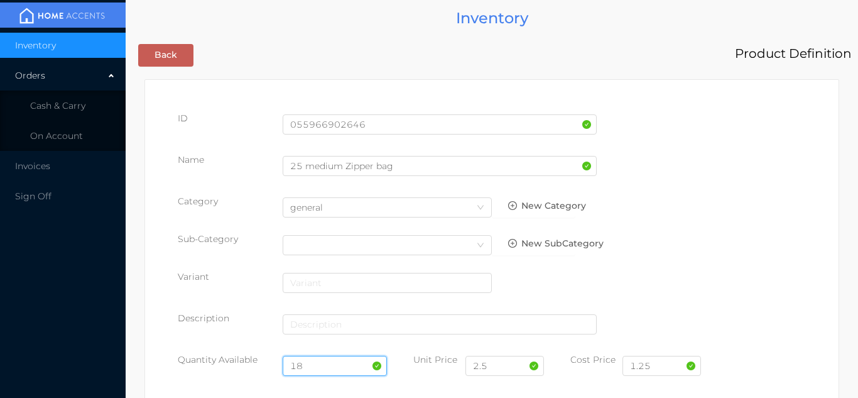
click at [320, 364] on input "18" at bounding box center [335, 366] width 105 height 20
type input "1"
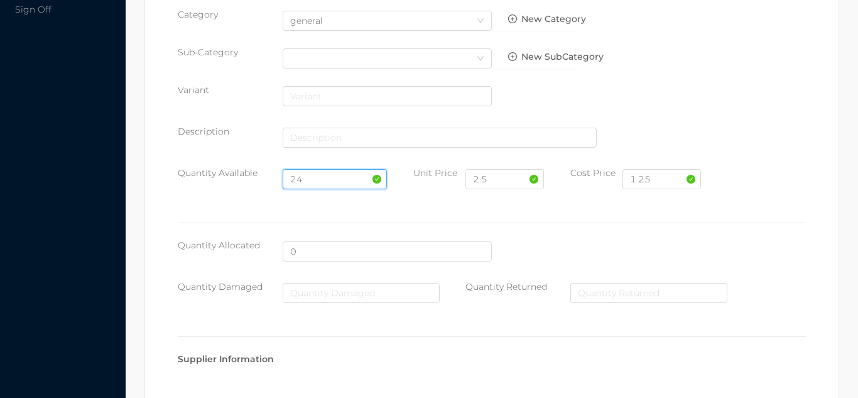
scroll to position [713, 0]
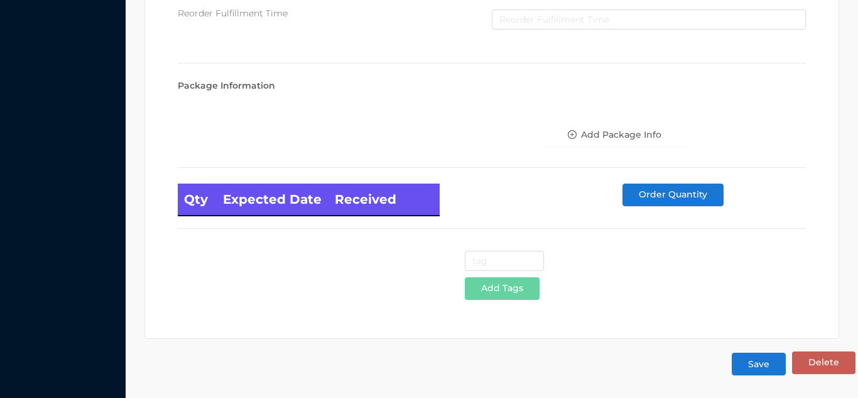
type input "24"
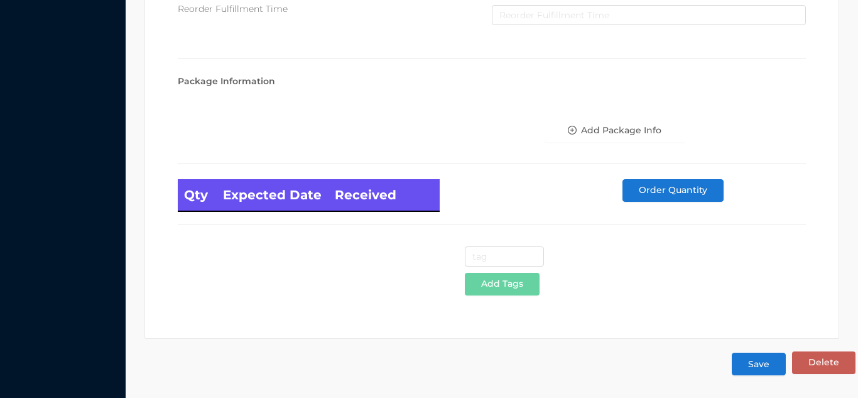
click at [767, 366] on button "Save" at bounding box center [759, 364] width 54 height 23
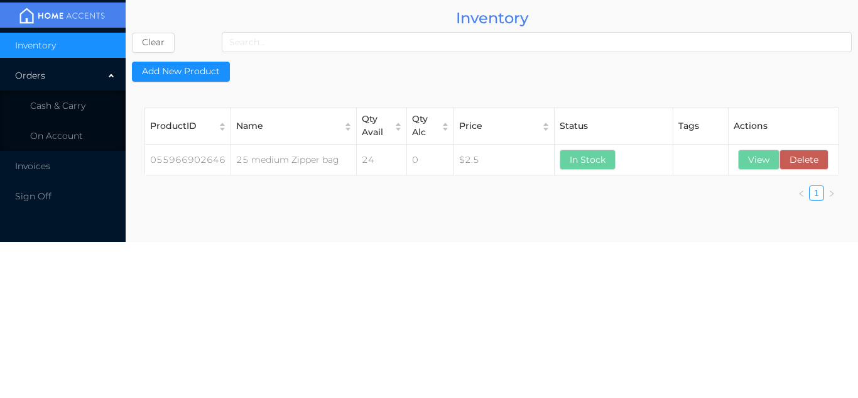
scroll to position [0, 0]
click at [757, 159] on button "View" at bounding box center [758, 160] width 41 height 20
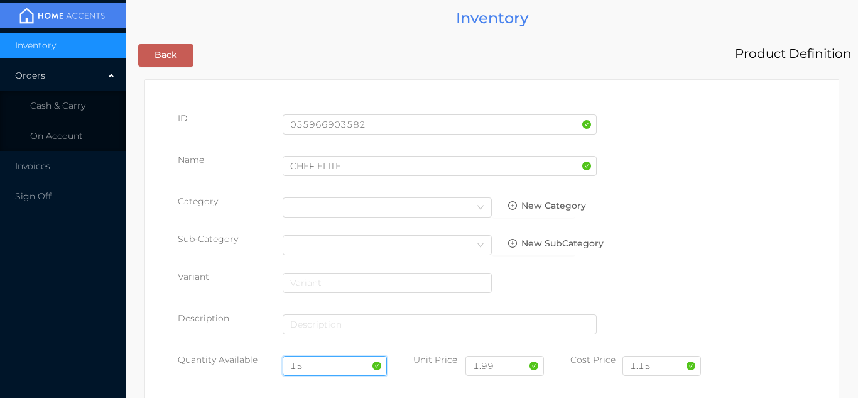
click at [325, 362] on input "15" at bounding box center [335, 366] width 105 height 20
type input "1"
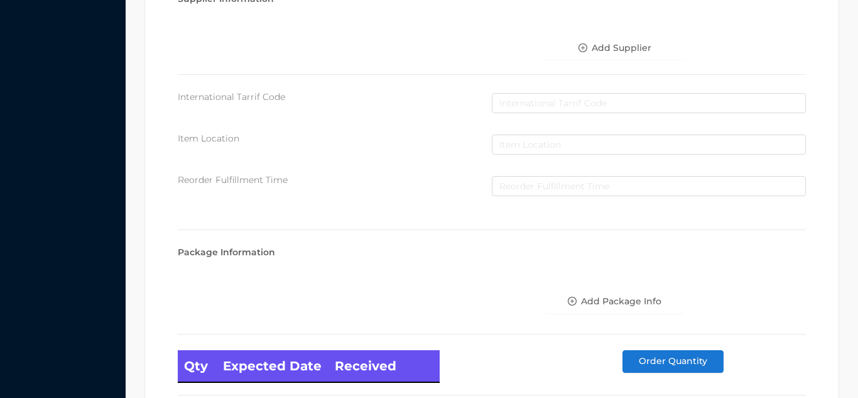
scroll to position [713, 0]
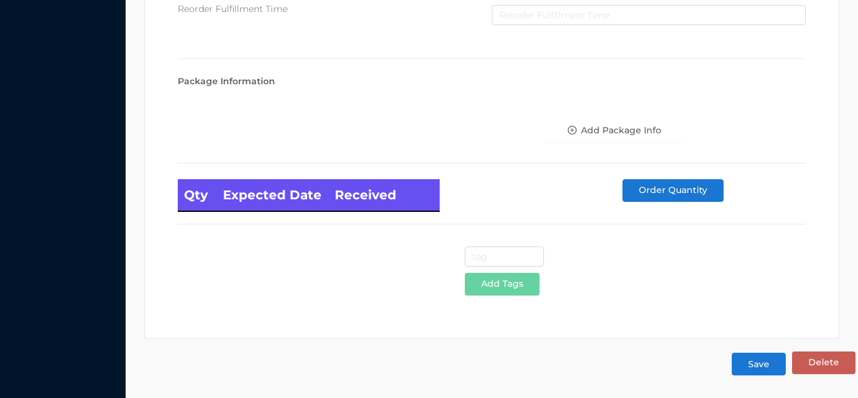
type input "24"
click at [758, 364] on button "Save" at bounding box center [759, 364] width 54 height 23
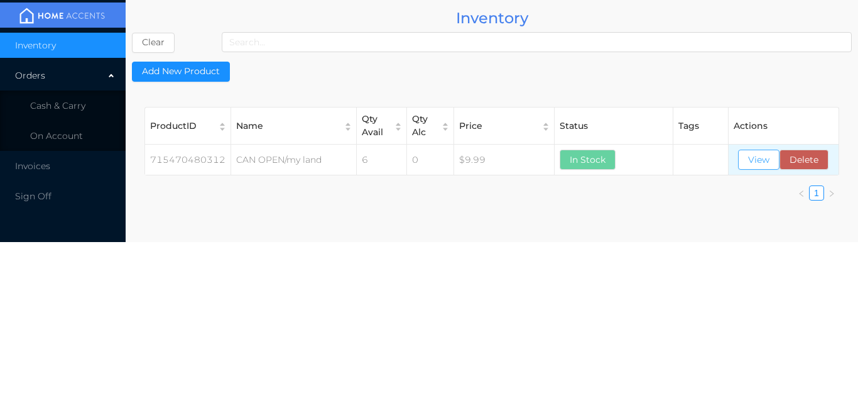
click at [745, 156] on button "View" at bounding box center [758, 160] width 41 height 20
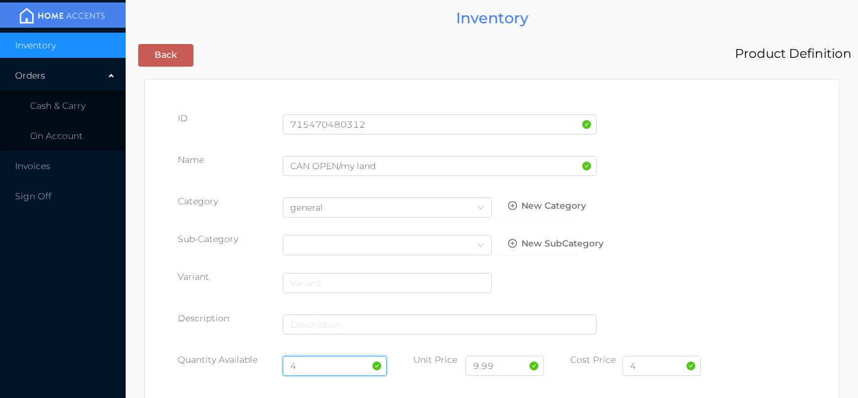
click at [323, 371] on input "4" at bounding box center [335, 366] width 105 height 20
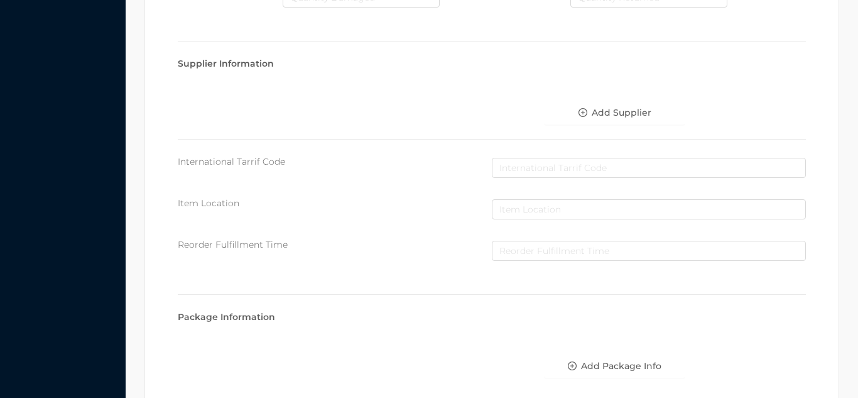
scroll to position [713, 0]
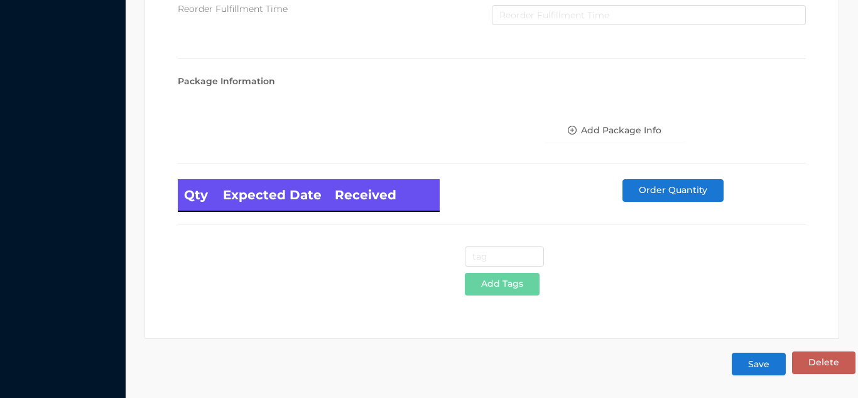
type input "12"
click at [764, 367] on button "Save" at bounding box center [759, 364] width 54 height 23
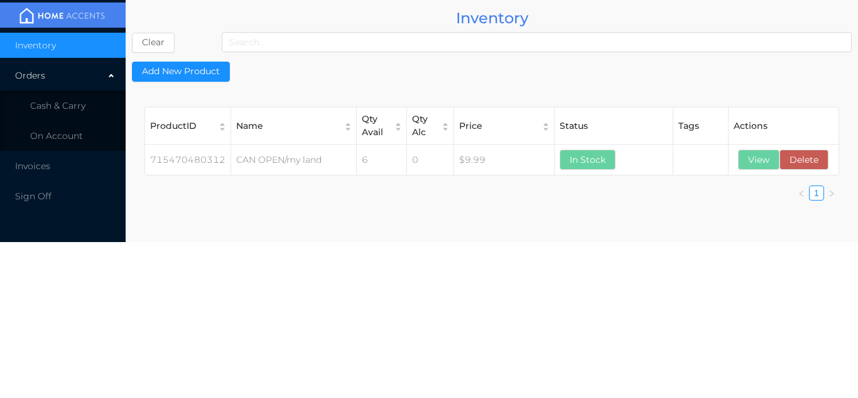
scroll to position [0, 0]
click at [748, 158] on button "View" at bounding box center [758, 160] width 41 height 20
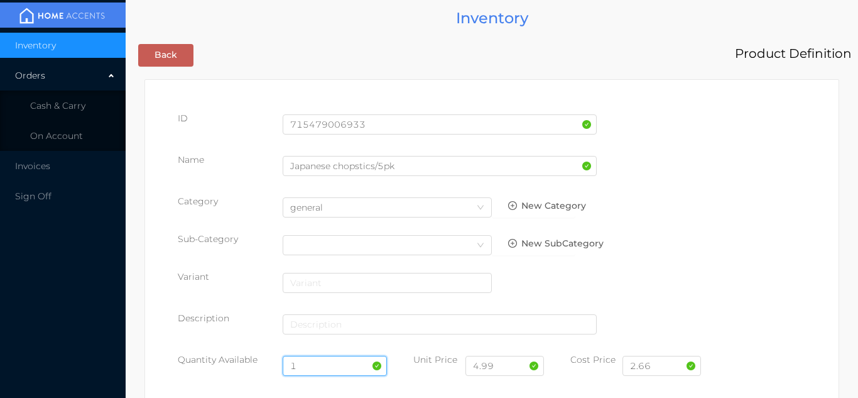
click at [305, 364] on input "1" at bounding box center [335, 366] width 105 height 20
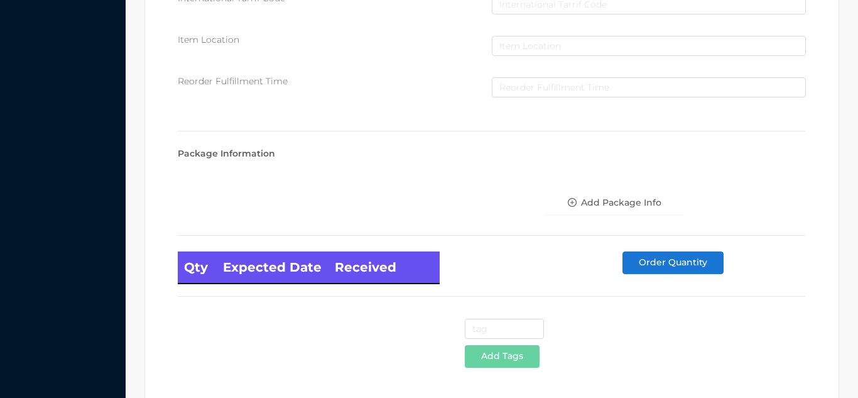
scroll to position [713, 0]
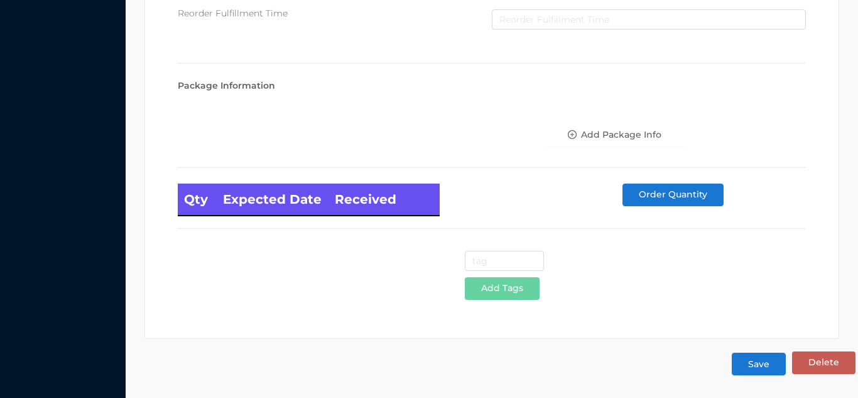
type input "6"
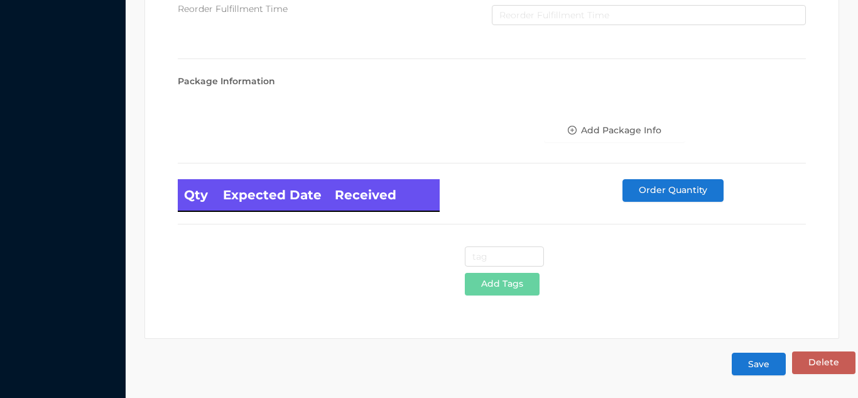
click at [755, 369] on button "Save" at bounding box center [759, 364] width 54 height 23
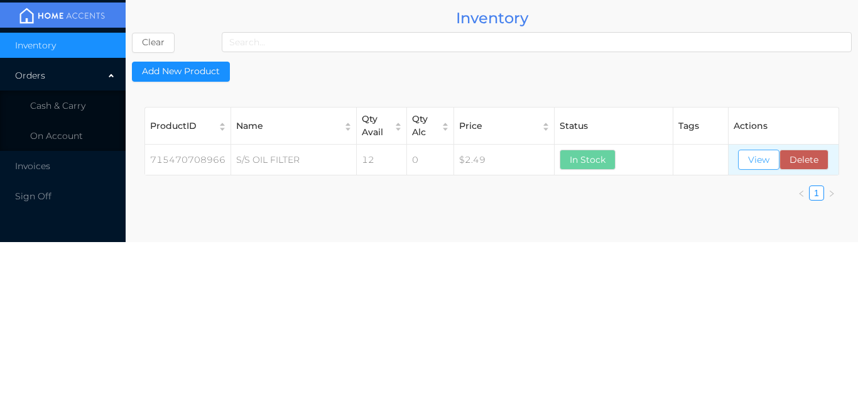
click at [753, 170] on button "View" at bounding box center [758, 160] width 41 height 20
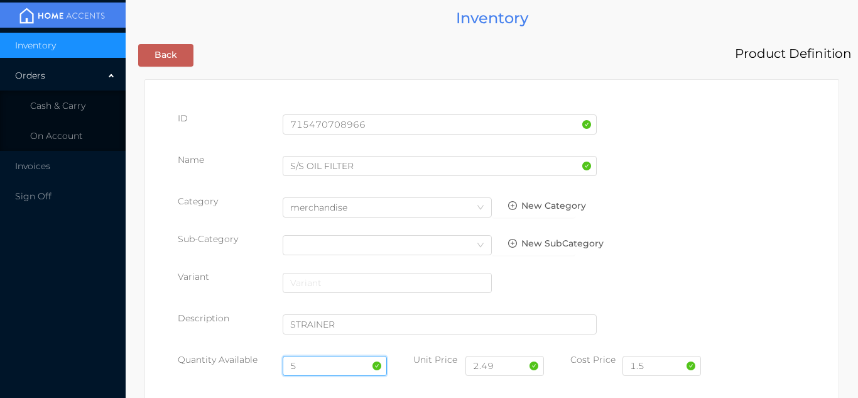
click at [315, 365] on input "5" at bounding box center [335, 366] width 105 height 20
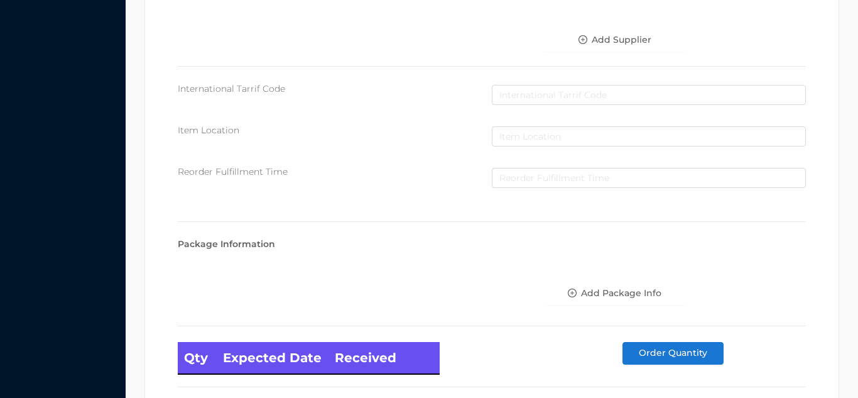
scroll to position [713, 0]
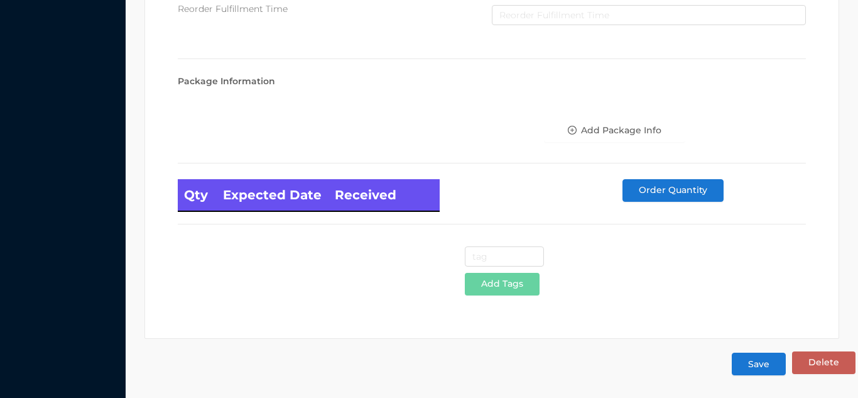
type input "12"
click at [771, 371] on button "Save" at bounding box center [759, 364] width 54 height 23
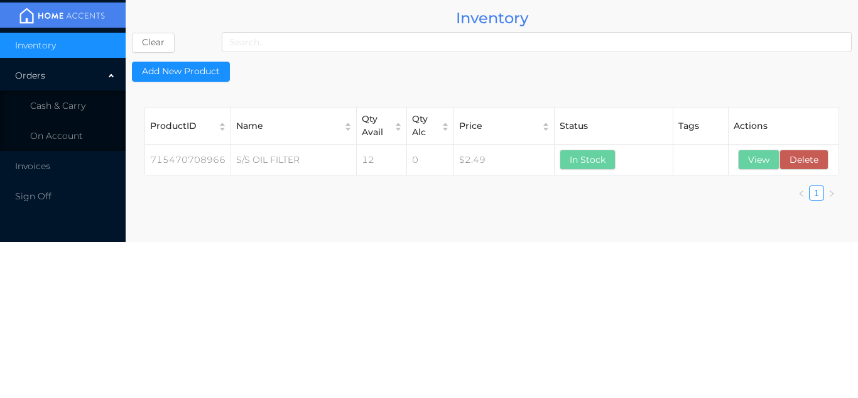
scroll to position [0, 0]
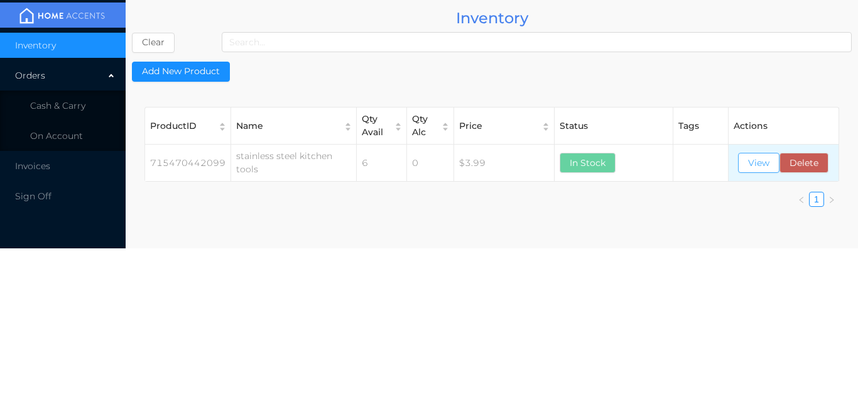
click at [749, 166] on button "View" at bounding box center [758, 163] width 41 height 20
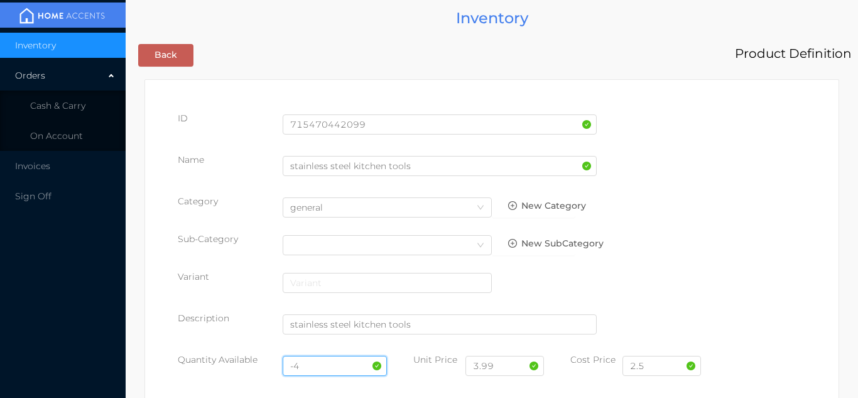
click at [305, 363] on input "-4" at bounding box center [335, 366] width 105 height 20
type input "-"
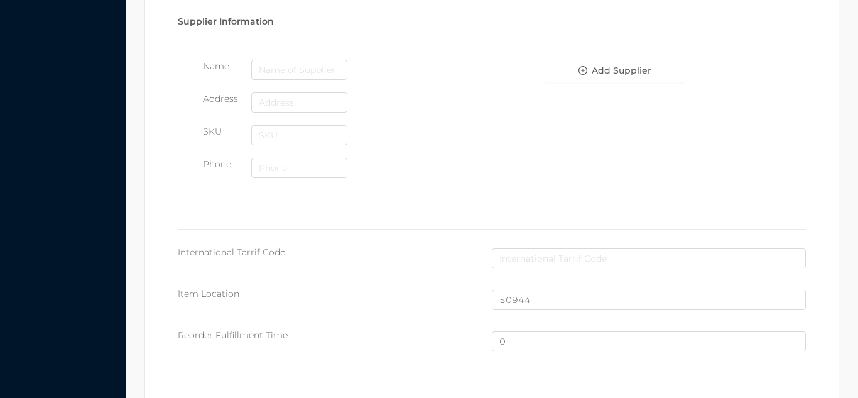
scroll to position [846, 0]
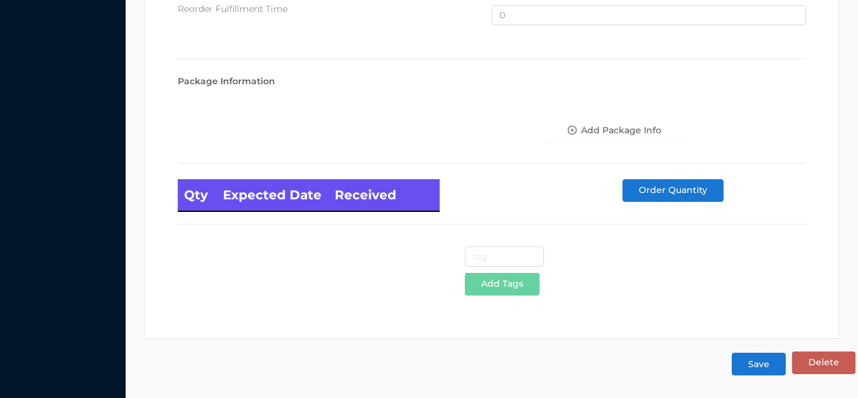
type input "6"
click at [772, 359] on button "Save" at bounding box center [759, 364] width 54 height 23
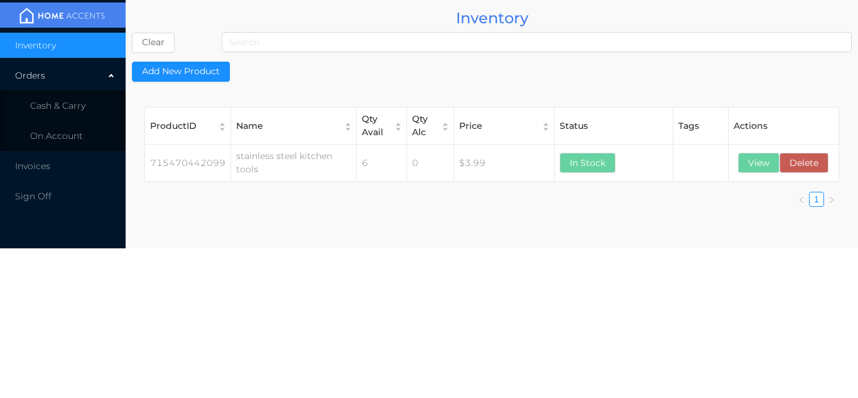
scroll to position [0, 0]
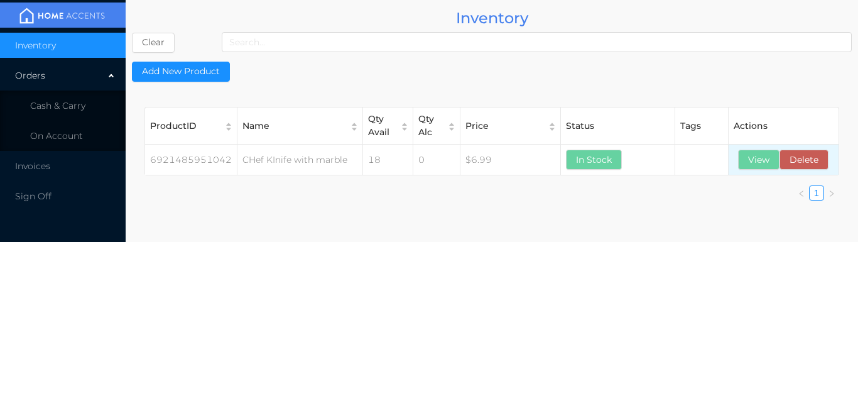
click at [758, 173] on td "View Delete" at bounding box center [784, 160] width 110 height 31
click at [757, 161] on button "View" at bounding box center [758, 160] width 41 height 20
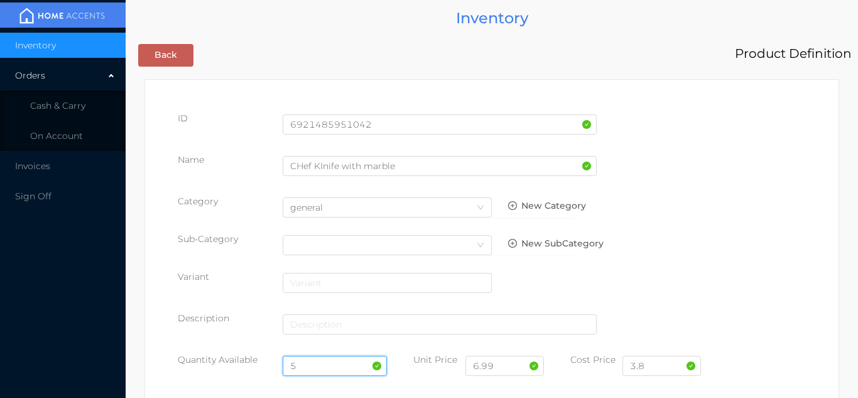
click at [324, 365] on input "5" at bounding box center [335, 366] width 105 height 20
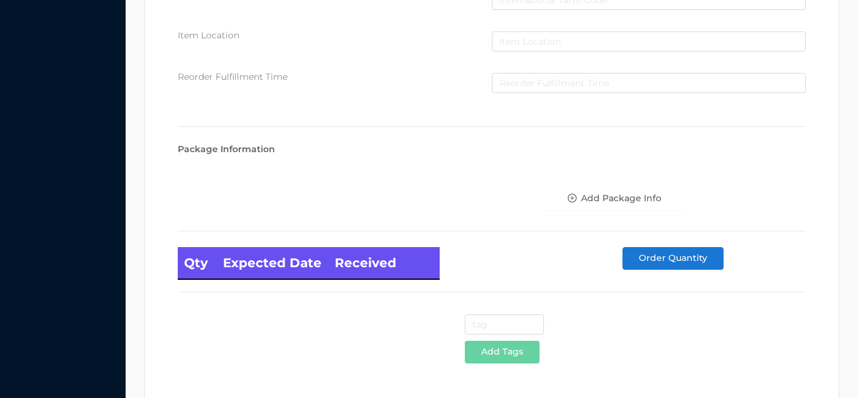
scroll to position [713, 0]
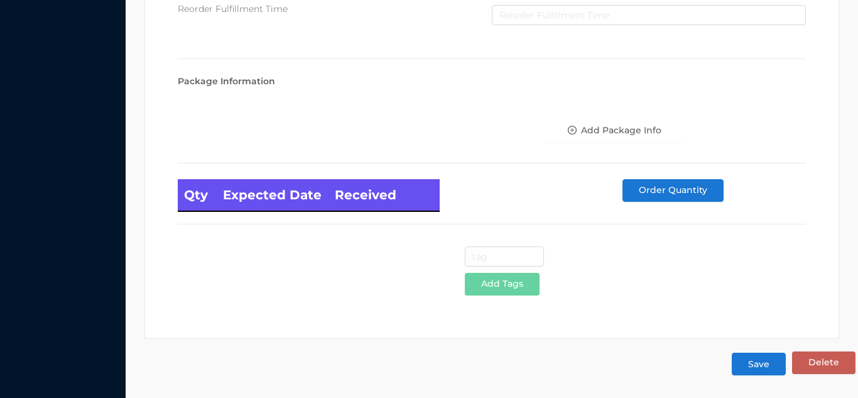
type input "12"
click at [756, 366] on button "Save" at bounding box center [759, 364] width 54 height 23
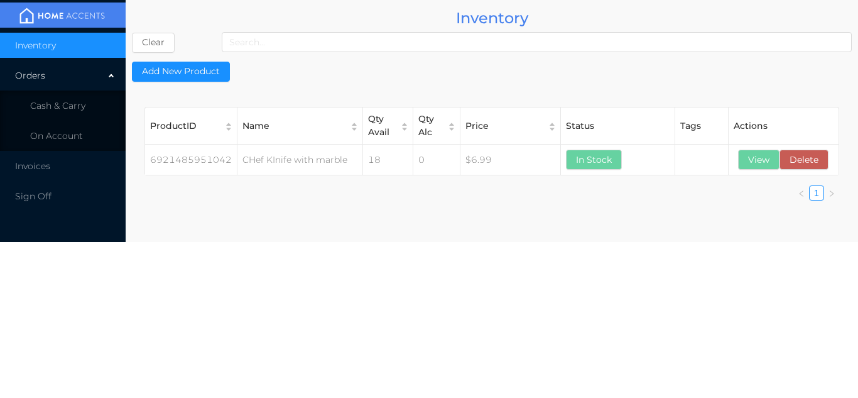
scroll to position [0, 0]
click at [758, 162] on button "View" at bounding box center [758, 160] width 41 height 20
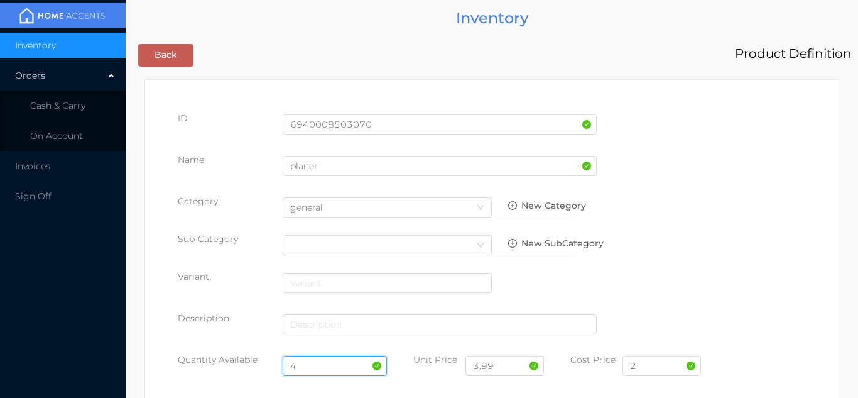
click at [321, 363] on input "4" at bounding box center [335, 366] width 105 height 20
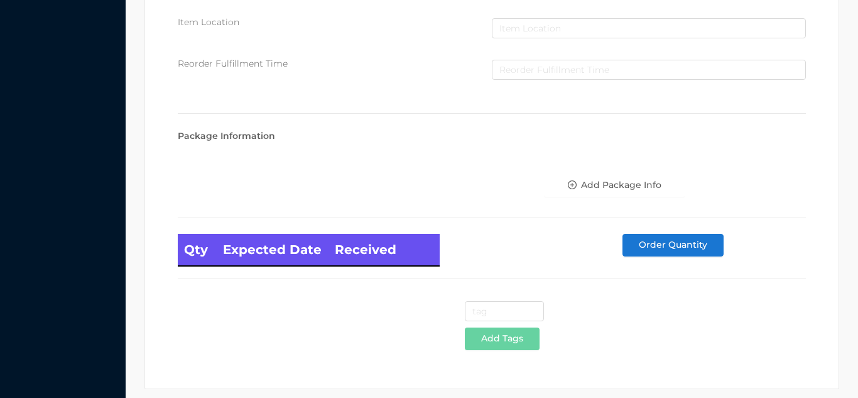
scroll to position [713, 0]
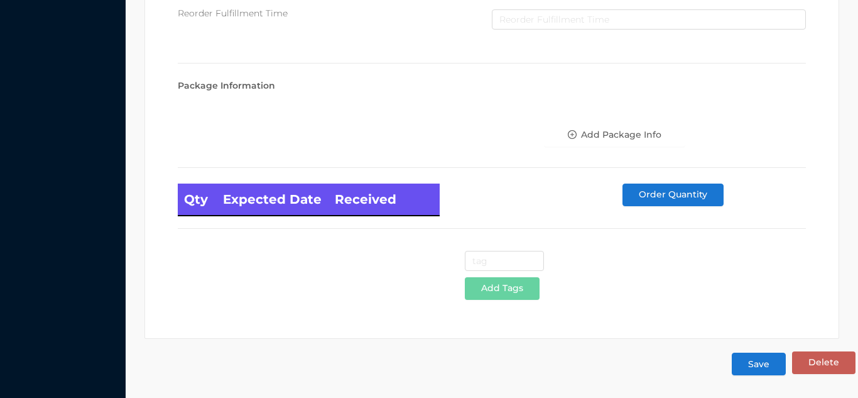
type input "6"
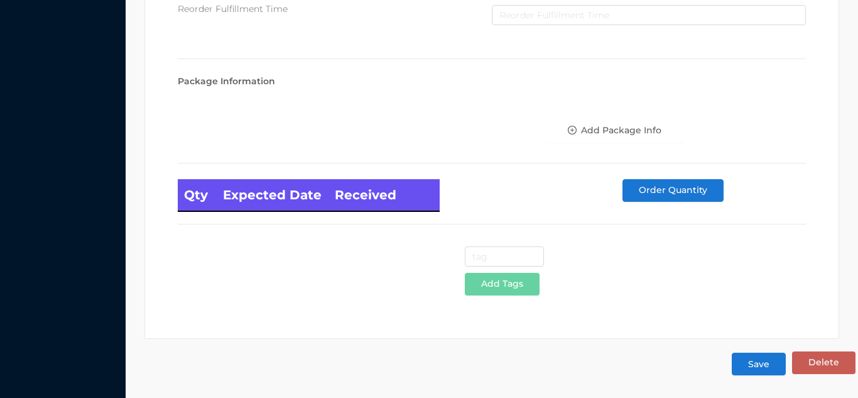
click at [757, 363] on button "Save" at bounding box center [759, 364] width 54 height 23
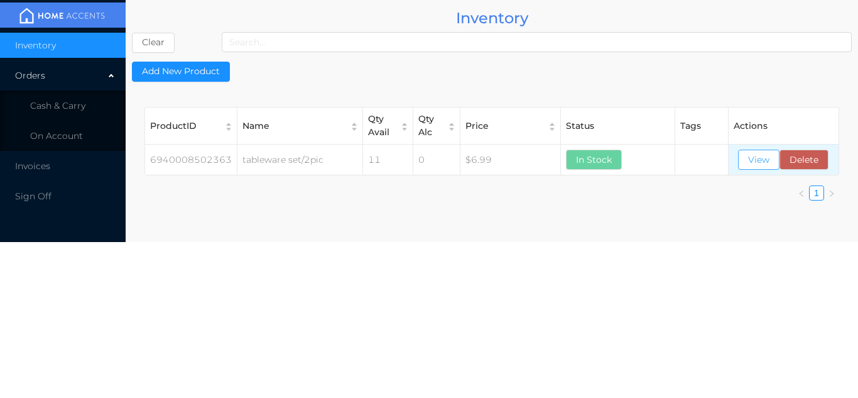
click at [759, 163] on button "View" at bounding box center [758, 160] width 41 height 20
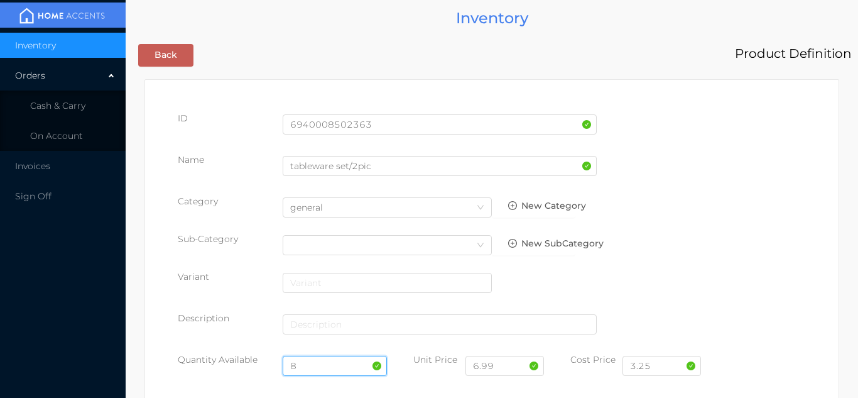
click at [324, 366] on input "8" at bounding box center [335, 366] width 105 height 20
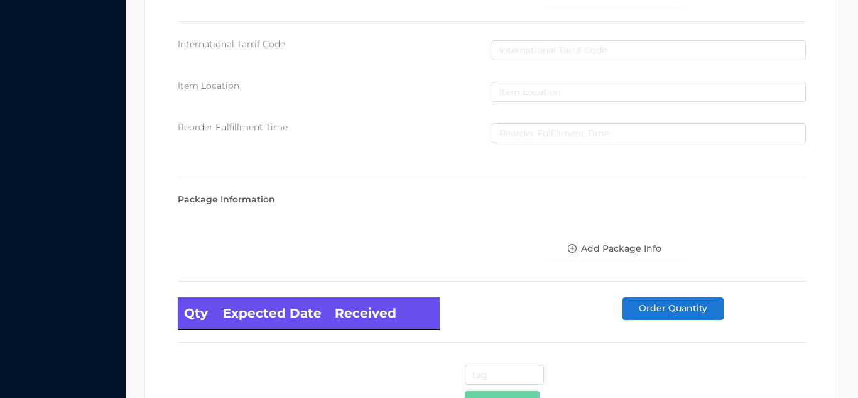
scroll to position [713, 0]
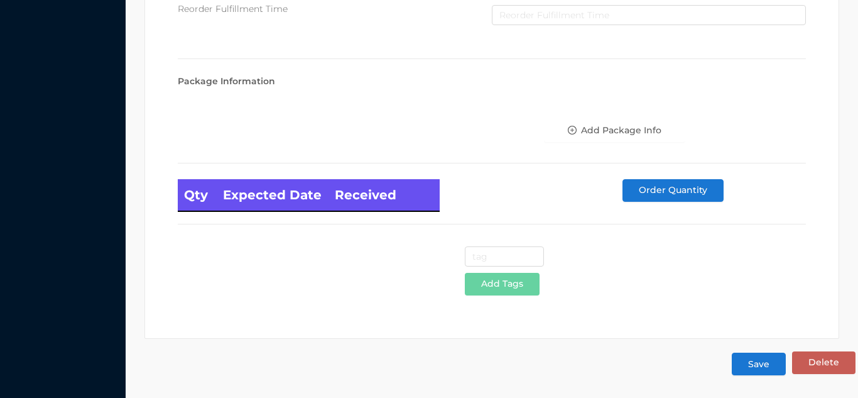
type input "12"
click at [758, 369] on button "Save" at bounding box center [759, 364] width 54 height 23
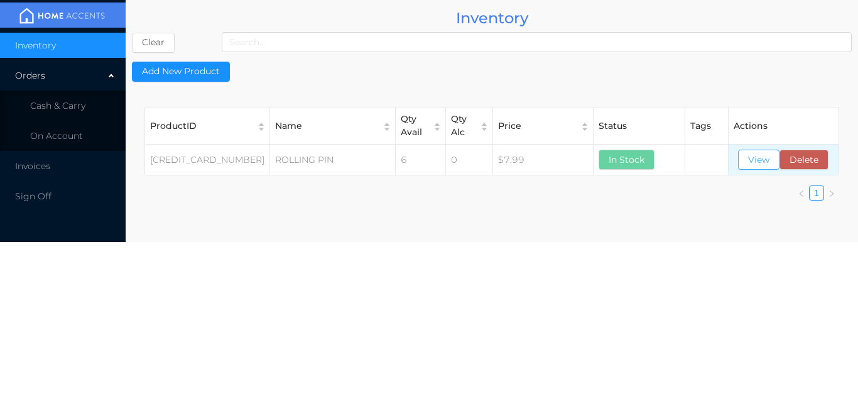
click at [765, 160] on button "View" at bounding box center [758, 160] width 41 height 20
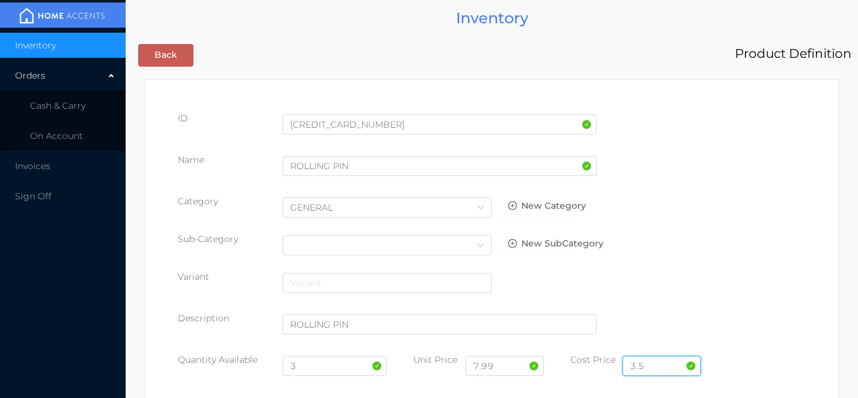
click at [664, 359] on input "3.5" at bounding box center [662, 366] width 79 height 20
click at [329, 364] on input "3" at bounding box center [335, 366] width 105 height 20
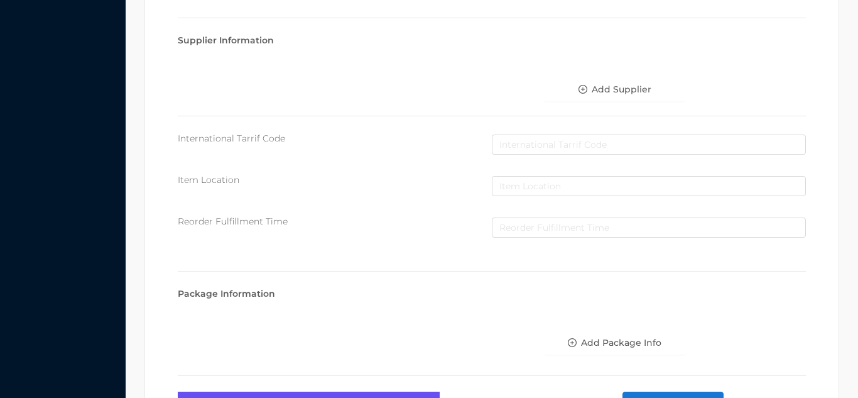
scroll to position [713, 0]
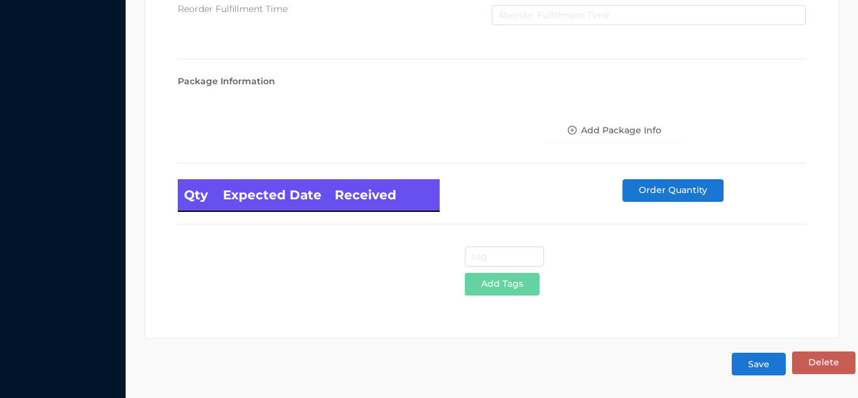
type input "12"
click at [755, 358] on button "Save" at bounding box center [759, 364] width 54 height 23
